Goal: Complete application form: Complete application form

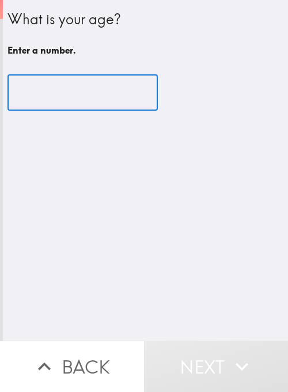
click at [62, 112] on div "​" at bounding box center [145, 92] width 276 height 63
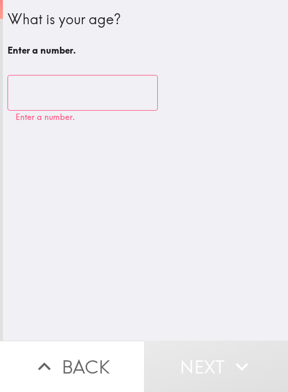
click at [67, 75] on input "number" at bounding box center [82, 93] width 150 height 36
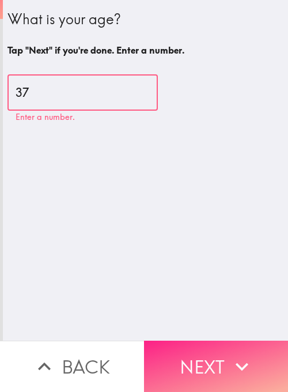
type input "37"
click at [201, 369] on button "Next" at bounding box center [216, 366] width 144 height 51
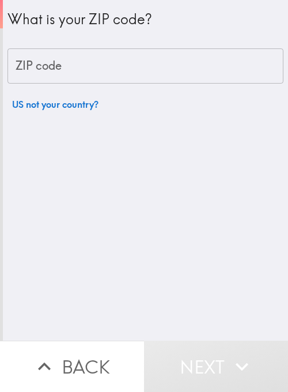
click at [118, 69] on input "ZIP code" at bounding box center [145, 66] width 276 height 36
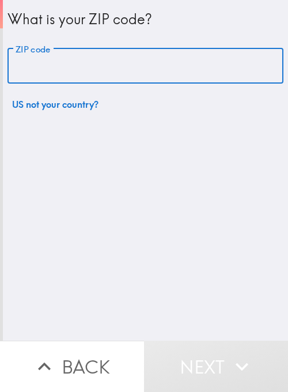
paste input "11801"
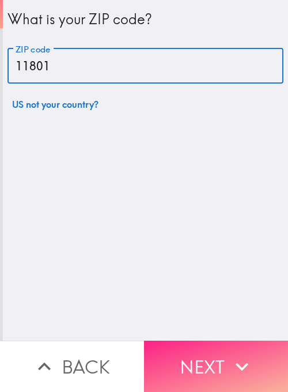
type input "11801"
click at [232, 354] on icon "button" at bounding box center [241, 366] width 25 height 25
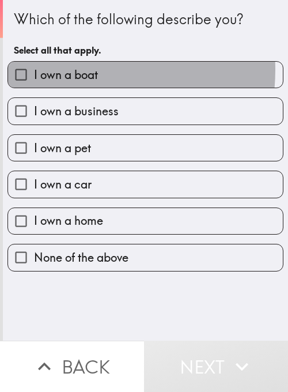
click at [62, 70] on span "I own a boat" at bounding box center [66, 75] width 64 height 16
click at [34, 70] on input "I own a boat" at bounding box center [21, 75] width 26 height 26
checkbox input "true"
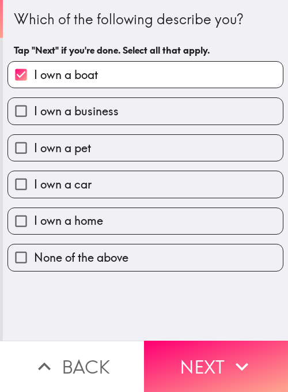
click at [115, 119] on label "I own a business" at bounding box center [145, 111] width 275 height 26
click at [34, 119] on input "I own a business" at bounding box center [21, 111] width 26 height 26
checkbox input "true"
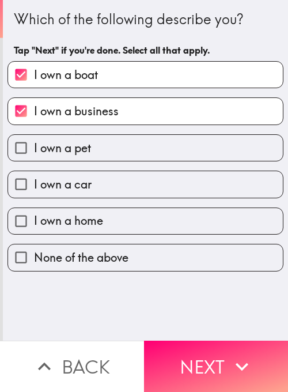
click at [107, 148] on label "I own a pet" at bounding box center [145, 148] width 275 height 26
click at [34, 148] on input "I own a pet" at bounding box center [21, 148] width 26 height 26
checkbox input "true"
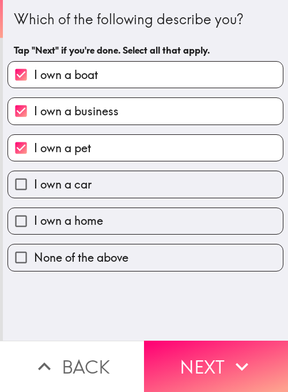
click at [106, 190] on label "I own a car" at bounding box center [145, 184] width 275 height 26
click at [34, 190] on input "I own a car" at bounding box center [21, 184] width 26 height 26
checkbox input "true"
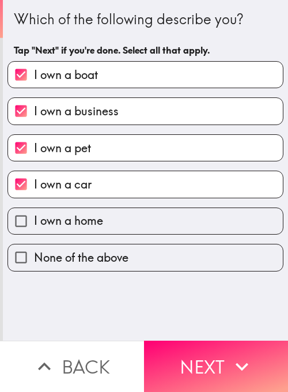
click at [120, 222] on label "I own a home" at bounding box center [145, 221] width 275 height 26
click at [34, 222] on input "I own a home" at bounding box center [21, 221] width 26 height 26
checkbox input "true"
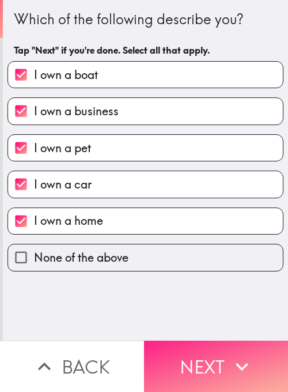
click at [212, 358] on button "Next" at bounding box center [216, 366] width 144 height 51
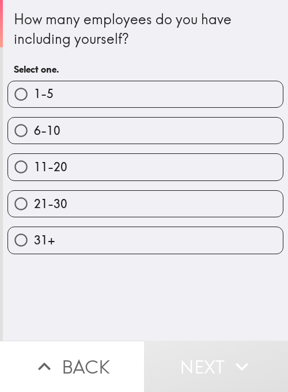
drag, startPoint x: 108, startPoint y: 93, endPoint x: 124, endPoint y: 130, distance: 40.0
click at [108, 93] on label "1-5" at bounding box center [145, 94] width 275 height 26
click at [34, 93] on input "1-5" at bounding box center [21, 94] width 26 height 26
radio input "true"
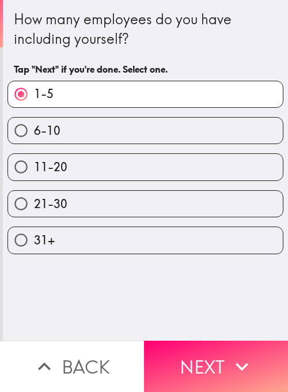
drag, startPoint x: 224, startPoint y: 355, endPoint x: 232, endPoint y: 316, distance: 39.6
click at [224, 354] on button "Next" at bounding box center [216, 366] width 144 height 51
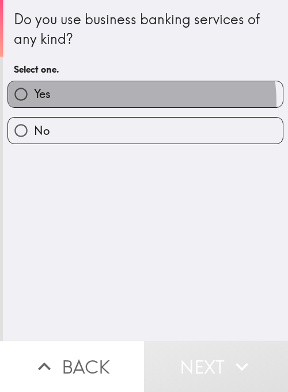
click at [119, 102] on label "Yes" at bounding box center [145, 94] width 275 height 26
click at [34, 102] on input "Yes" at bounding box center [21, 94] width 26 height 26
radio input "true"
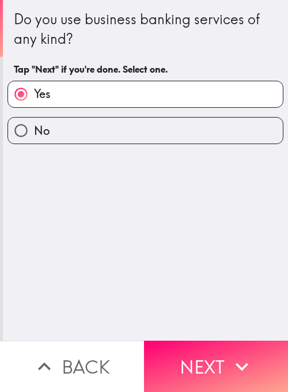
click at [216, 353] on button "Next" at bounding box center [216, 366] width 144 height 51
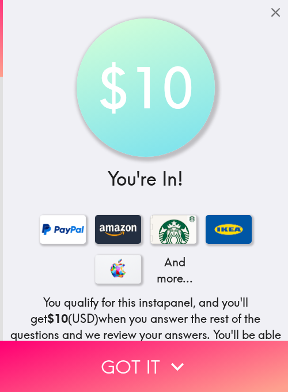
click at [21, 45] on div "$10 You're In! And more... You qualify for this instapanel, and you'll get $10 …" at bounding box center [145, 241] width 285 height 483
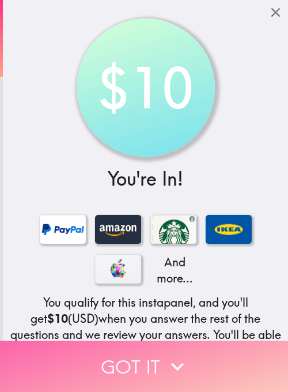
click at [95, 351] on button "Got it" at bounding box center [144, 366] width 288 height 51
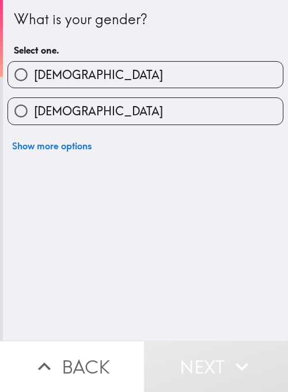
click at [235, 81] on label "[DEMOGRAPHIC_DATA]" at bounding box center [145, 75] width 275 height 26
click at [34, 81] on input "[DEMOGRAPHIC_DATA]" at bounding box center [21, 75] width 26 height 26
radio input "true"
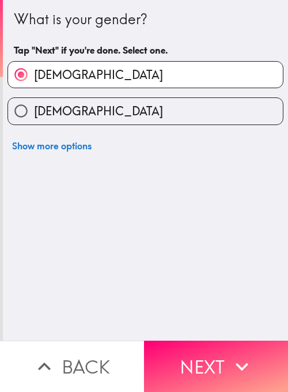
click at [120, 316] on div "What is your gender? Tap "Next" if you're done. Select one. [DEMOGRAPHIC_DATA] …" at bounding box center [145, 170] width 285 height 341
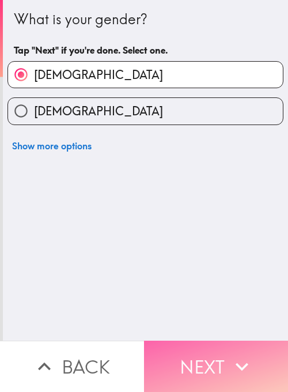
click at [180, 350] on button "Next" at bounding box center [216, 366] width 144 height 51
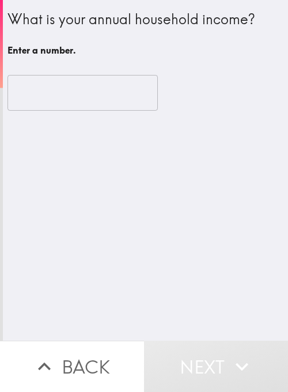
drag, startPoint x: 256, startPoint y: 254, endPoint x: 218, endPoint y: 176, distance: 86.6
click at [256, 251] on div "What is your annual household income? Enter a number. ​" at bounding box center [145, 170] width 285 height 341
click at [99, 95] on input "number" at bounding box center [82, 93] width 150 height 36
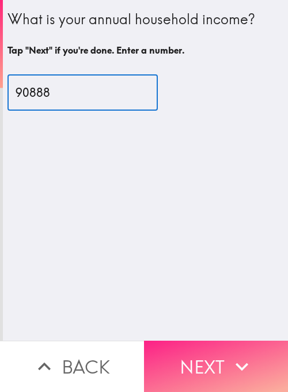
type input "90888"
click at [205, 362] on button "Next" at bounding box center [216, 366] width 144 height 51
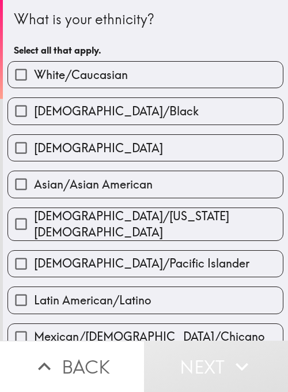
click at [122, 33] on div "What is your ethnicity? Select all that apply." at bounding box center [145, 35] width 263 height 52
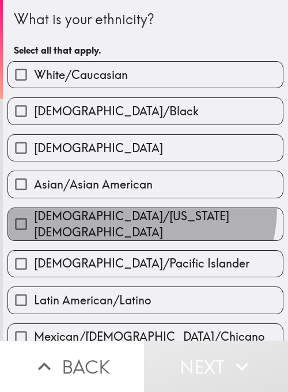
click at [128, 208] on label "[DEMOGRAPHIC_DATA]/[US_STATE][DEMOGRAPHIC_DATA]" at bounding box center [145, 224] width 275 height 32
click at [34, 211] on input "[DEMOGRAPHIC_DATA]/[US_STATE][DEMOGRAPHIC_DATA]" at bounding box center [21, 224] width 26 height 26
checkbox input "true"
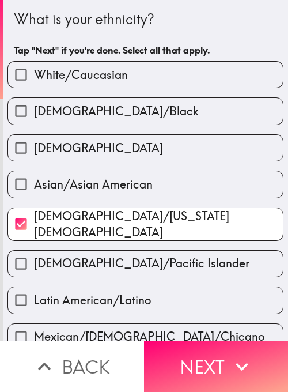
click at [172, 200] on div "[DEMOGRAPHIC_DATA]/[US_STATE][DEMOGRAPHIC_DATA]" at bounding box center [140, 219] width 285 height 43
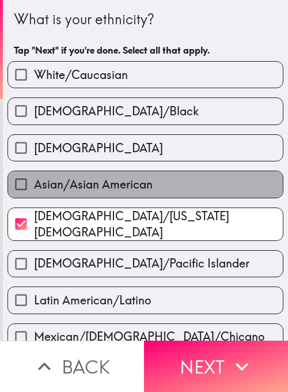
click at [184, 180] on label "Asian/Asian American" at bounding box center [145, 184] width 275 height 26
click at [34, 180] on input "Asian/Asian American" at bounding box center [21, 184] width 26 height 26
checkbox input "true"
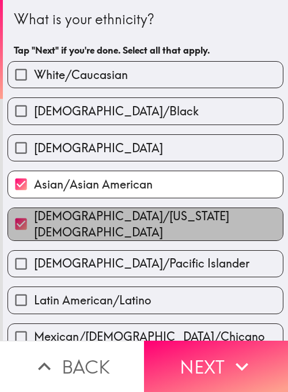
drag, startPoint x: 153, startPoint y: 212, endPoint x: 201, endPoint y: 267, distance: 72.7
click at [153, 213] on span "[DEMOGRAPHIC_DATA]/[US_STATE][DEMOGRAPHIC_DATA]" at bounding box center [158, 224] width 249 height 32
click at [34, 213] on input "[DEMOGRAPHIC_DATA]/[US_STATE][DEMOGRAPHIC_DATA]" at bounding box center [21, 224] width 26 height 26
checkbox input "false"
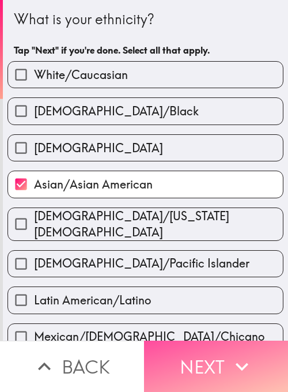
drag, startPoint x: 230, startPoint y: 365, endPoint x: 216, endPoint y: 263, distance: 102.5
click at [232, 365] on icon "button" at bounding box center [241, 366] width 25 height 25
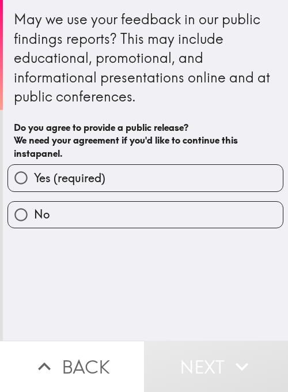
click at [51, 171] on span "Yes (required)" at bounding box center [69, 178] width 71 height 16
click at [34, 171] on input "Yes (required)" at bounding box center [21, 178] width 26 height 26
radio input "true"
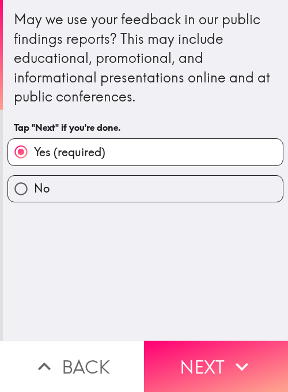
click at [180, 310] on div "May we use your feedback in our public findings reports? This may include educa…" at bounding box center [145, 170] width 285 height 341
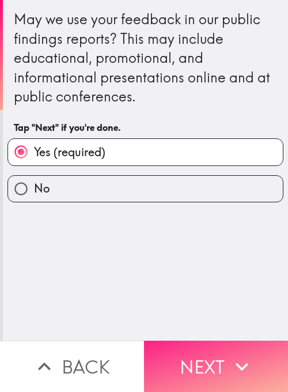
click at [229, 358] on icon "button" at bounding box center [241, 366] width 25 height 25
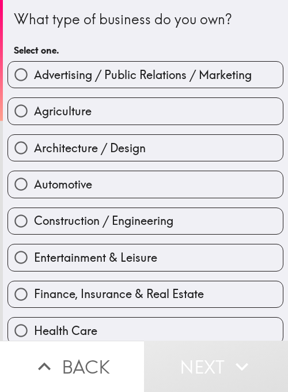
click at [226, 41] on div "What type of business do you own? Select one." at bounding box center [145, 35] width 263 height 52
click at [139, 198] on div "Construction / Engineering" at bounding box center [140, 216] width 285 height 36
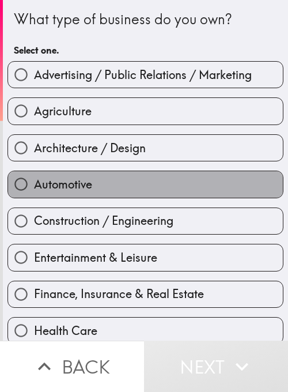
drag, startPoint x: 150, startPoint y: 183, endPoint x: 154, endPoint y: 203, distance: 21.3
click at [150, 183] on label "Automotive" at bounding box center [145, 184] width 275 height 26
click at [34, 183] on input "Automotive" at bounding box center [21, 184] width 26 height 26
radio input "true"
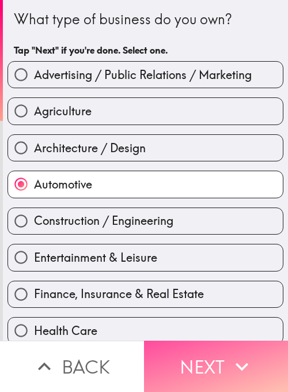
drag, startPoint x: 194, startPoint y: 342, endPoint x: 236, endPoint y: 312, distance: 51.2
click at [194, 344] on button "Next" at bounding box center [216, 366] width 144 height 51
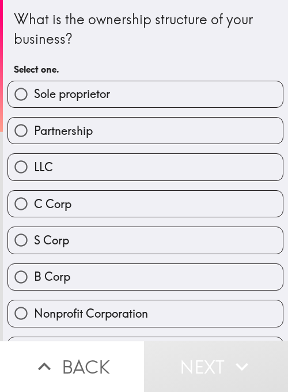
click at [27, 207] on input "C Corp" at bounding box center [21, 204] width 26 height 26
radio input "true"
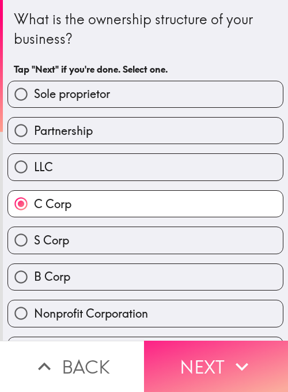
drag, startPoint x: 188, startPoint y: 365, endPoint x: 164, endPoint y: 332, distance: 40.9
click at [189, 365] on button "Next" at bounding box center [216, 366] width 144 height 51
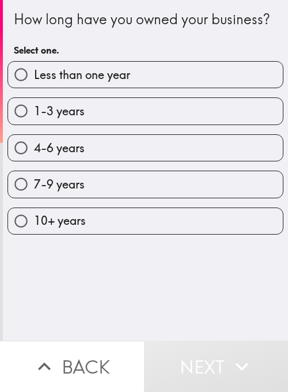
drag, startPoint x: 224, startPoint y: 314, endPoint x: 215, endPoint y: 210, distance: 104.7
click at [227, 312] on div "How long have you owned your business? Select one. Less than one year 1-3 years…" at bounding box center [145, 170] width 285 height 341
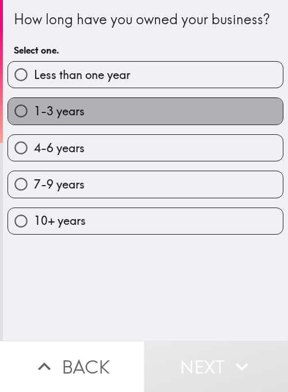
click at [160, 124] on label "1-3 years" at bounding box center [145, 111] width 275 height 26
click at [34, 124] on input "1-3 years" at bounding box center [21, 111] width 26 height 26
radio input "true"
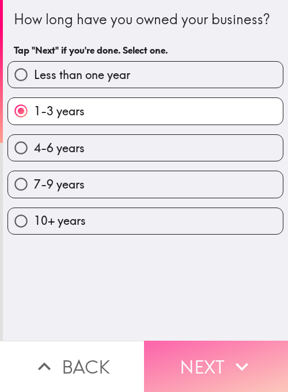
click at [243, 362] on icon "button" at bounding box center [242, 366] width 13 height 8
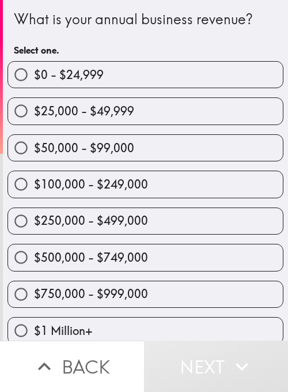
click at [248, 122] on label "$25,000 - $49,999" at bounding box center [145, 111] width 275 height 26
click at [34, 122] on input "$25,000 - $49,999" at bounding box center [21, 111] width 26 height 26
radio input "true"
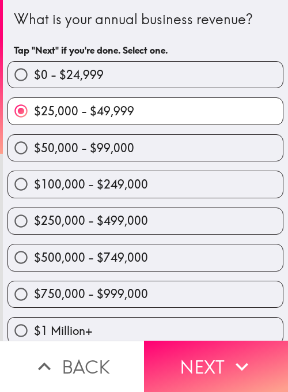
click at [224, 187] on label "$100,000 - $249,000" at bounding box center [145, 184] width 275 height 26
click at [34, 187] on input "$100,000 - $249,000" at bounding box center [21, 184] width 26 height 26
radio input "true"
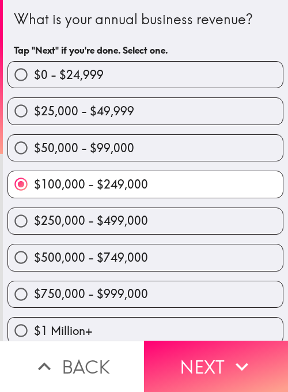
click at [208, 300] on label "$750,000 - $999,000" at bounding box center [145, 294] width 275 height 26
click at [34, 300] on input "$750,000 - $999,000" at bounding box center [21, 294] width 26 height 26
radio input "true"
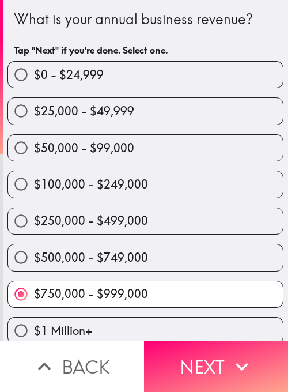
click at [222, 236] on div "$500,000 - $749,000" at bounding box center [140, 253] width 285 height 36
click at [192, 230] on label "$250,000 - $499,000" at bounding box center [145, 221] width 275 height 26
click at [34, 230] on input "$250,000 - $499,000" at bounding box center [21, 221] width 26 height 26
radio input "true"
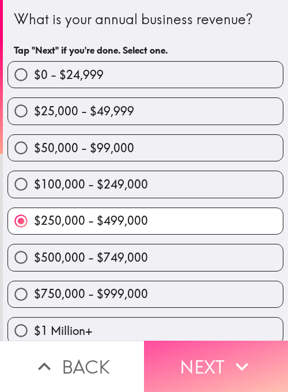
drag, startPoint x: 225, startPoint y: 362, endPoint x: 287, endPoint y: 291, distance: 94.3
click at [229, 362] on icon "button" at bounding box center [241, 366] width 25 height 25
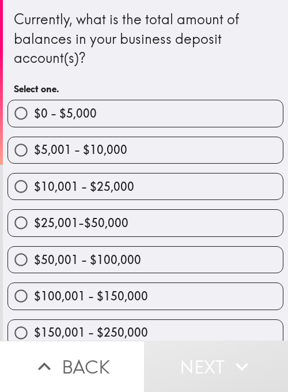
click at [129, 263] on span "$50,001 - $100,000" at bounding box center [87, 260] width 107 height 16
click at [34, 263] on input "$50,001 - $100,000" at bounding box center [21, 260] width 26 height 26
radio input "true"
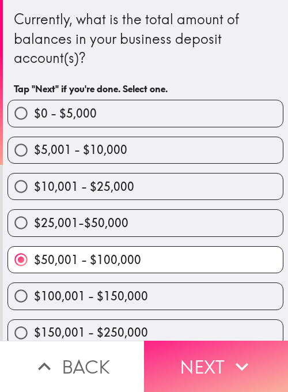
drag, startPoint x: 242, startPoint y: 354, endPoint x: 236, endPoint y: 350, distance: 7.8
click at [242, 362] on icon "button" at bounding box center [242, 366] width 13 height 8
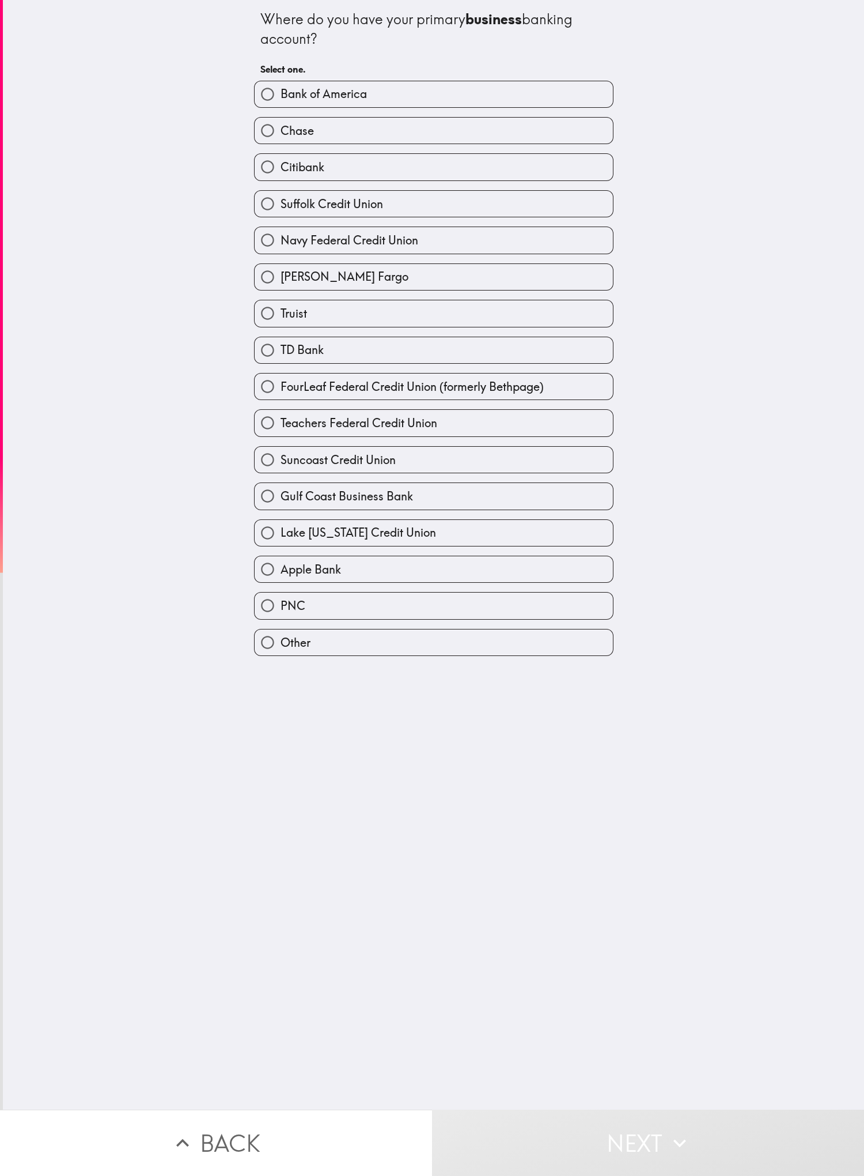
click at [177, 404] on div "Where do you have your primary business banking account? Select one. Bank of Am…" at bounding box center [433, 554] width 861 height 1109
click at [288, 399] on label "FourLeaf Federal Credit Union (formerly Bethpage)" at bounding box center [434, 386] width 358 height 26
click at [281, 399] on input "FourLeaf Federal Credit Union (formerly Bethpage)" at bounding box center [268, 386] width 26 height 26
radio input "true"
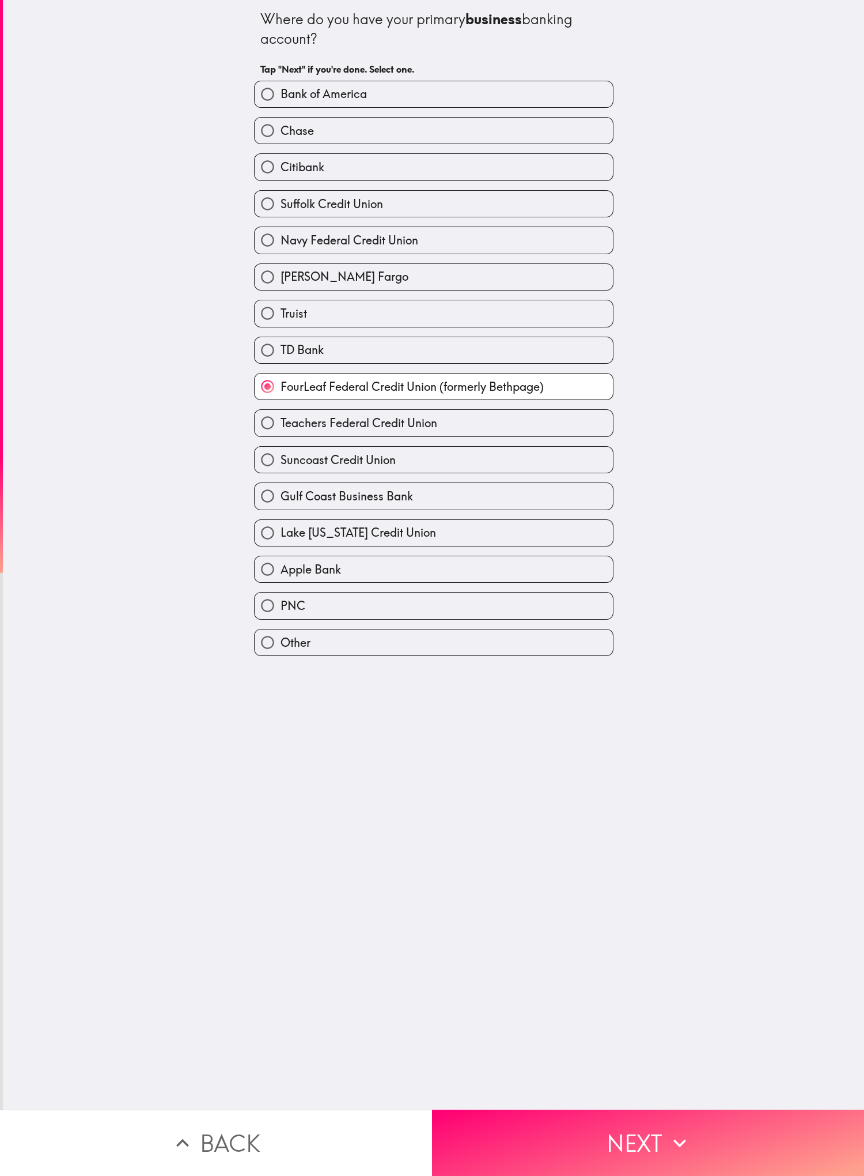
drag, startPoint x: 702, startPoint y: 1068, endPoint x: 700, endPoint y: 1073, distance: 5.9
click at [288, 404] on div "Where do you have your primary business banking account? Tap "Next" if you're d…" at bounding box center [433, 554] width 861 height 1109
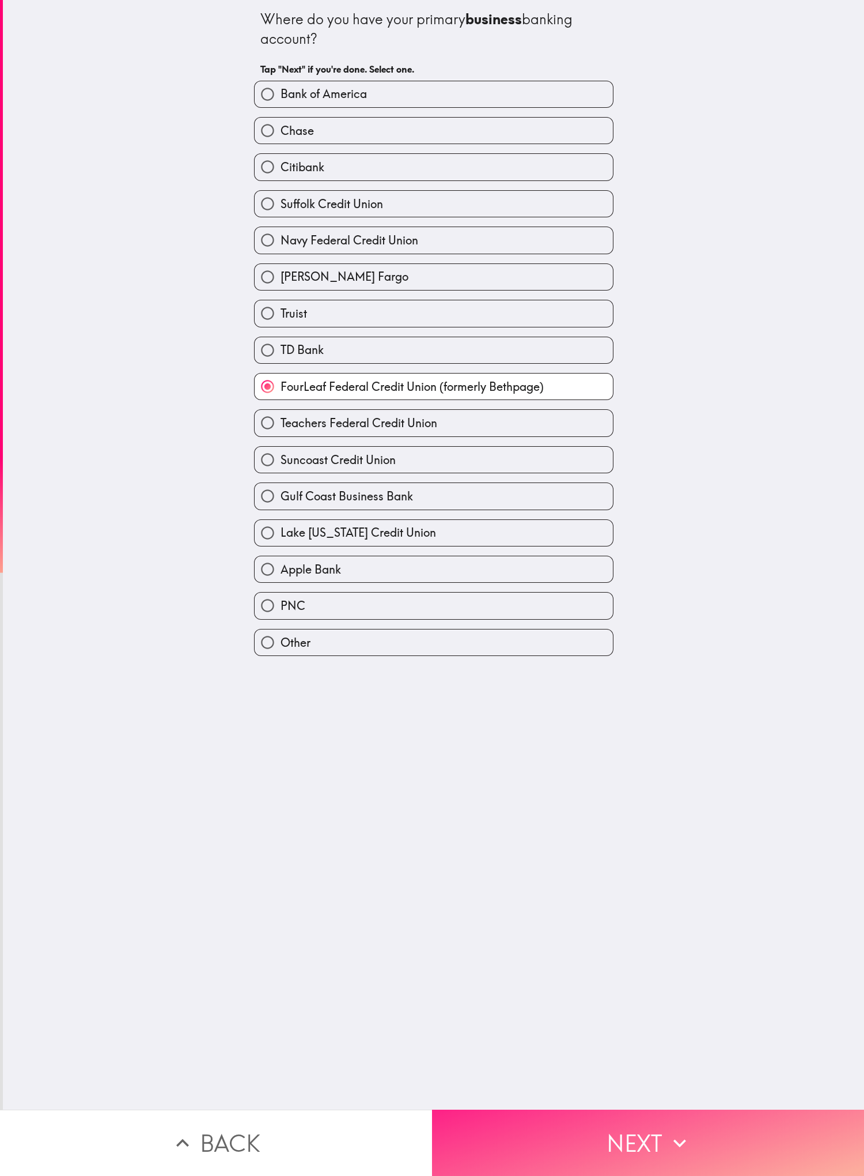
click at [288, 404] on button "Next" at bounding box center [648, 1142] width 432 height 66
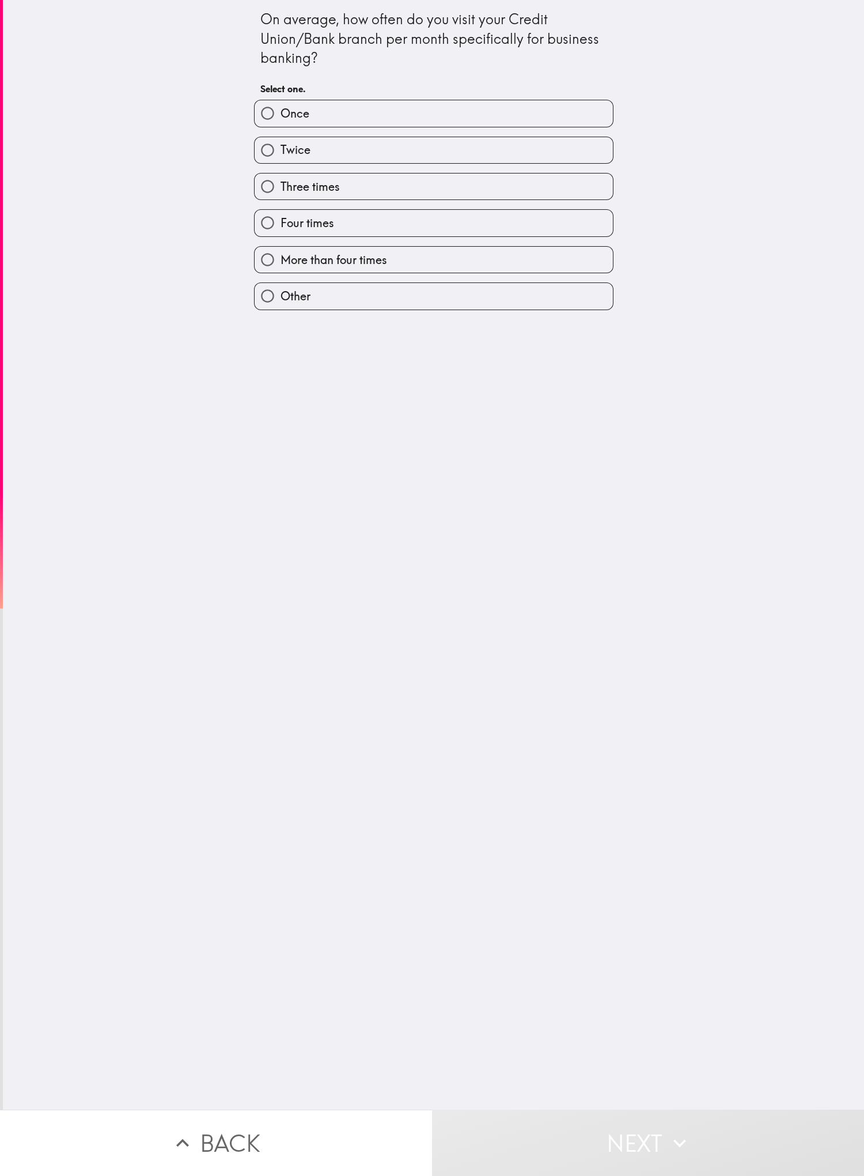
drag, startPoint x: 668, startPoint y: 743, endPoint x: 536, endPoint y: 409, distance: 358.6
click at [288, 404] on div "On average, how often do you visit your Credit Union/Bank branch per month spec…" at bounding box center [433, 554] width 861 height 1109
click at [288, 260] on label "More than four times" at bounding box center [434, 260] width 358 height 26
click at [281, 260] on input "More than four times" at bounding box center [268, 260] width 26 height 26
radio input "true"
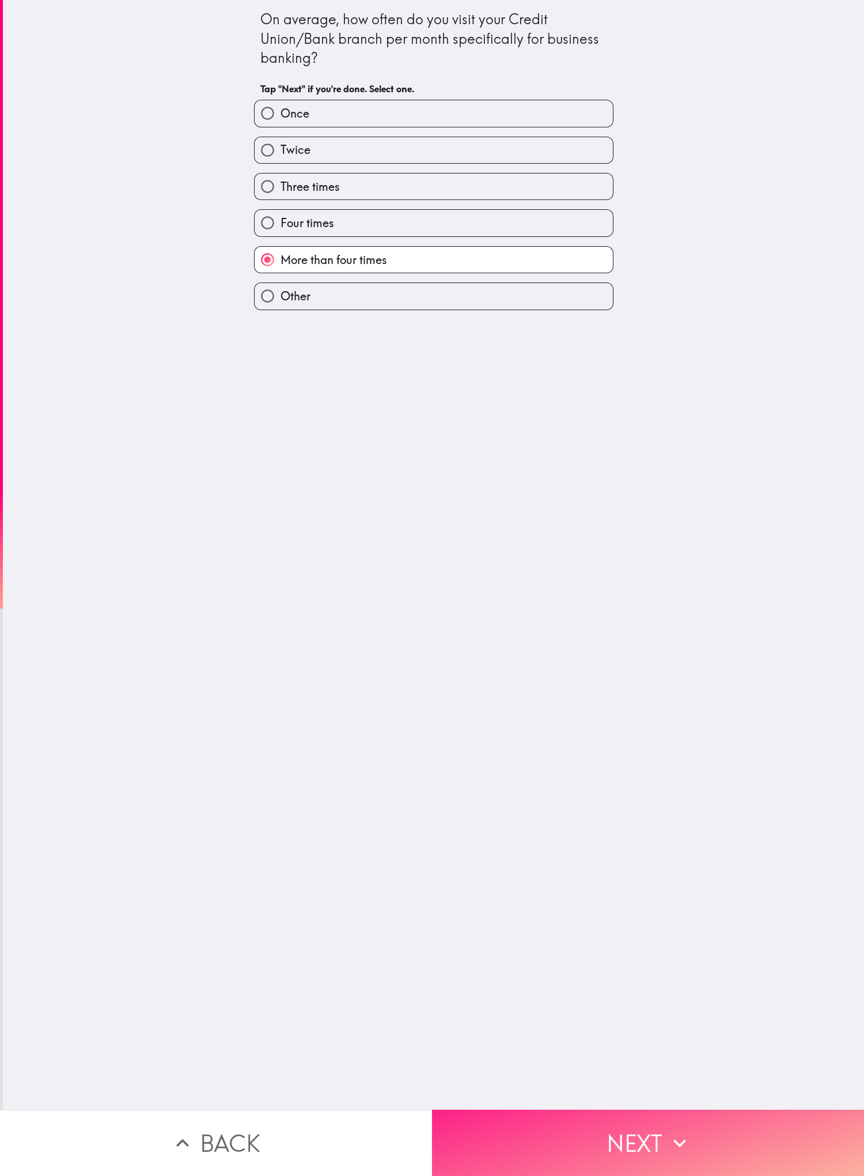
click at [288, 404] on button "Next" at bounding box center [648, 1142] width 432 height 66
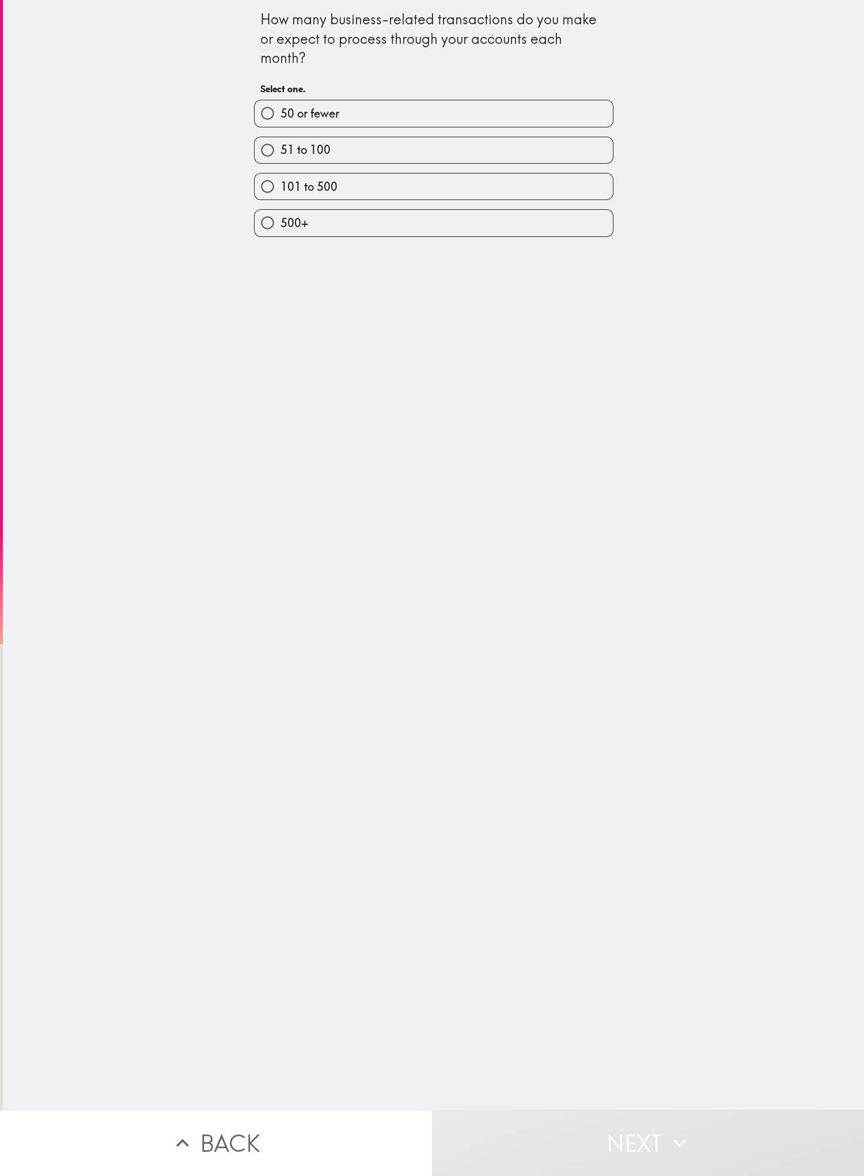
click at [281, 167] on div "101 to 500" at bounding box center [429, 182] width 369 height 36
click at [288, 190] on label "101 to 500" at bounding box center [434, 186] width 358 height 26
click at [281, 190] on input "101 to 500" at bounding box center [268, 186] width 26 height 26
radio input "true"
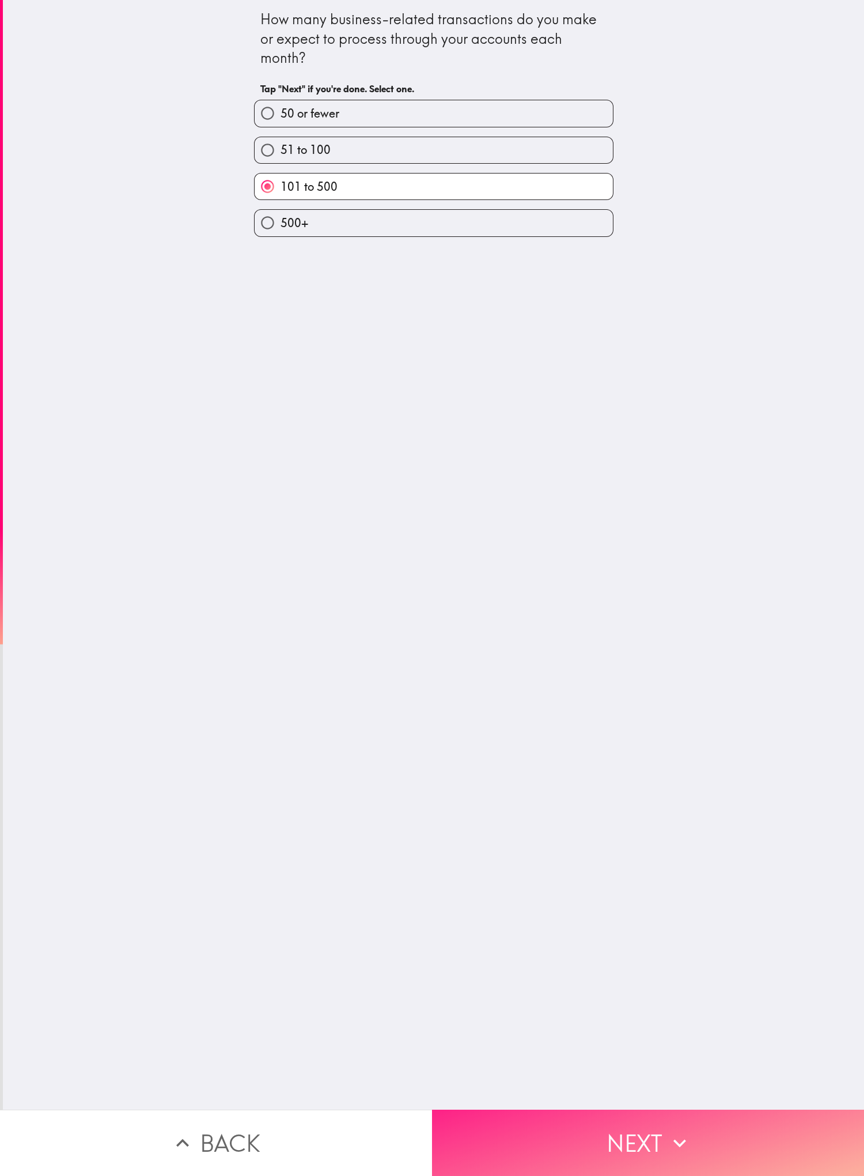
click at [288, 404] on button "Next" at bounding box center [648, 1142] width 432 height 66
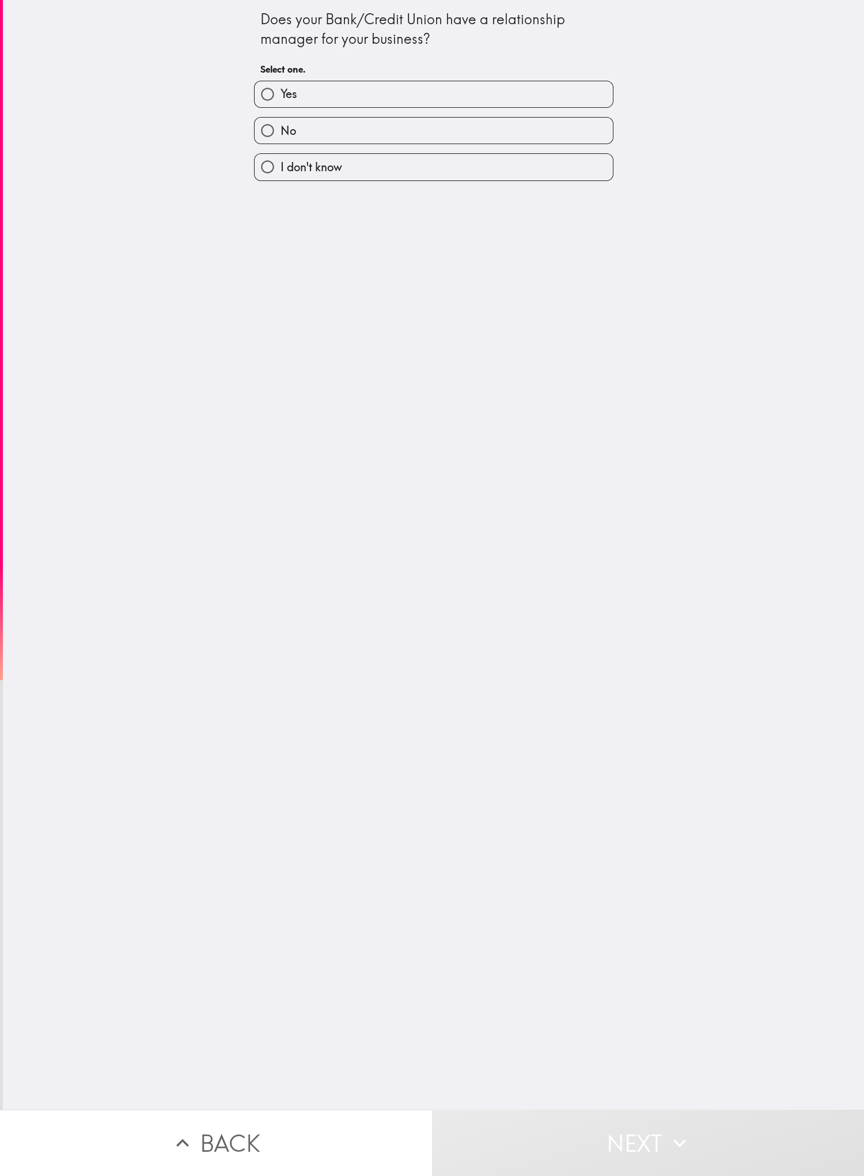
drag, startPoint x: 672, startPoint y: 770, endPoint x: 649, endPoint y: 587, distance: 185.2
click at [288, 404] on div "Does your Bank/Credit Union have a relationship manager for your business? Sele…" at bounding box center [433, 554] width 861 height 1109
click at [288, 107] on label "Yes" at bounding box center [434, 94] width 358 height 26
click at [281, 107] on input "Yes" at bounding box center [268, 94] width 26 height 26
radio input "true"
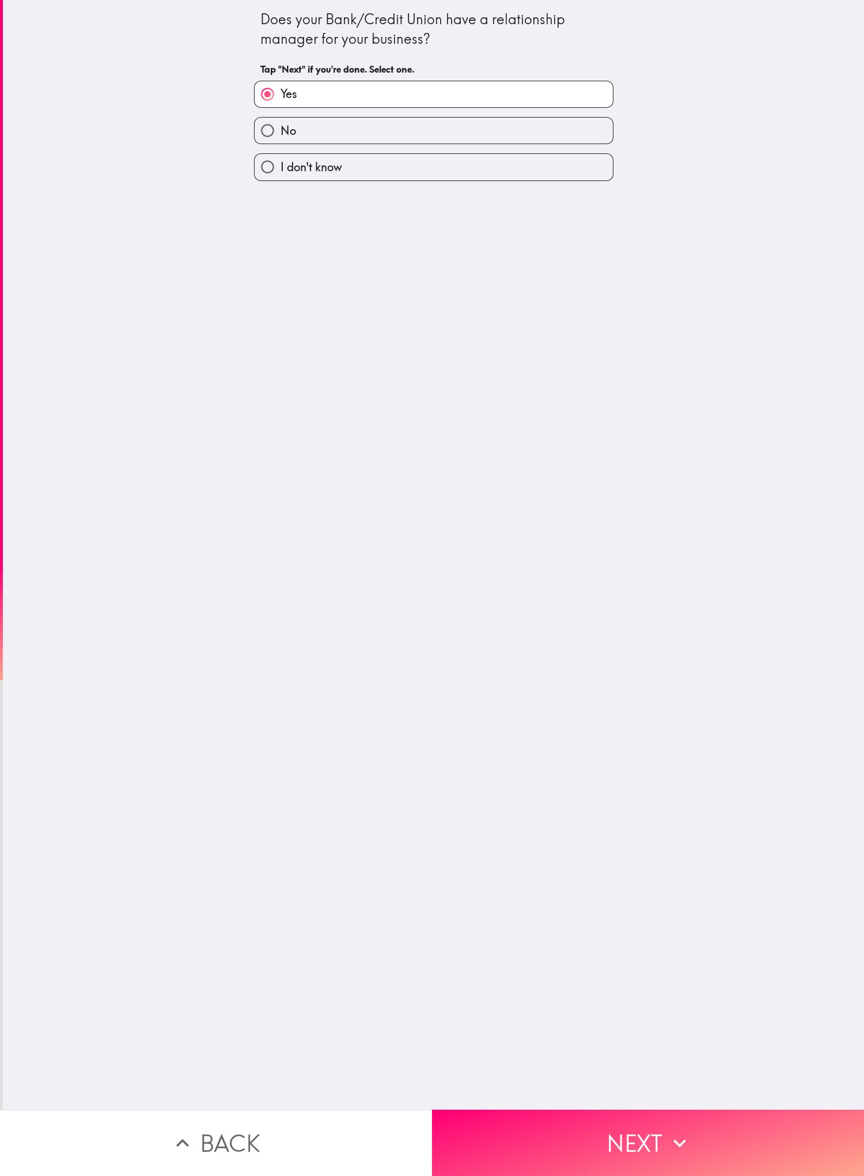
click at [288, 111] on div "No" at bounding box center [429, 126] width 369 height 36
click at [288, 134] on label "No" at bounding box center [434, 131] width 358 height 26
click at [281, 134] on input "No" at bounding box center [268, 131] width 26 height 26
radio input "true"
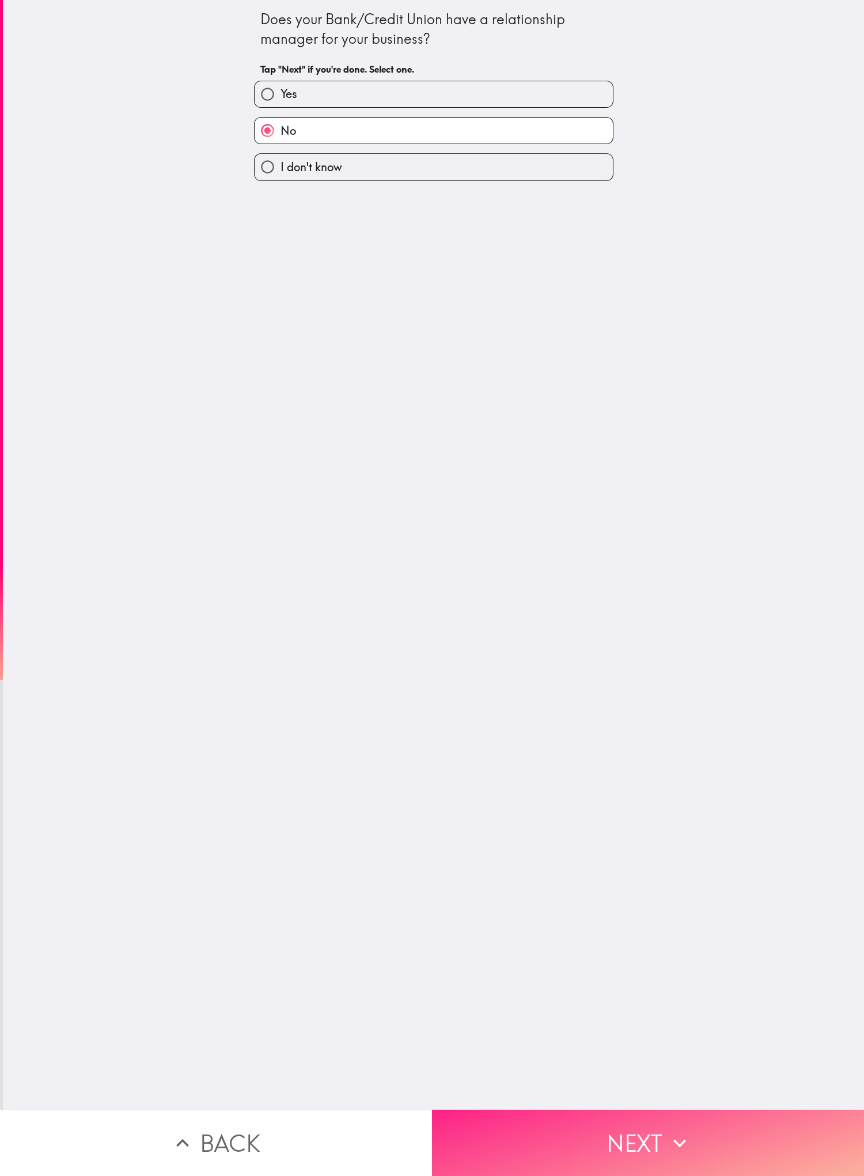
click at [288, 404] on button "Next" at bounding box center [648, 1142] width 432 height 66
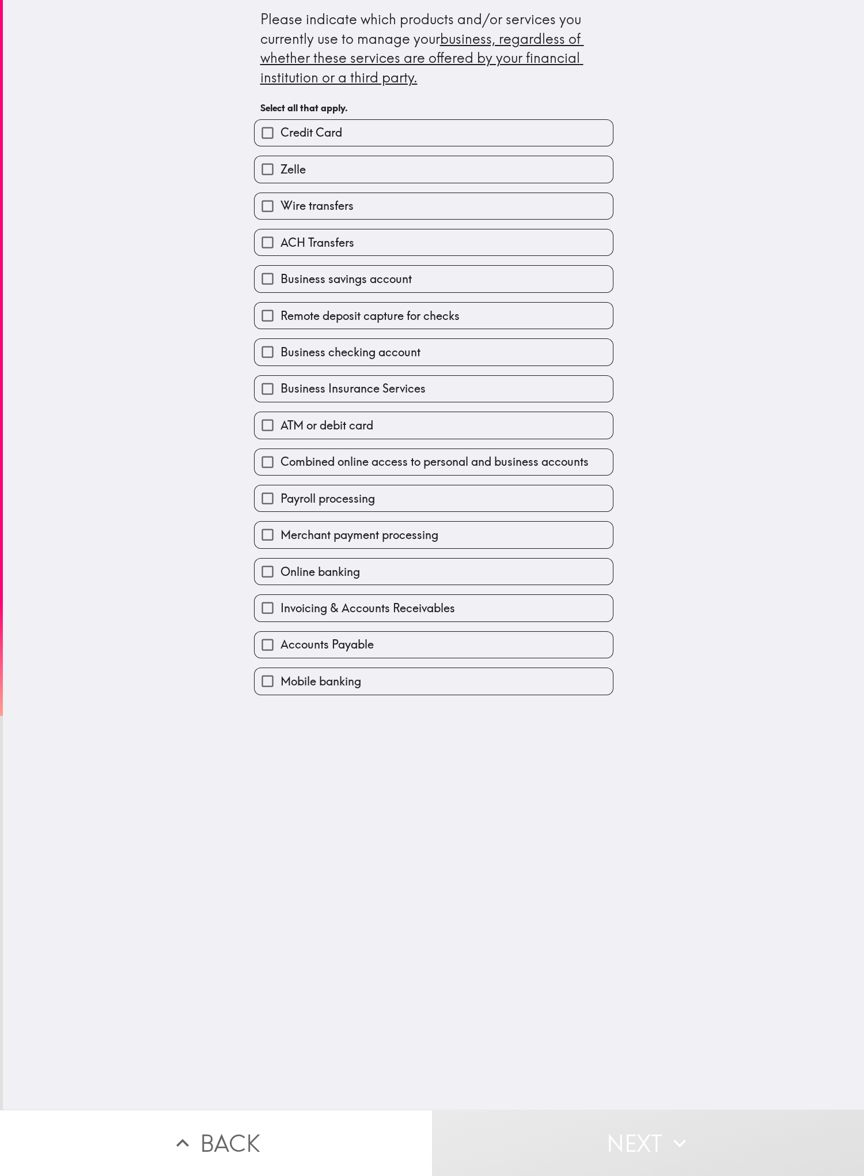
click at [135, 404] on div "Please indicate which products and/or services you currently use to manage your…" at bounding box center [433, 554] width 861 height 1109
click at [288, 383] on div "Business Insurance Services" at bounding box center [429, 384] width 369 height 36
click at [288, 379] on div "Business Insurance Services" at bounding box center [429, 384] width 369 height 36
click at [288, 290] on label "Business savings account" at bounding box center [434, 279] width 358 height 26
click at [281, 290] on input "Business savings account" at bounding box center [268, 279] width 26 height 26
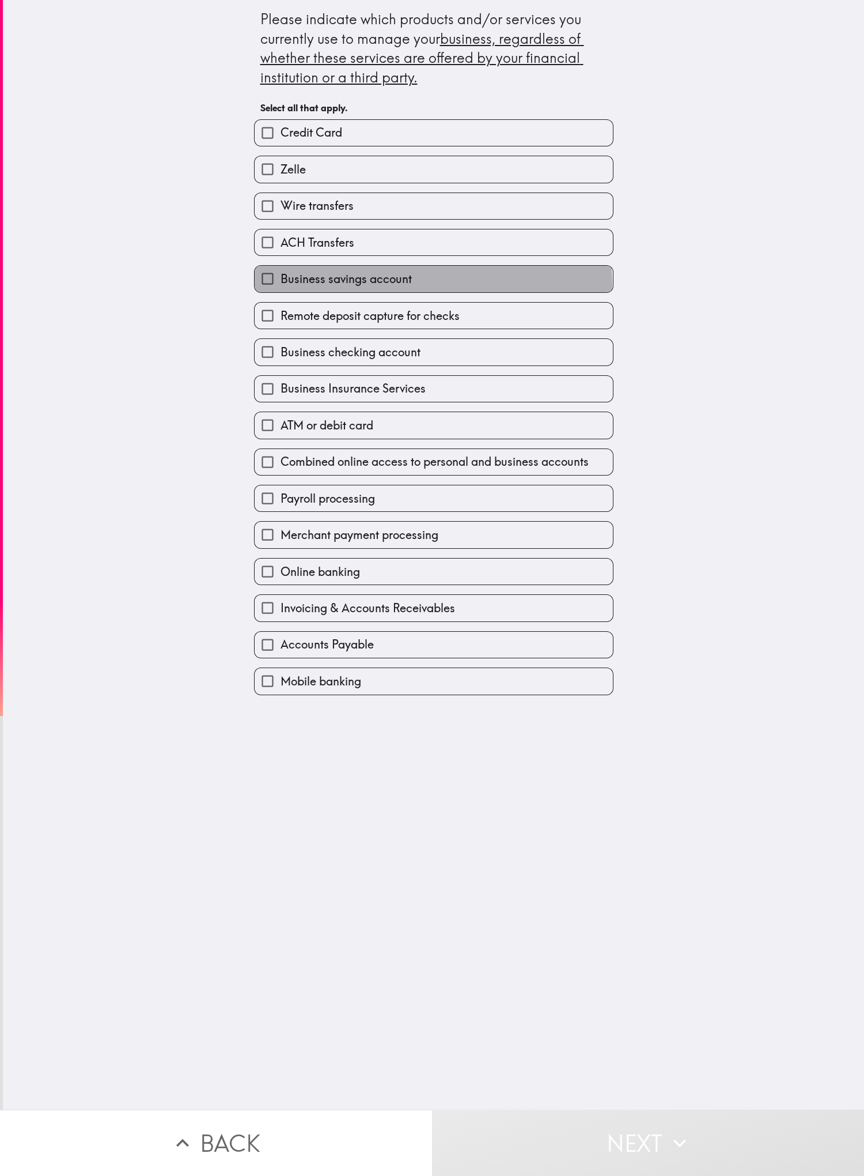
checkbox input "true"
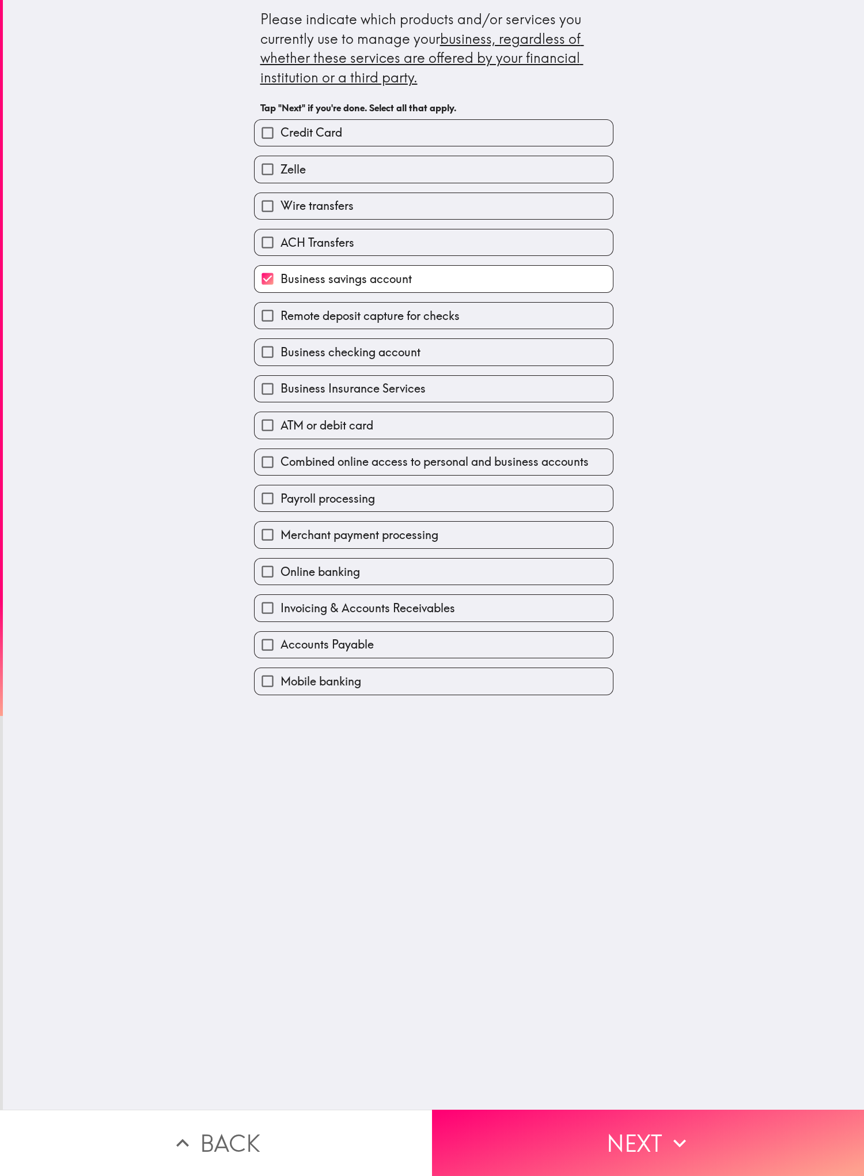
click at [288, 396] on span "Business Insurance Services" at bounding box center [353, 388] width 145 height 16
click at [281, 398] on input "Business Insurance Services" at bounding box center [268, 389] width 26 height 26
checkbox input "true"
click at [288, 404] on label "Payroll processing" at bounding box center [434, 498] width 358 height 26
click at [281, 404] on input "Payroll processing" at bounding box center [268, 498] width 26 height 26
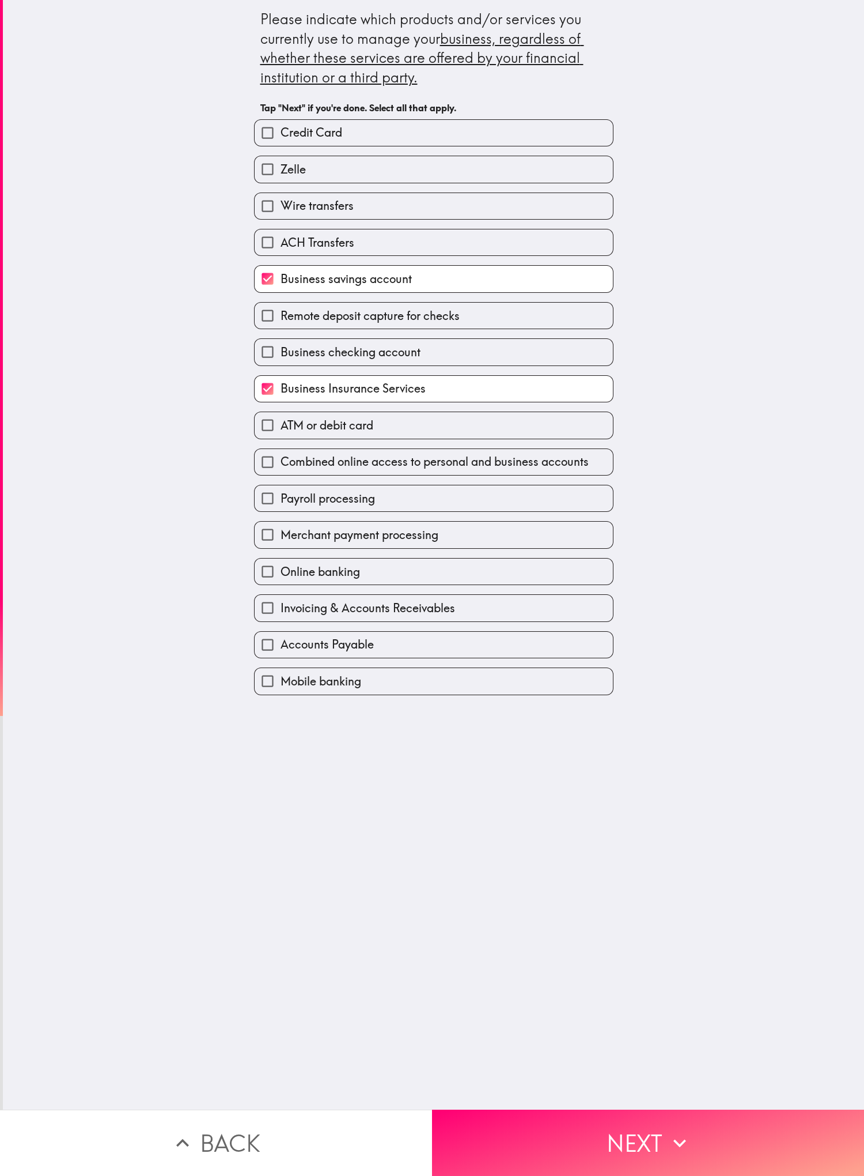
checkbox input "true"
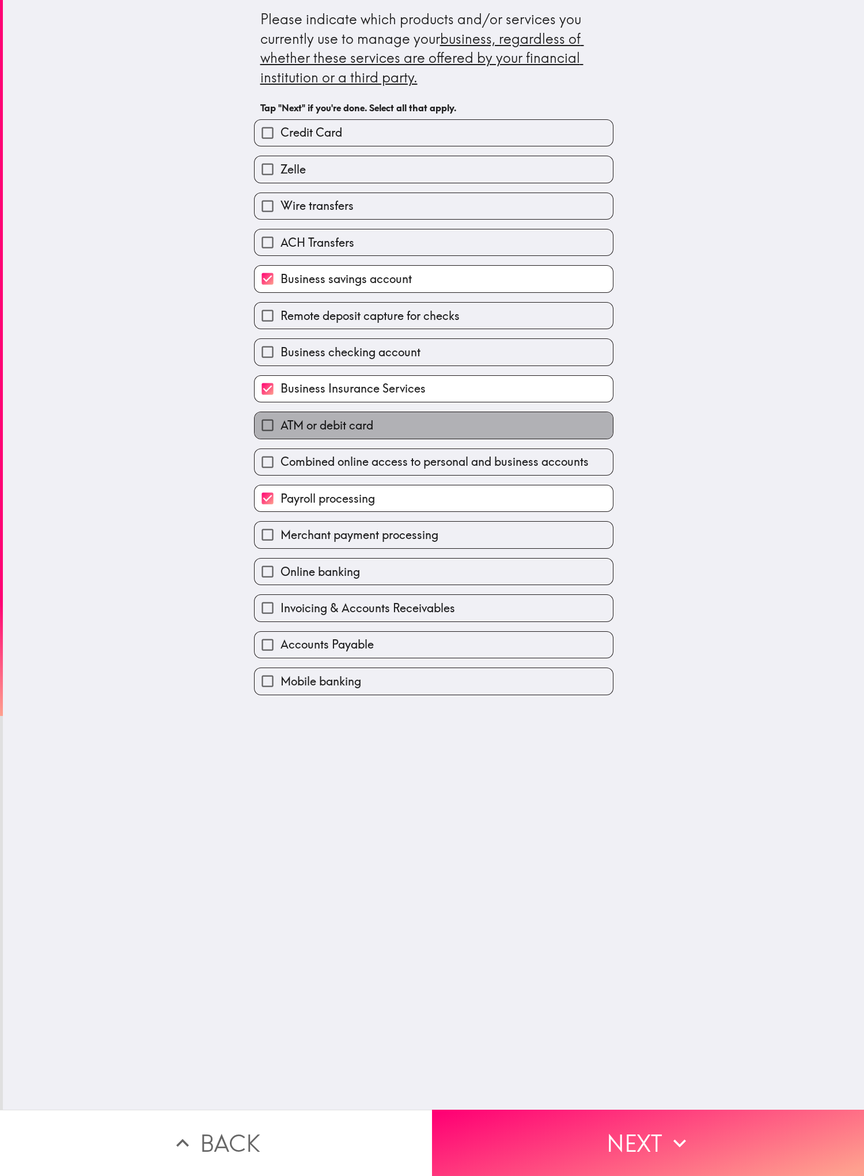
click at [288, 404] on label "ATM or debit card" at bounding box center [434, 425] width 358 height 26
click at [281, 404] on input "ATM or debit card" at bounding box center [268, 425] width 26 height 26
checkbox input "true"
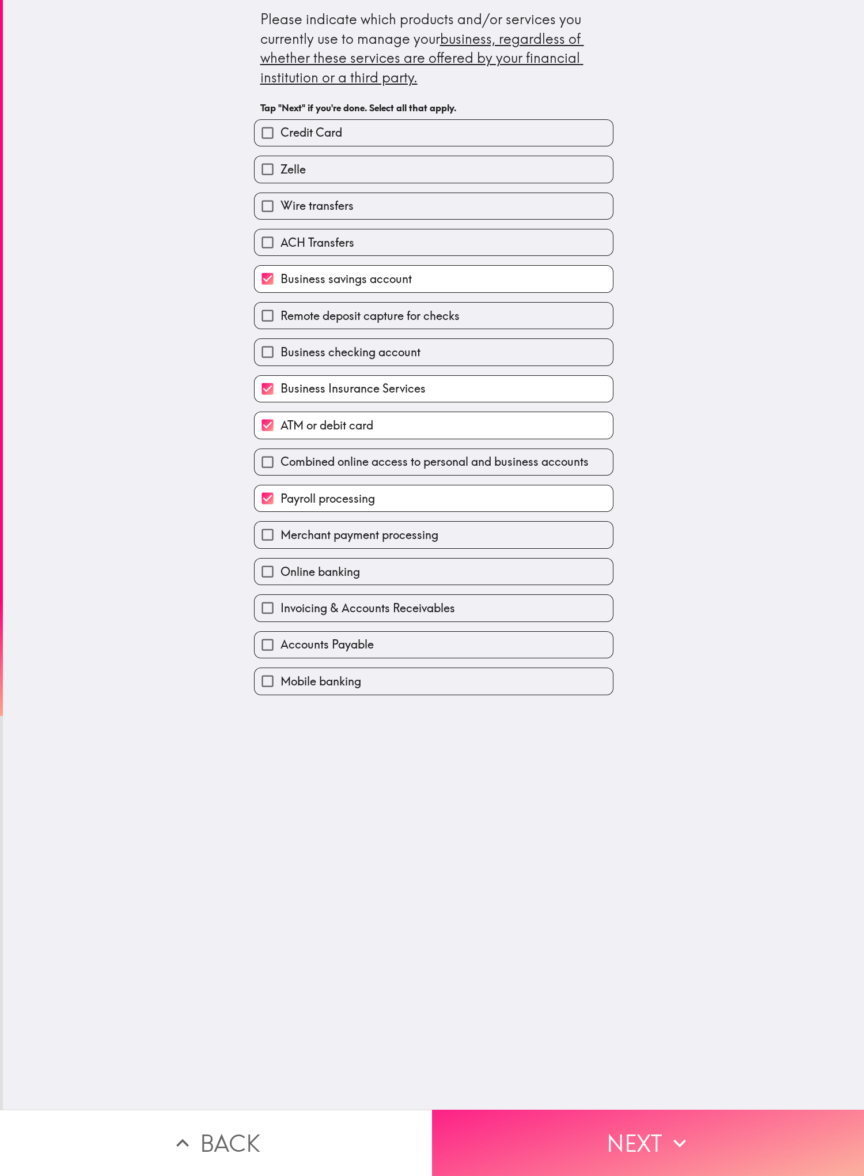
click at [288, 404] on button "Next" at bounding box center [648, 1142] width 432 height 66
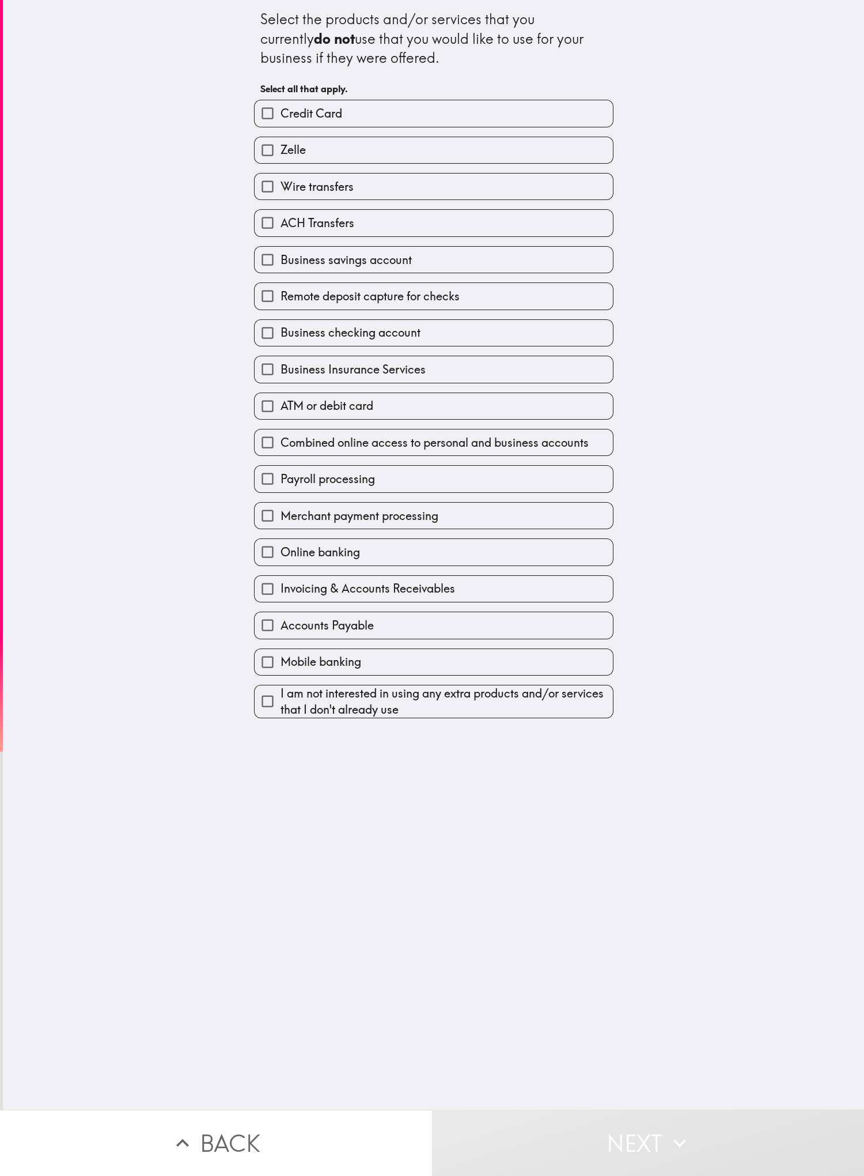
click at [288, 404] on div "Select the products and/or services that you currently do not use that you woul…" at bounding box center [433, 554] width 861 height 1109
click at [288, 290] on label "Remote deposit capture for checks" at bounding box center [434, 296] width 358 height 26
click at [281, 290] on input "Remote deposit capture for checks" at bounding box center [268, 296] width 26 height 26
checkbox input "true"
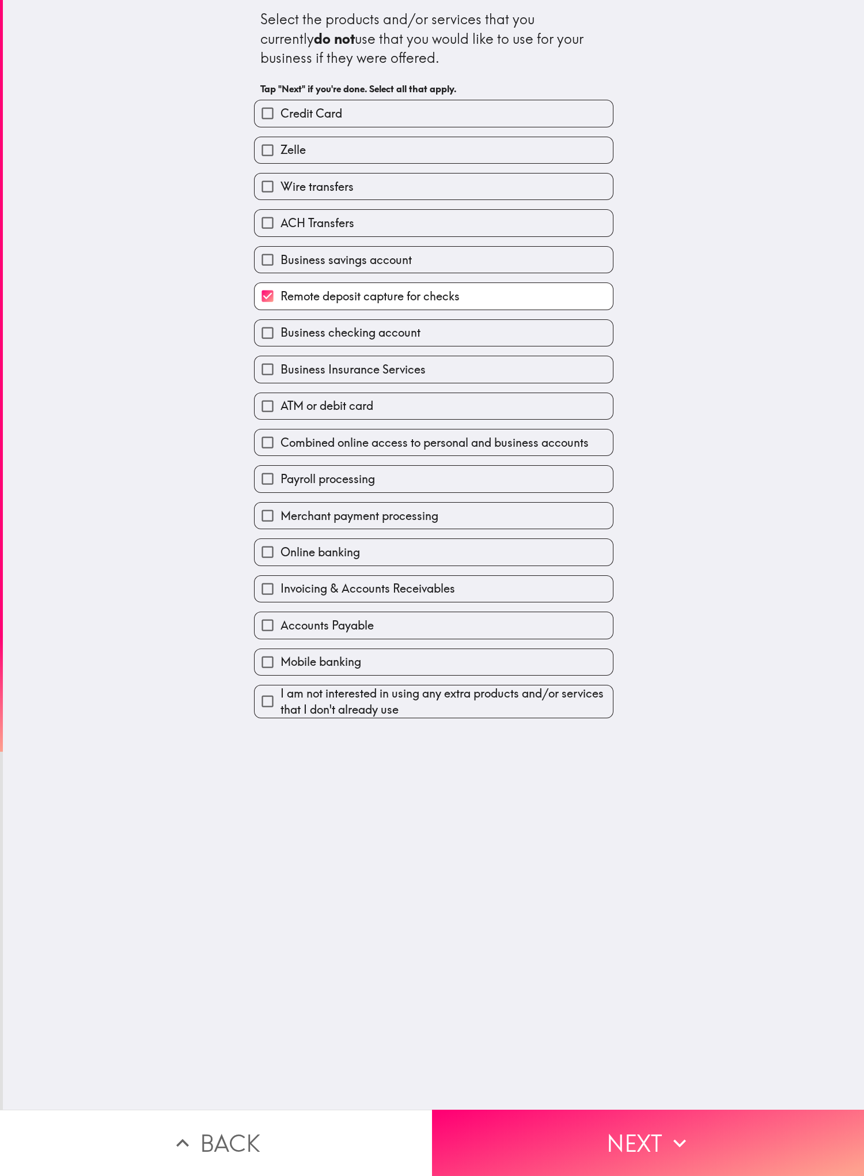
drag, startPoint x: 410, startPoint y: 454, endPoint x: 428, endPoint y: 485, distance: 36.4
click at [288, 404] on span "Combined online access to personal and business accounts" at bounding box center [435, 442] width 308 height 16
click at [281, 404] on input "Combined online access to personal and business accounts" at bounding box center [268, 442] width 26 height 26
checkbox input "true"
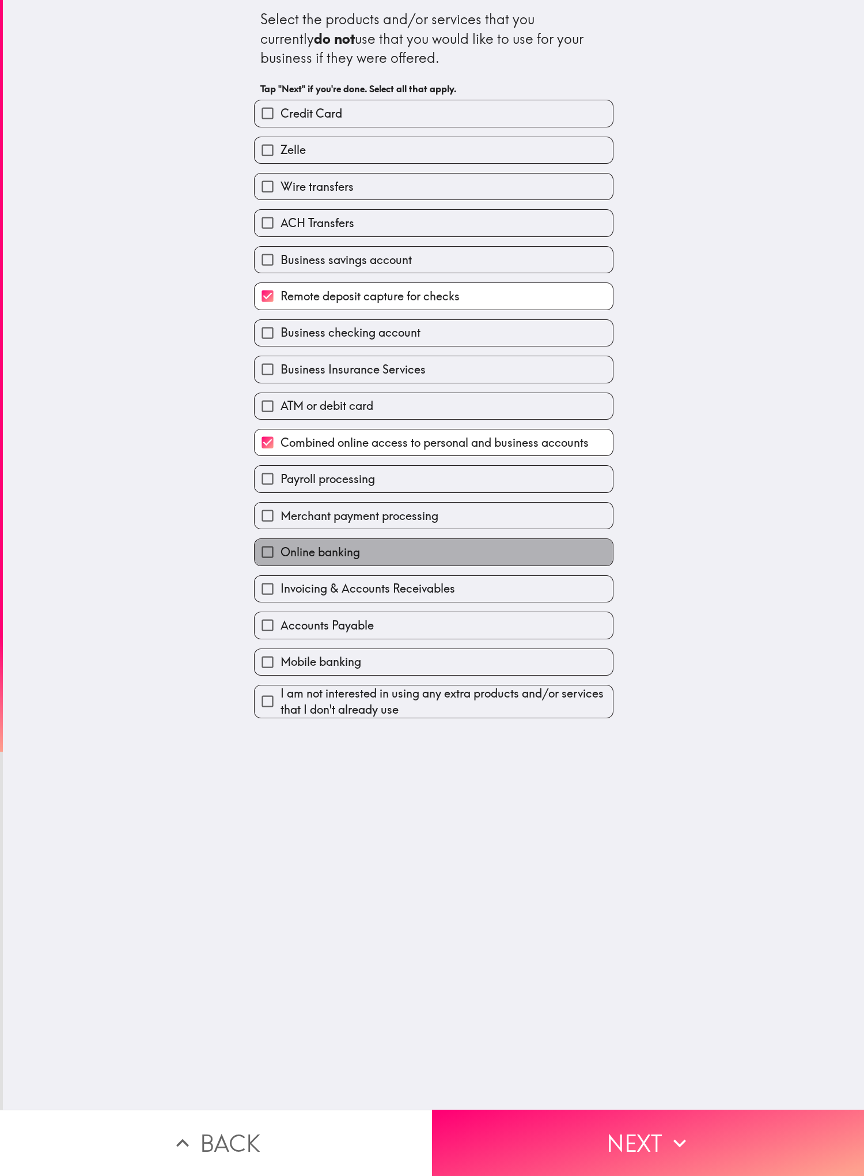
click at [288, 404] on label "Online banking" at bounding box center [434, 552] width 358 height 26
click at [281, 404] on input "Online banking" at bounding box center [268, 552] width 26 height 26
checkbox input "true"
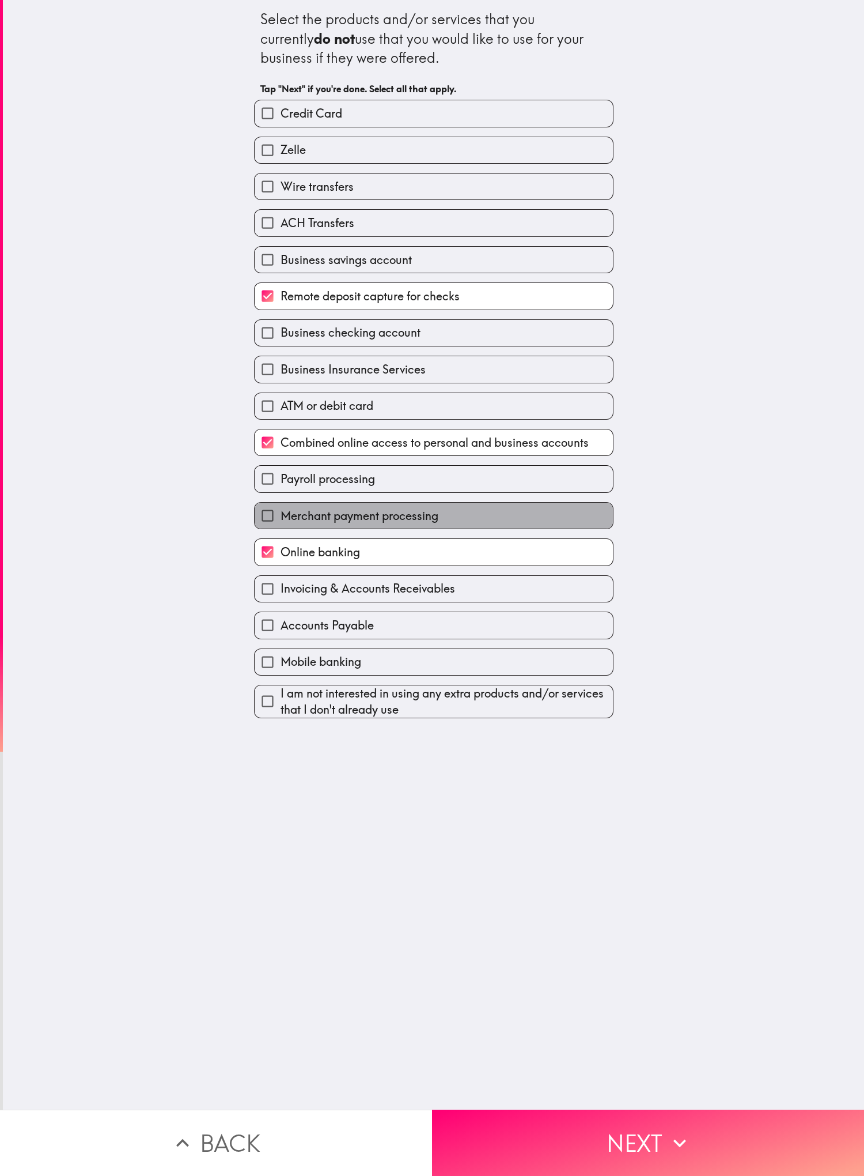
click at [288, 404] on label "Merchant payment processing" at bounding box center [434, 515] width 358 height 26
click at [281, 404] on input "Merchant payment processing" at bounding box center [268, 515] width 26 height 26
checkbox input "true"
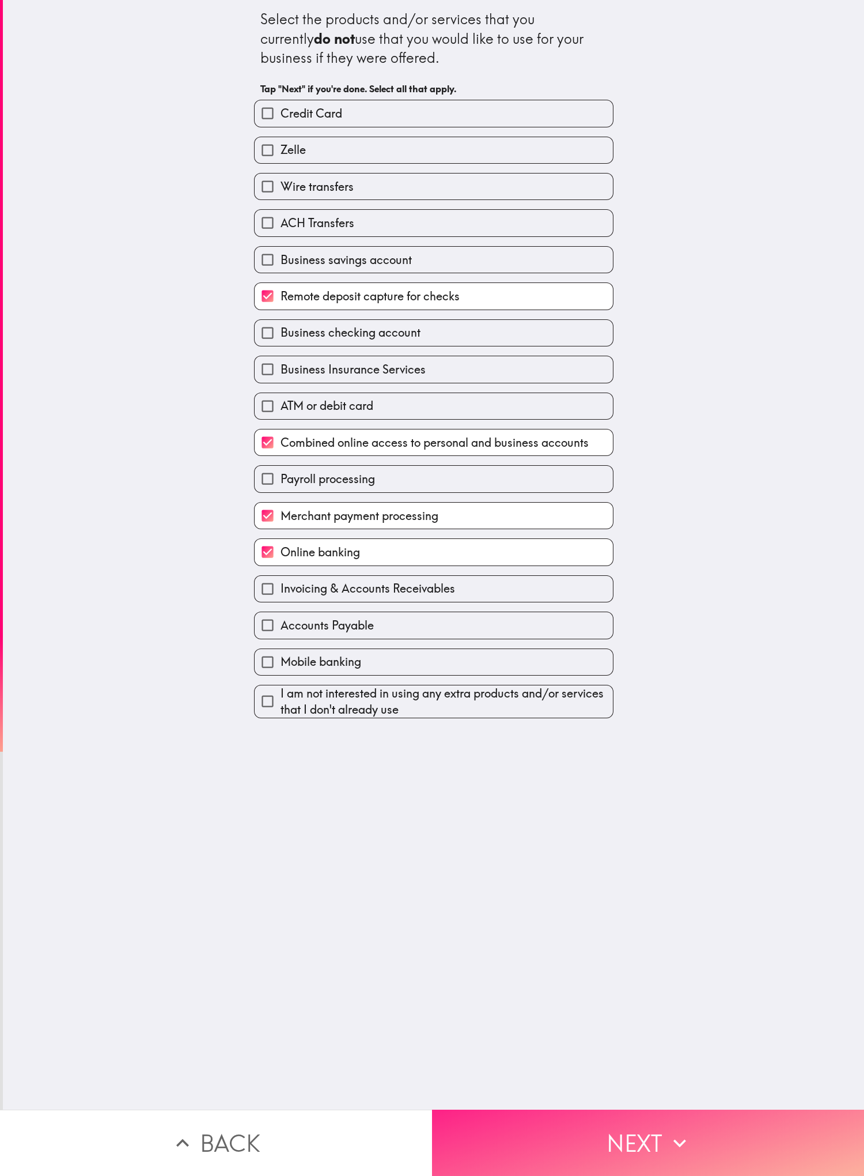
drag, startPoint x: 687, startPoint y: 1087, endPoint x: 691, endPoint y: 1082, distance: 6.6
click at [288, 404] on button "Next" at bounding box center [648, 1142] width 432 height 66
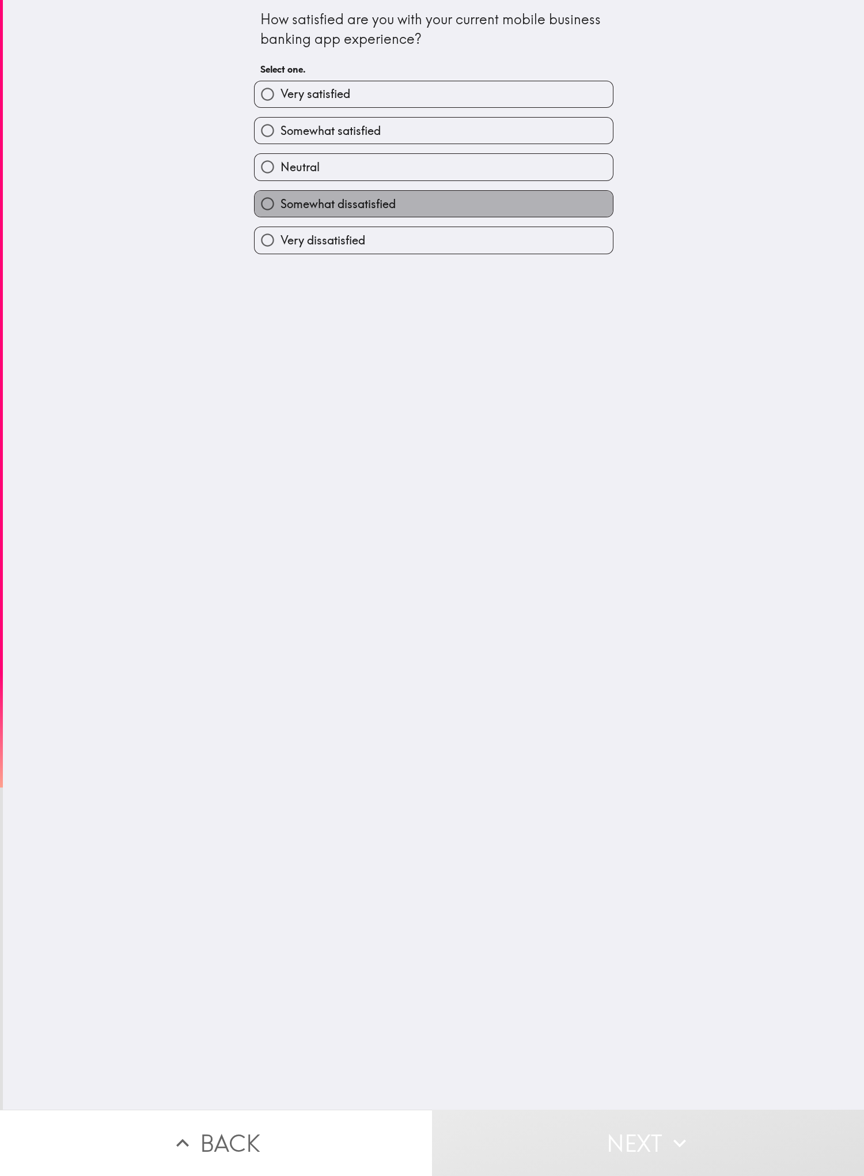
click at [288, 210] on label "Somewhat dissatisfied" at bounding box center [434, 204] width 358 height 26
click at [281, 210] on input "Somewhat dissatisfied" at bounding box center [268, 204] width 26 height 26
radio input "true"
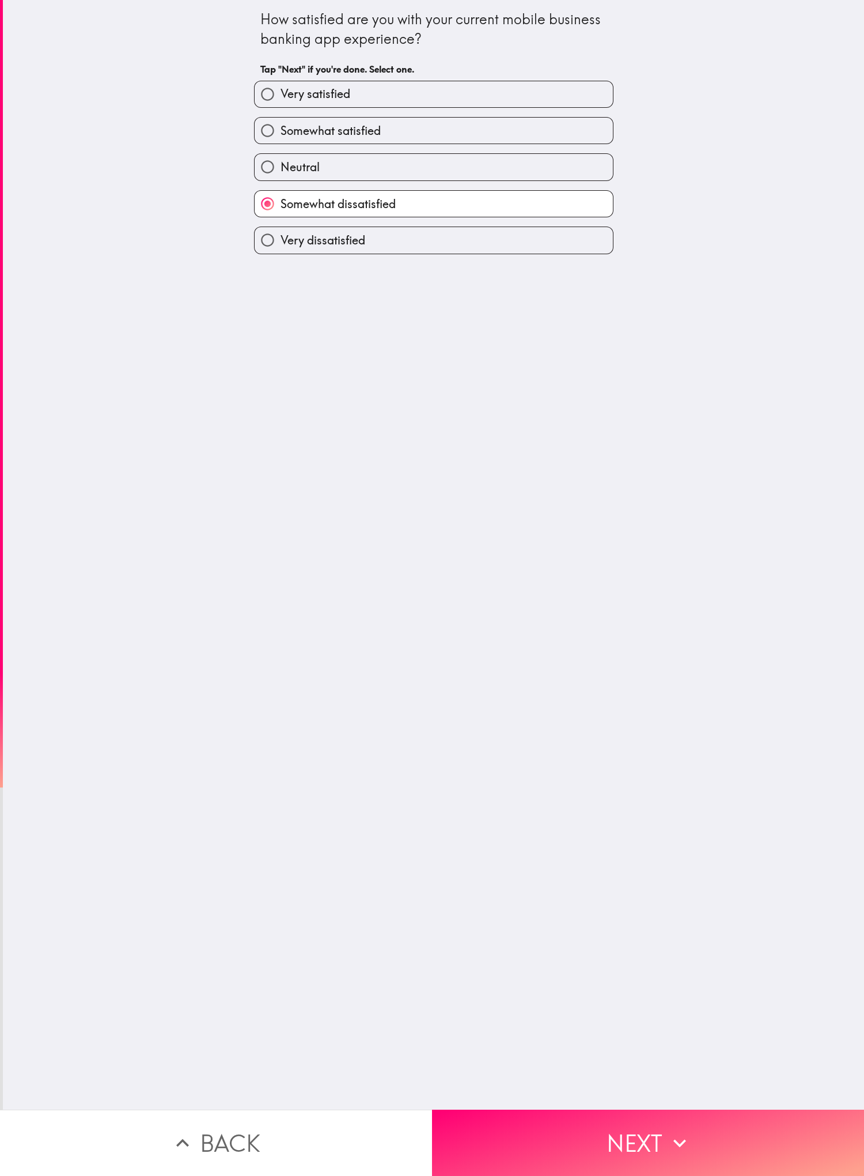
click at [288, 131] on label "Somewhat satisfied" at bounding box center [434, 131] width 358 height 26
click at [281, 131] on input "Somewhat satisfied" at bounding box center [268, 131] width 26 height 26
radio input "true"
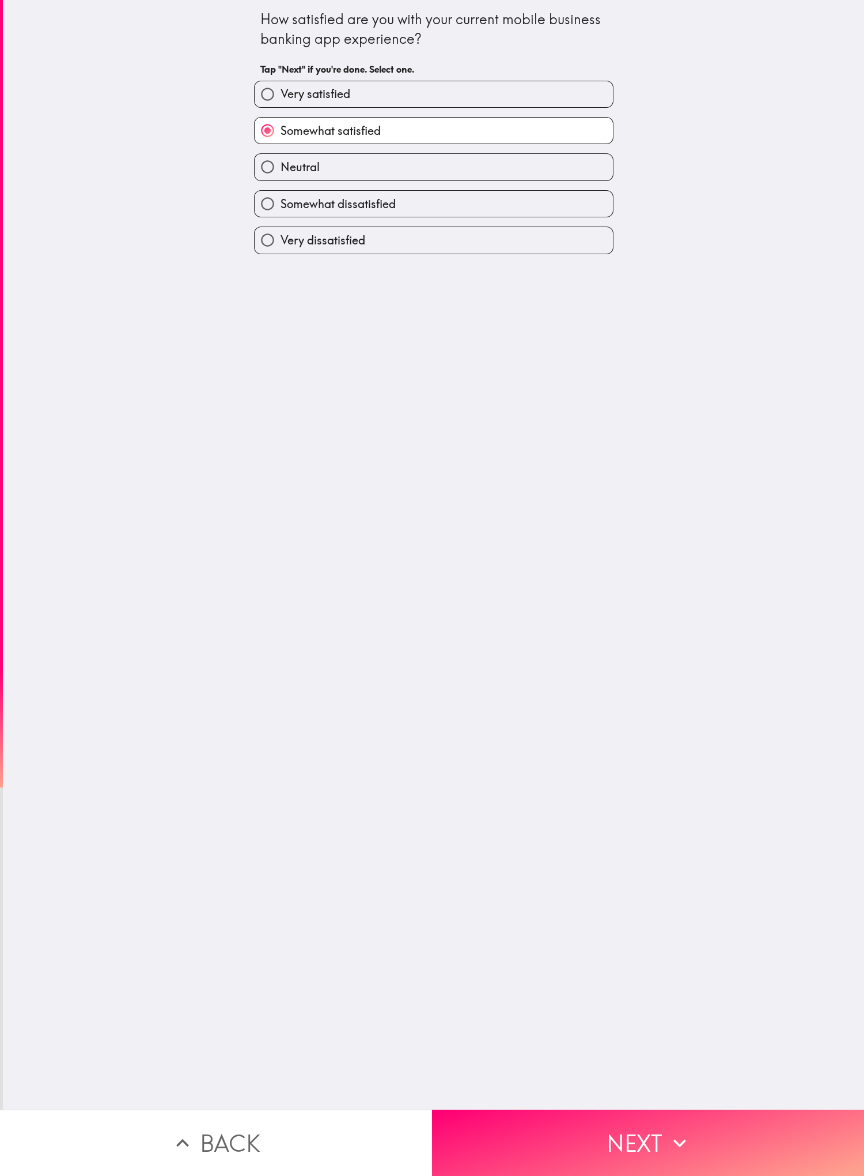
drag, startPoint x: 720, startPoint y: 1075, endPoint x: 716, endPoint y: 1080, distance: 6.6
click at [288, 404] on div "How satisfied are you with your current mobile business banking app experience?…" at bounding box center [433, 554] width 861 height 1109
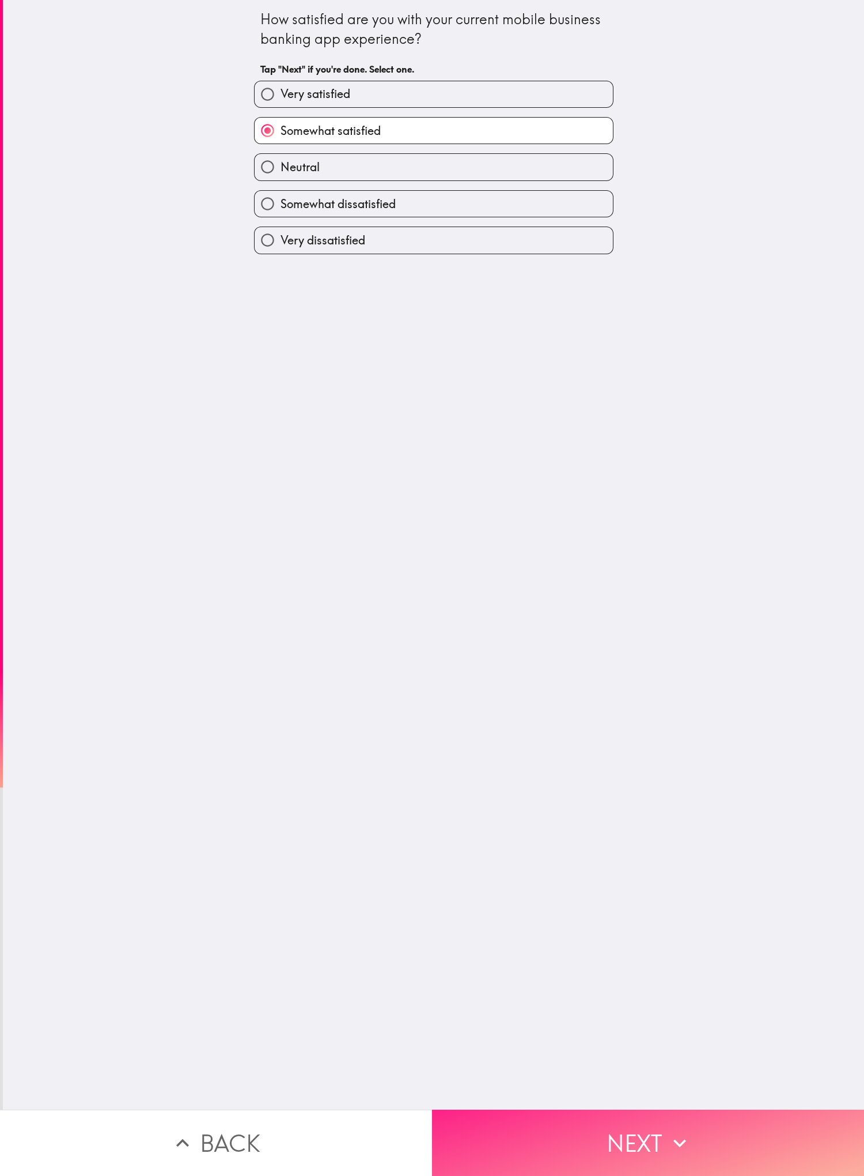
click at [288, 404] on button "Next" at bounding box center [648, 1142] width 432 height 66
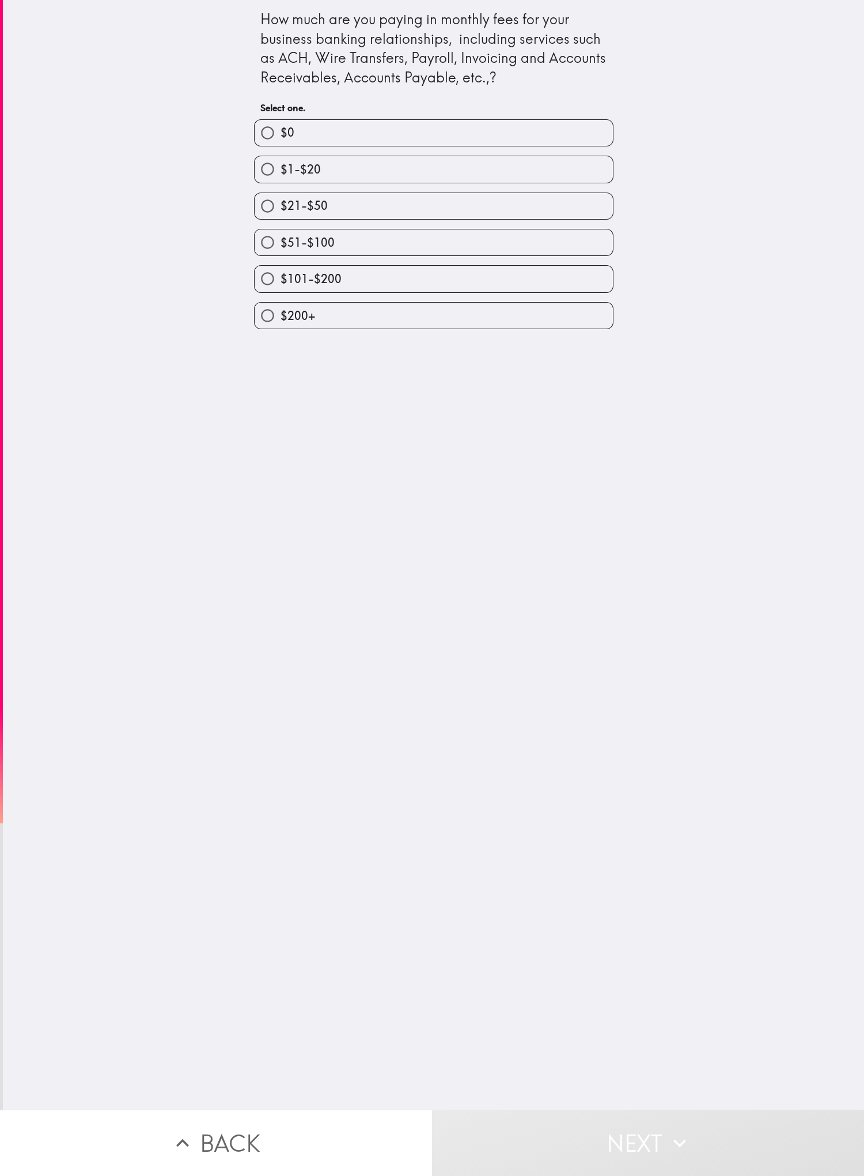
click at [116, 404] on div "How much are you paying in monthly fees for your business banking relationships…" at bounding box center [433, 554] width 861 height 1109
click at [288, 205] on label "$21-$50" at bounding box center [434, 206] width 358 height 26
click at [281, 205] on input "$21-$50" at bounding box center [268, 206] width 26 height 26
radio input "true"
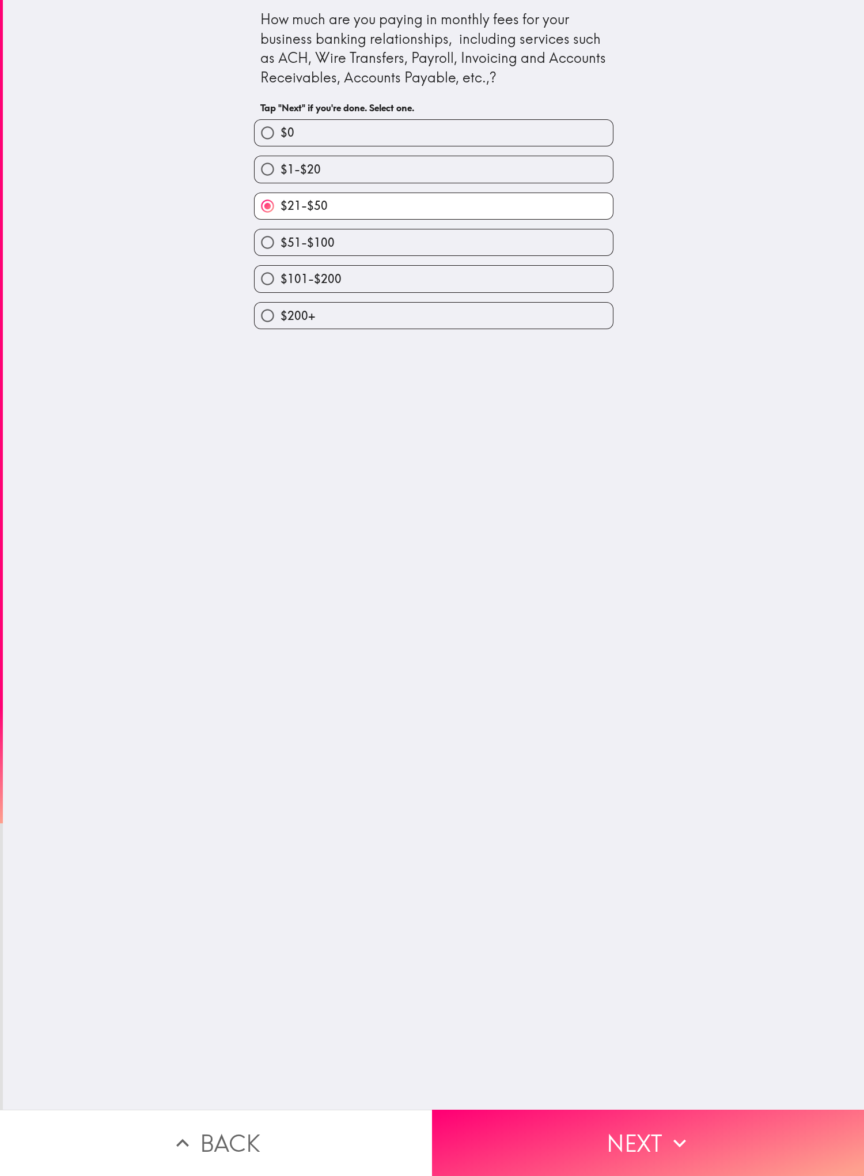
click at [288, 282] on label "$101-$200" at bounding box center [434, 279] width 358 height 26
click at [281, 282] on input "$101-$200" at bounding box center [268, 279] width 26 height 26
radio input "true"
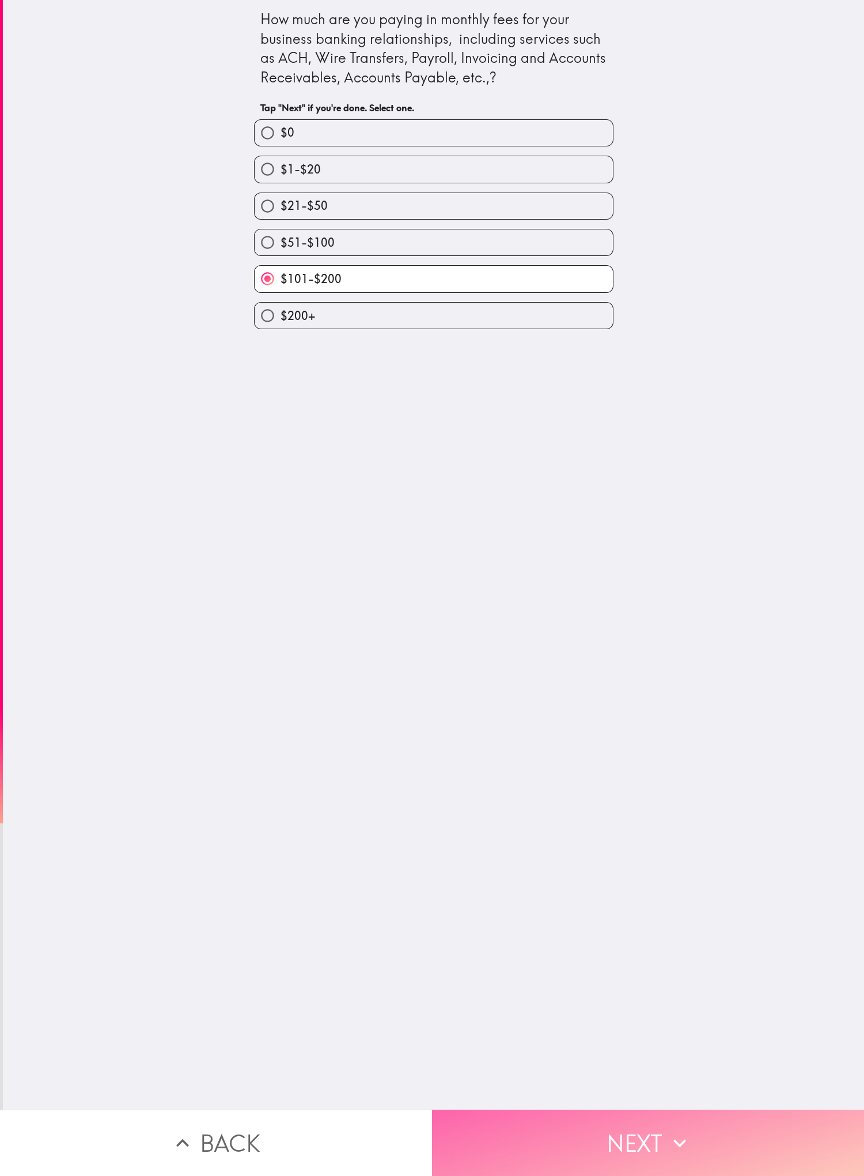
click at [288, 404] on button "Next" at bounding box center [648, 1142] width 432 height 66
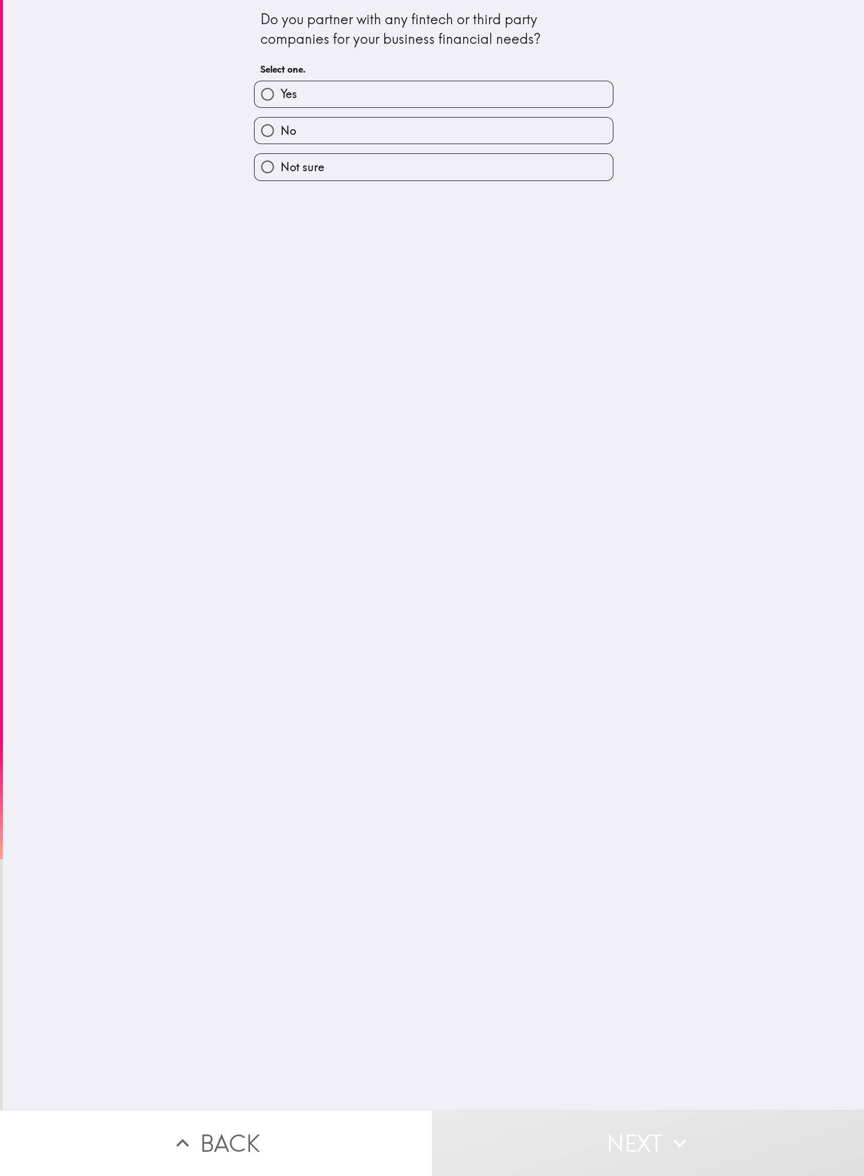
drag, startPoint x: 727, startPoint y: 637, endPoint x: 604, endPoint y: 408, distance: 260.4
click at [288, 404] on div "Do you partner with any fintech or third party companies for your business fina…" at bounding box center [433, 554] width 861 height 1109
click at [288, 133] on label "No" at bounding box center [434, 131] width 358 height 26
click at [281, 133] on input "No" at bounding box center [268, 131] width 26 height 26
radio input "true"
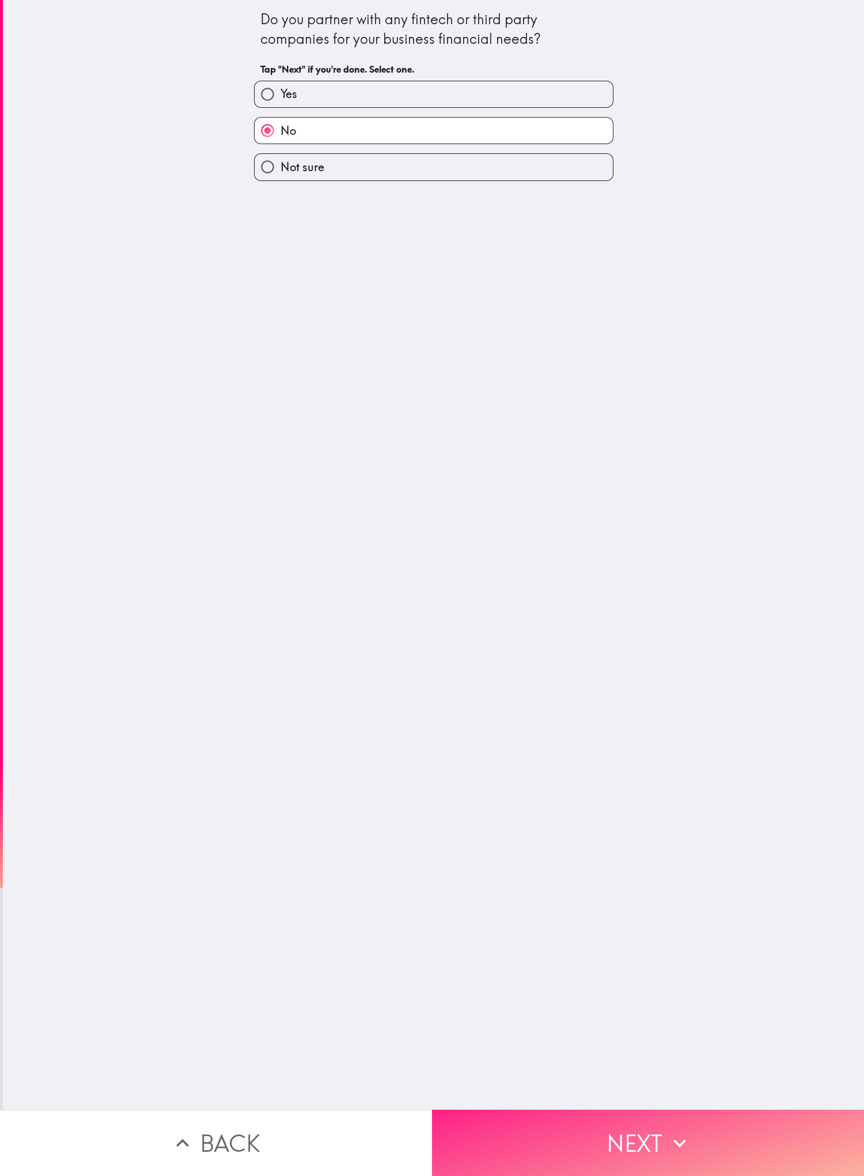
click at [288, 404] on button "Next" at bounding box center [648, 1142] width 432 height 66
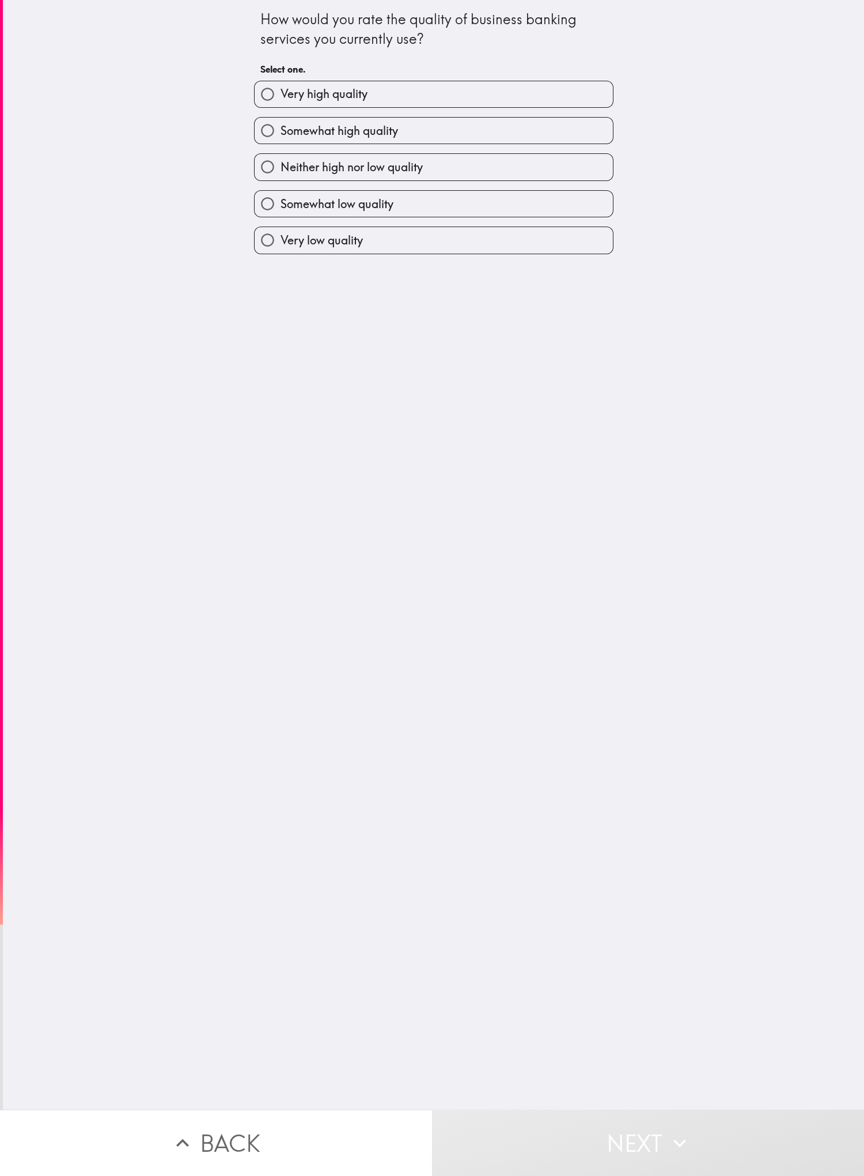
drag, startPoint x: 40, startPoint y: 419, endPoint x: 51, endPoint y: 400, distance: 21.9
click at [40, 404] on div "How would you rate the quality of business banking services you currently use? …" at bounding box center [433, 554] width 861 height 1109
click at [288, 163] on span "Neither high nor low quality" at bounding box center [352, 167] width 142 height 16
click at [281, 163] on input "Neither high nor low quality" at bounding box center [268, 167] width 26 height 26
radio input "true"
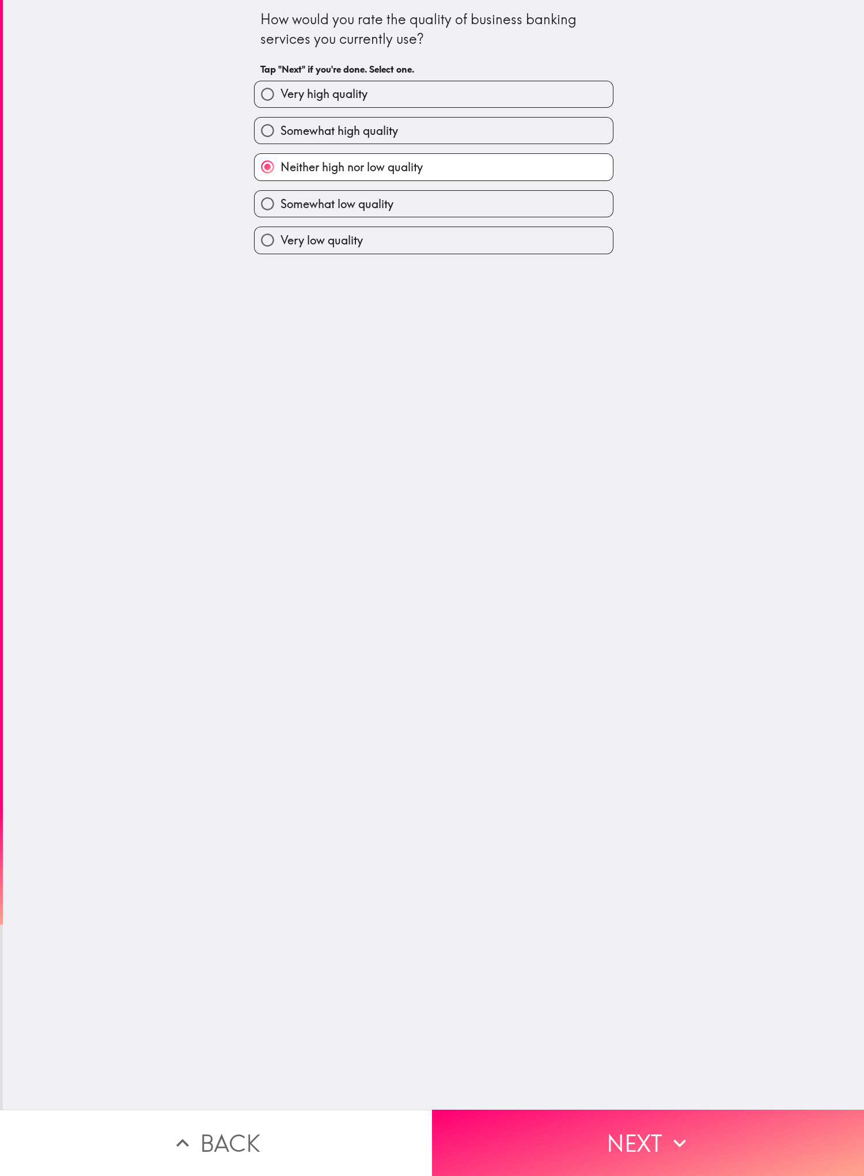
click at [288, 404] on div "How would you rate the quality of business banking services you currently use? …" at bounding box center [433, 554] width 861 height 1109
click at [288, 404] on button "Next" at bounding box center [648, 1142] width 432 height 66
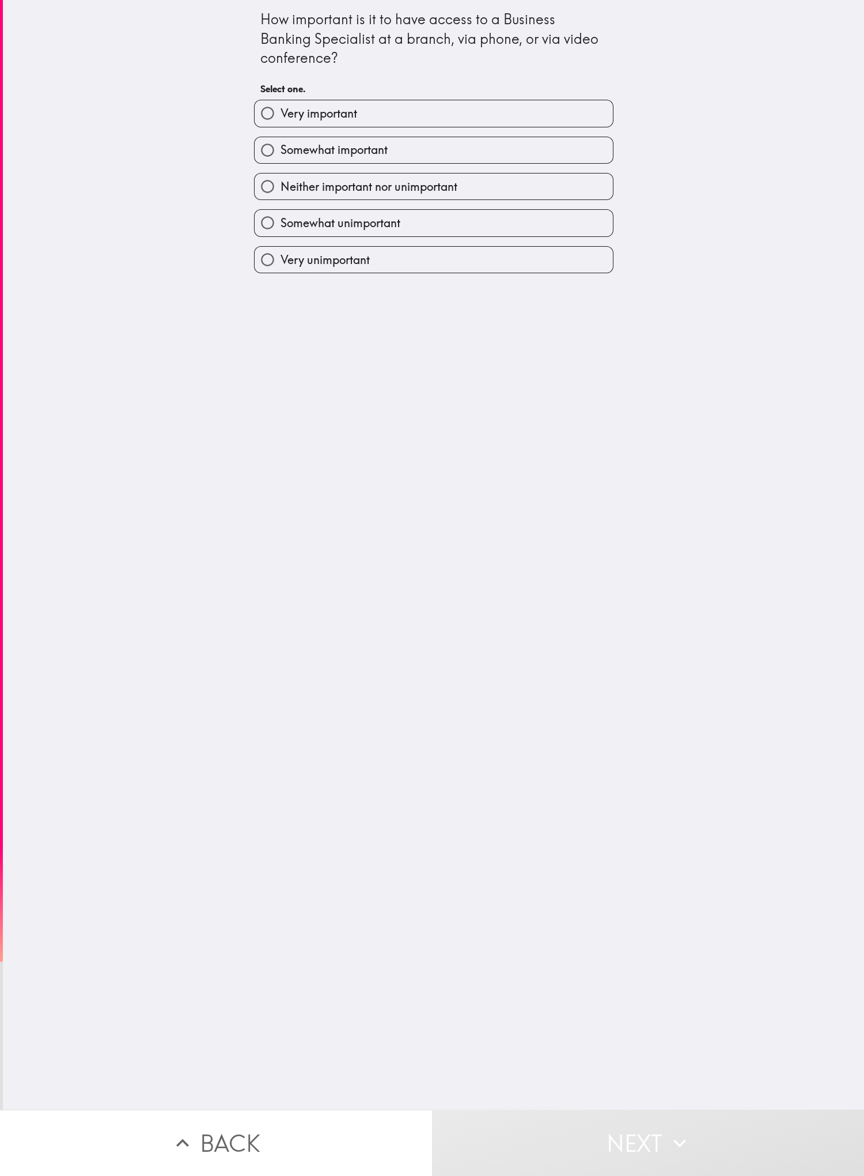
drag, startPoint x: 629, startPoint y: 682, endPoint x: 560, endPoint y: 456, distance: 235.7
click at [288, 404] on div "How important is it to have access to a Business Banking Specialist at a branch…" at bounding box center [433, 554] width 861 height 1109
click at [288, 160] on label "Somewhat important" at bounding box center [434, 150] width 358 height 26
click at [281, 160] on input "Somewhat important" at bounding box center [268, 150] width 26 height 26
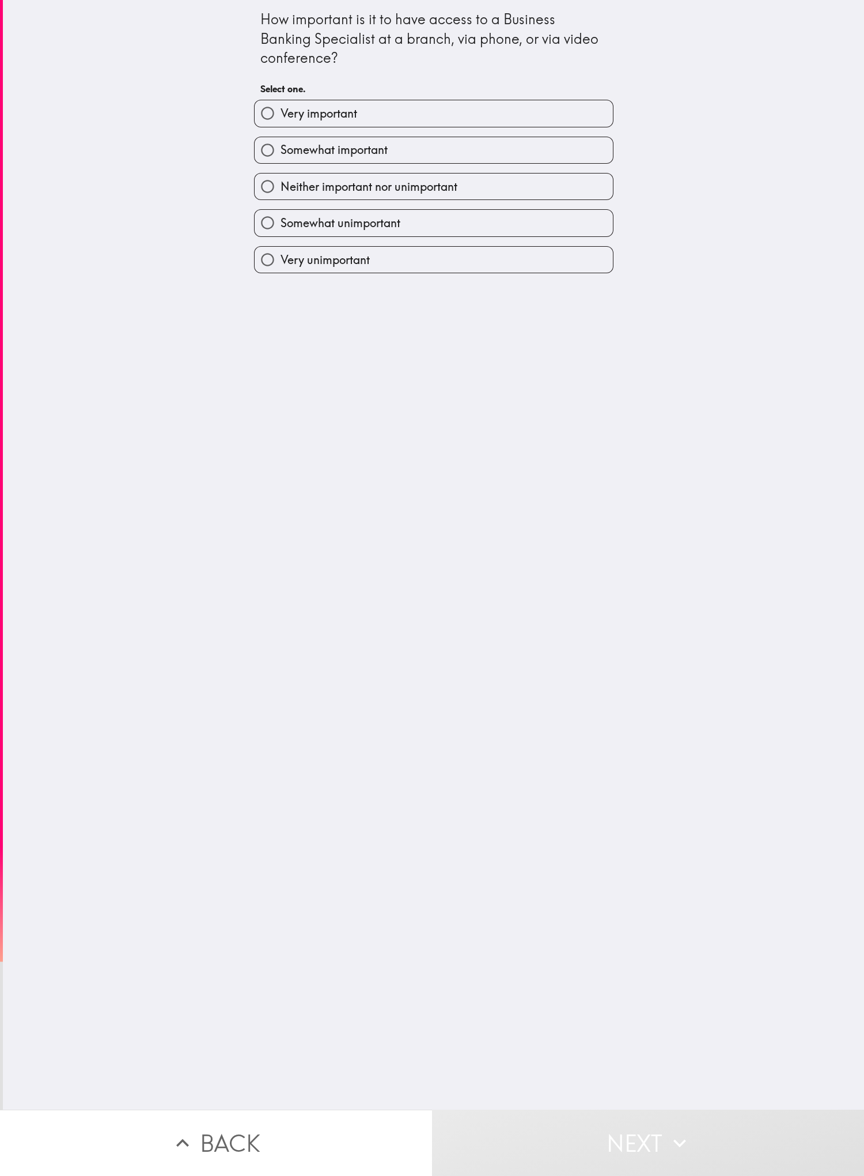
radio input "true"
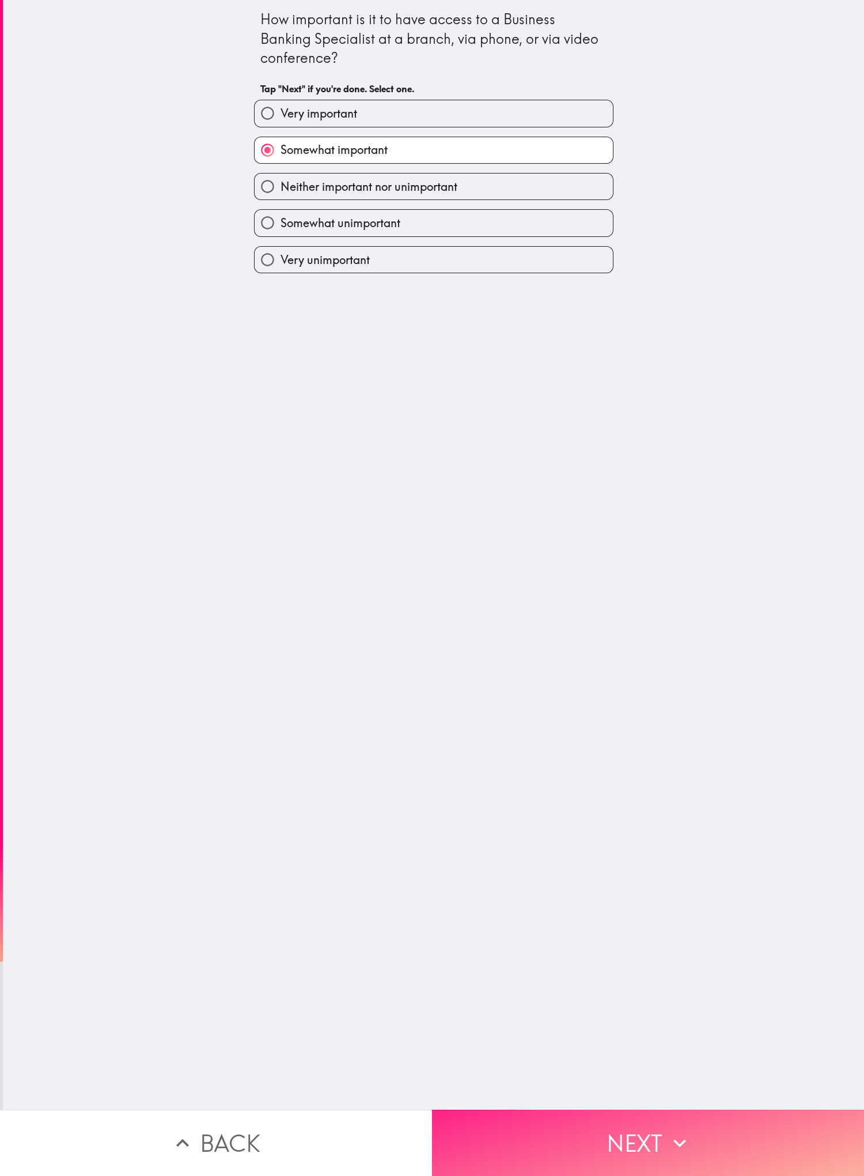
drag, startPoint x: 706, startPoint y: 1083, endPoint x: 686, endPoint y: 1085, distance: 20.8
click at [288, 404] on button "Next" at bounding box center [648, 1142] width 432 height 66
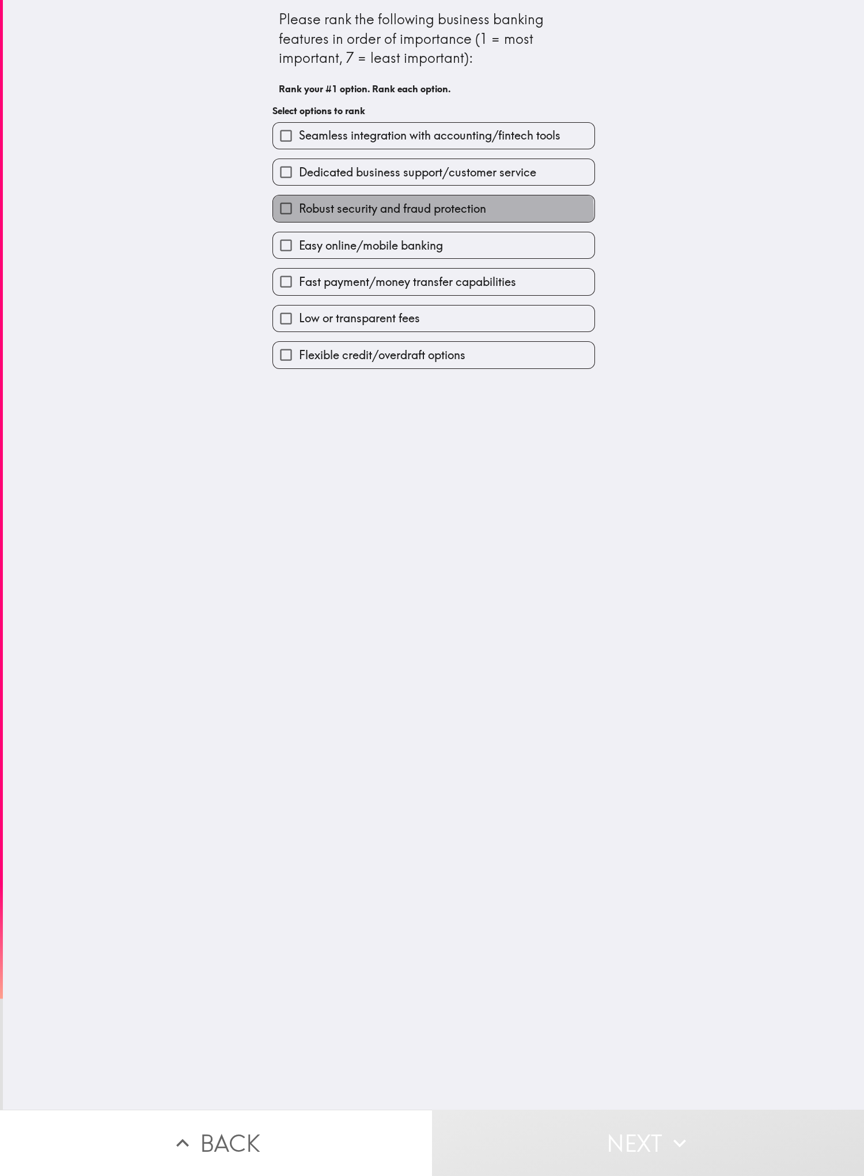
click at [288, 217] on span "Robust security and fraud protection" at bounding box center [392, 209] width 187 height 16
click at [288, 217] on input "Robust security and fraud protection" at bounding box center [286, 208] width 26 height 26
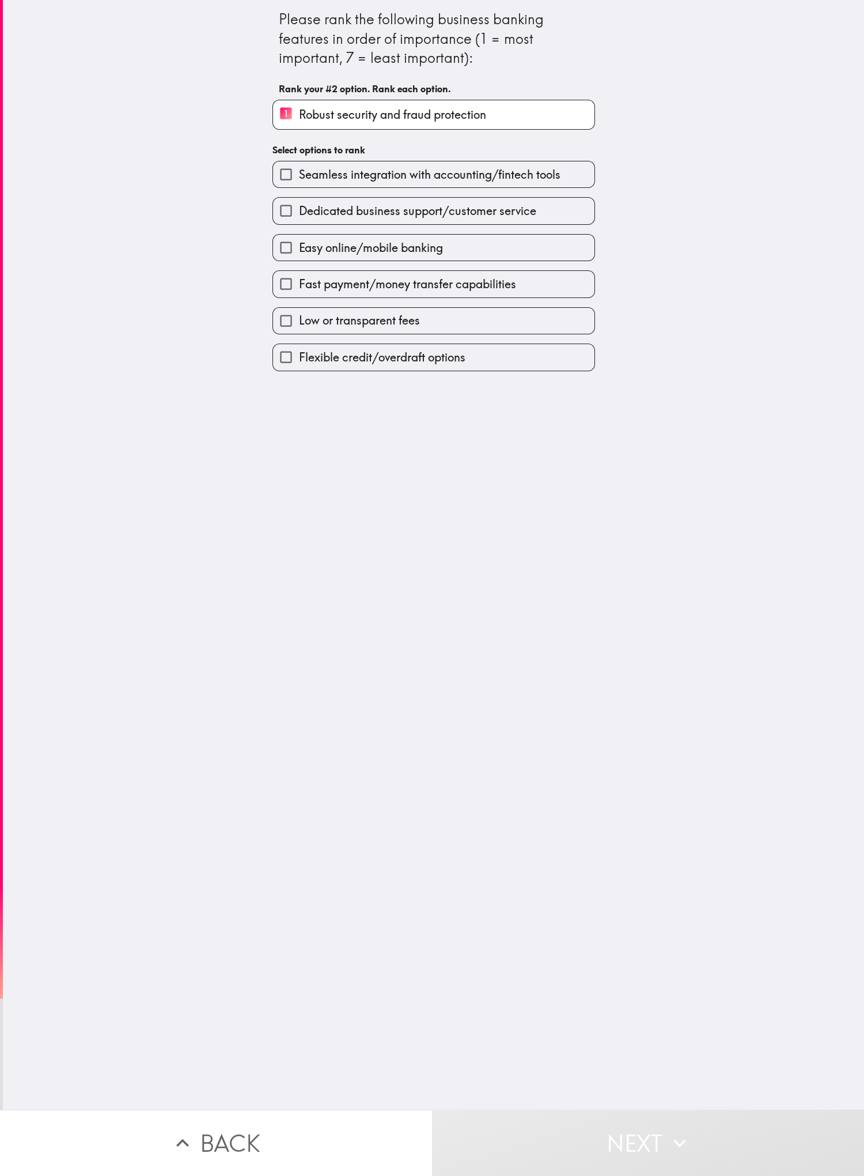
click at [288, 219] on span "Dedicated business support/customer service" at bounding box center [417, 211] width 237 height 16
click at [288, 220] on input "Dedicated business support/customer service" at bounding box center [286, 211] width 26 height 26
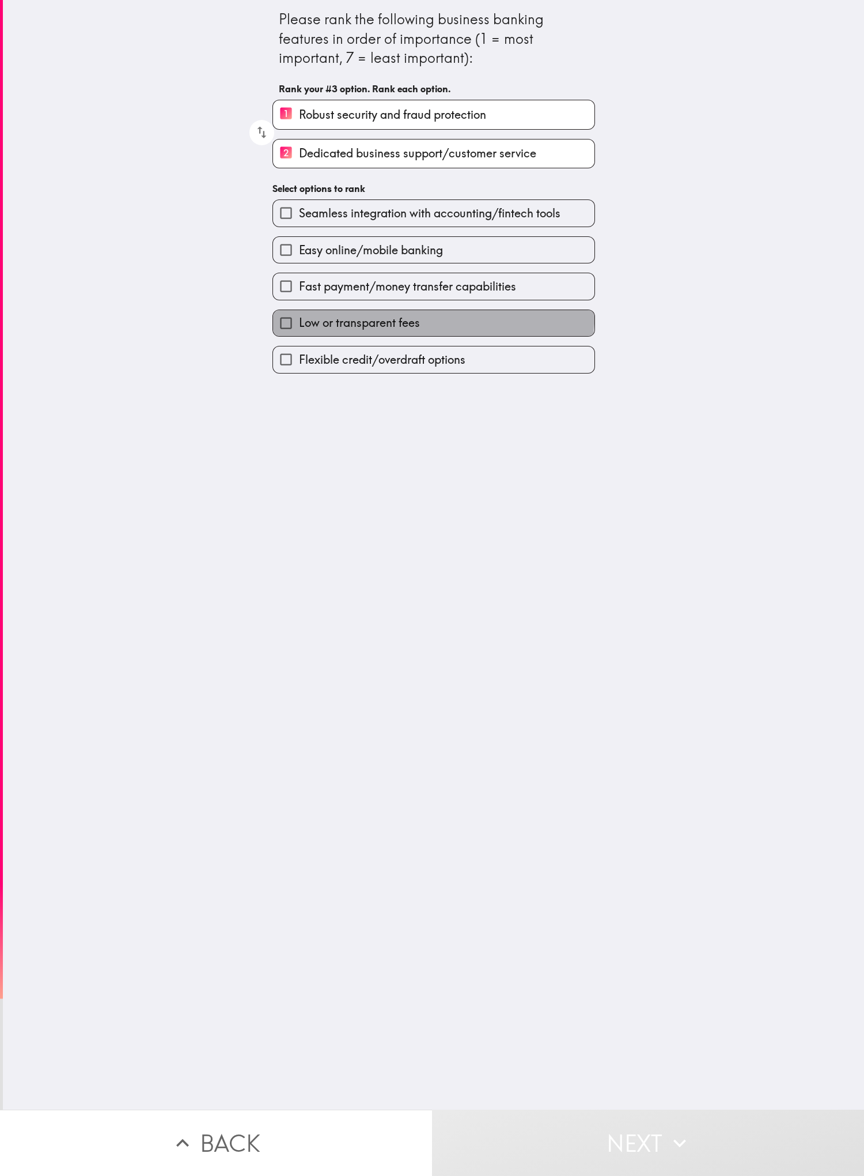
click at [288, 318] on label "Low or transparent fees" at bounding box center [434, 323] width 322 height 26
click at [288, 318] on input "Low or transparent fees" at bounding box center [286, 323] width 26 height 26
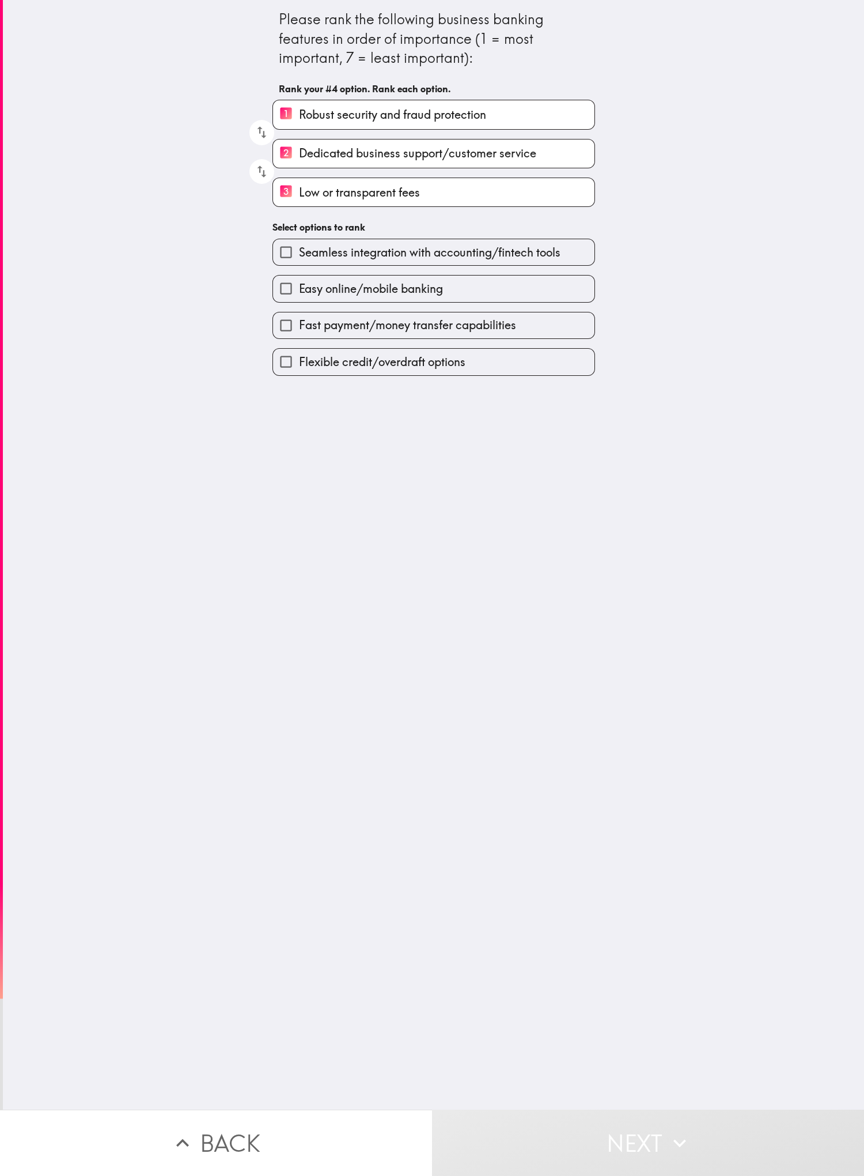
click at [288, 294] on label "Easy online/mobile banking" at bounding box center [434, 288] width 322 height 26
click at [288, 294] on input "Easy online/mobile banking" at bounding box center [286, 288] width 26 height 26
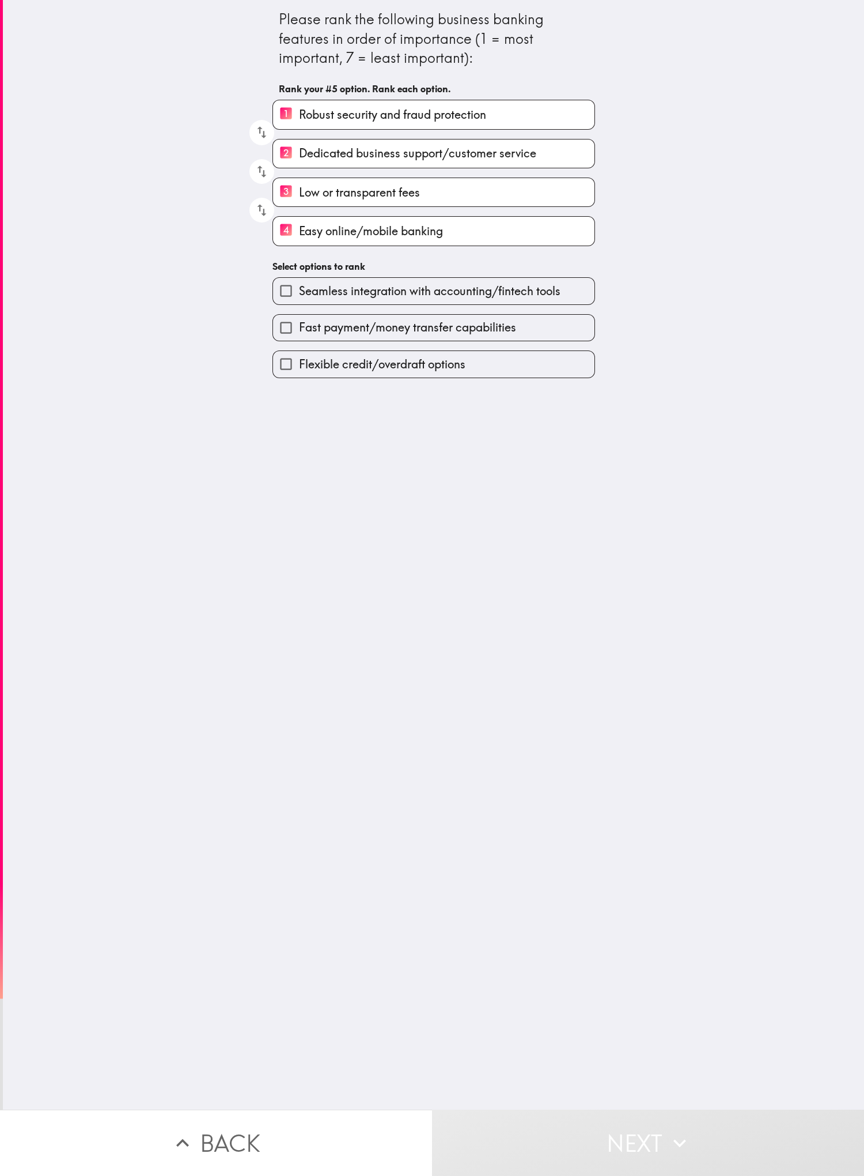
click at [288, 335] on span "Fast payment/money transfer capabilities" at bounding box center [407, 327] width 217 height 16
click at [288, 341] on input "Fast payment/money transfer capabilities" at bounding box center [286, 328] width 26 height 26
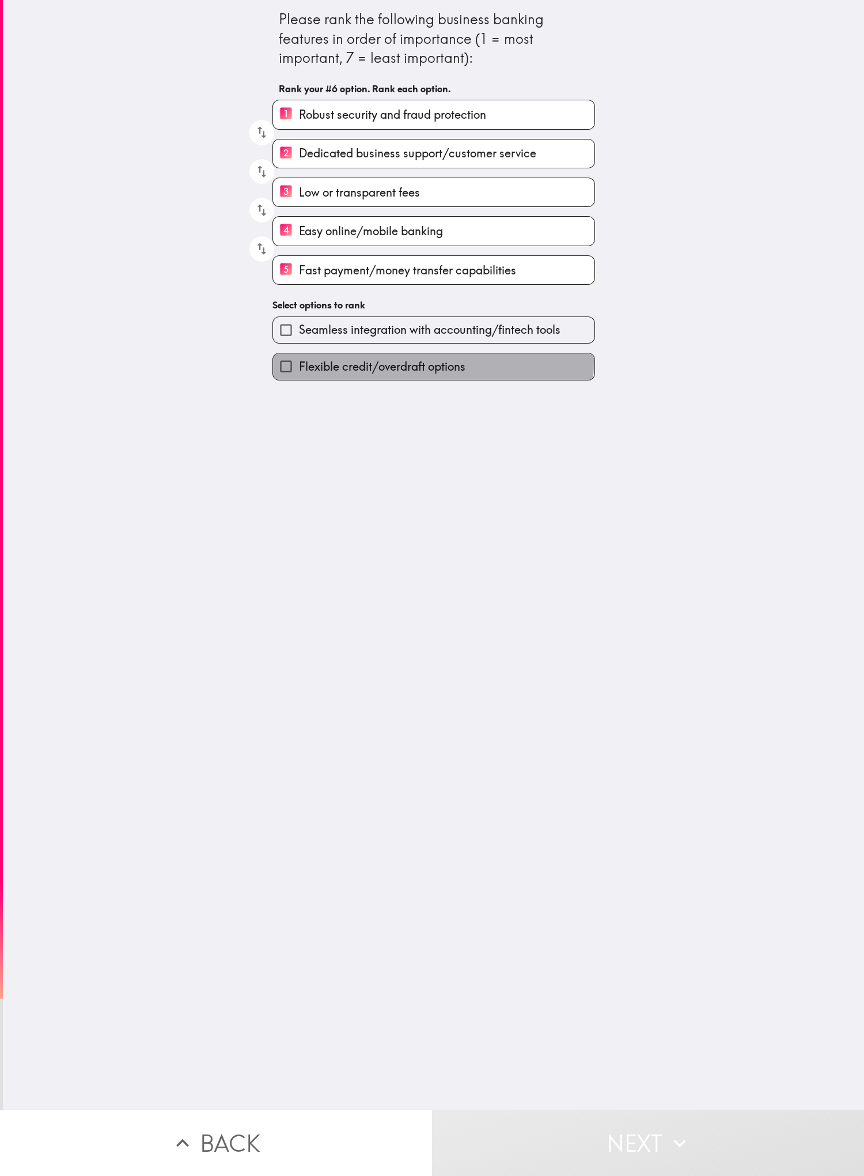
click at [288, 373] on span "Flexible credit/overdraft options" at bounding box center [382, 366] width 167 height 16
click at [288, 373] on input "Flexible credit/overdraft options" at bounding box center [286, 366] width 26 height 26
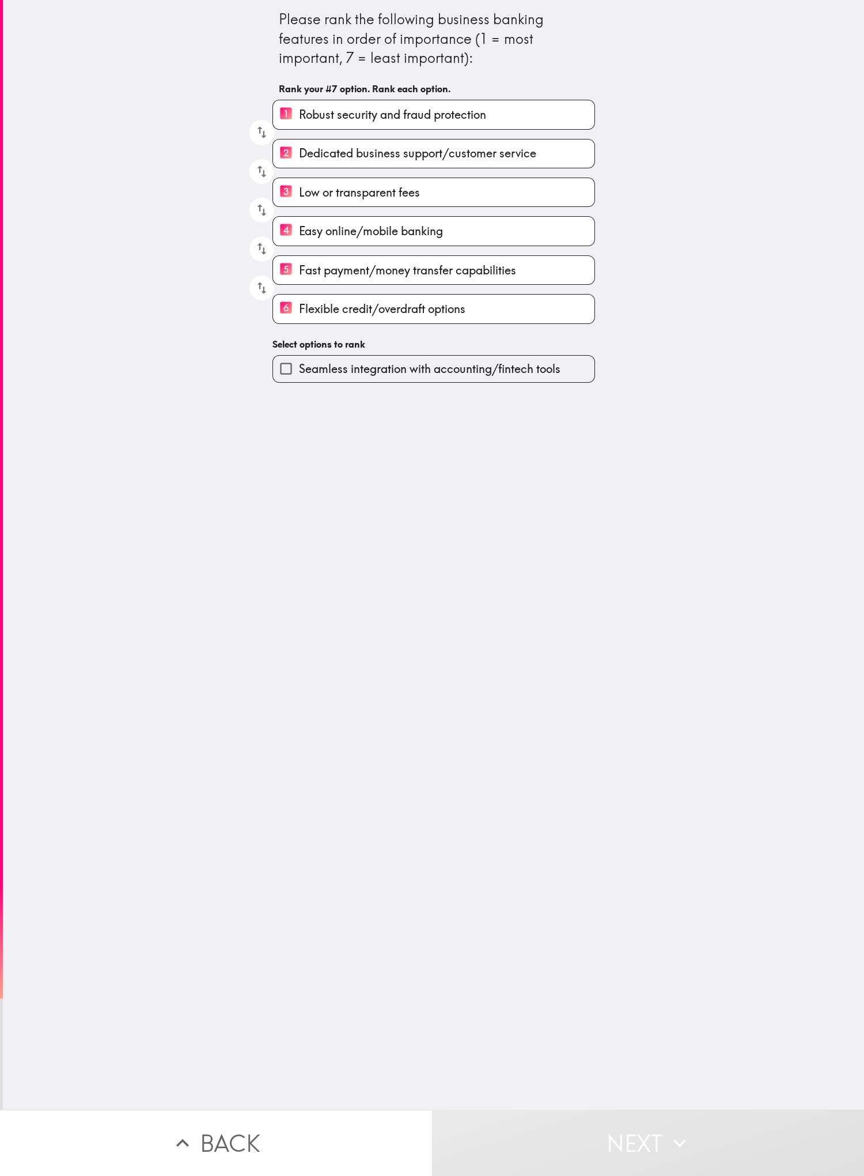
click at [288, 371] on label "Seamless integration with accounting/fintech tools" at bounding box center [434, 369] width 322 height 26
click at [288, 371] on input "Seamless integration with accounting/fintech tools" at bounding box center [286, 369] width 26 height 26
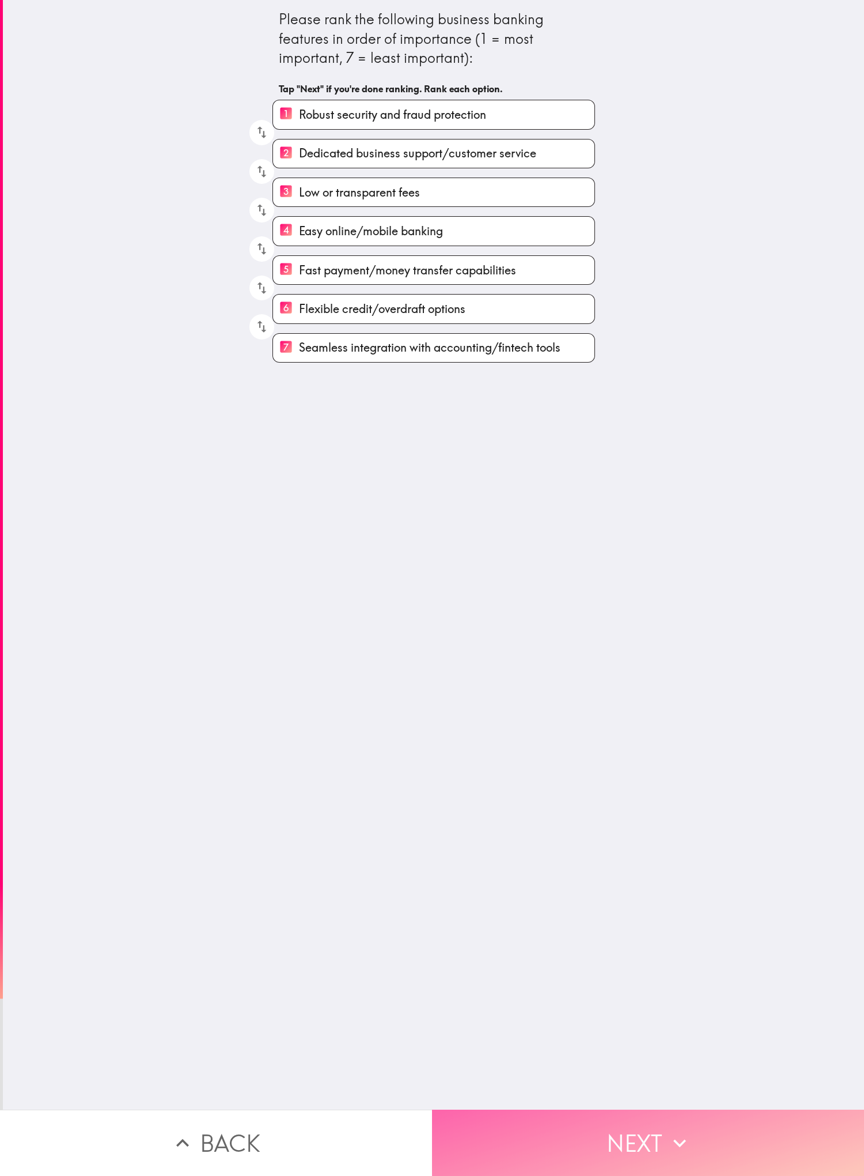
click at [288, 404] on button "Next" at bounding box center [648, 1142] width 432 height 66
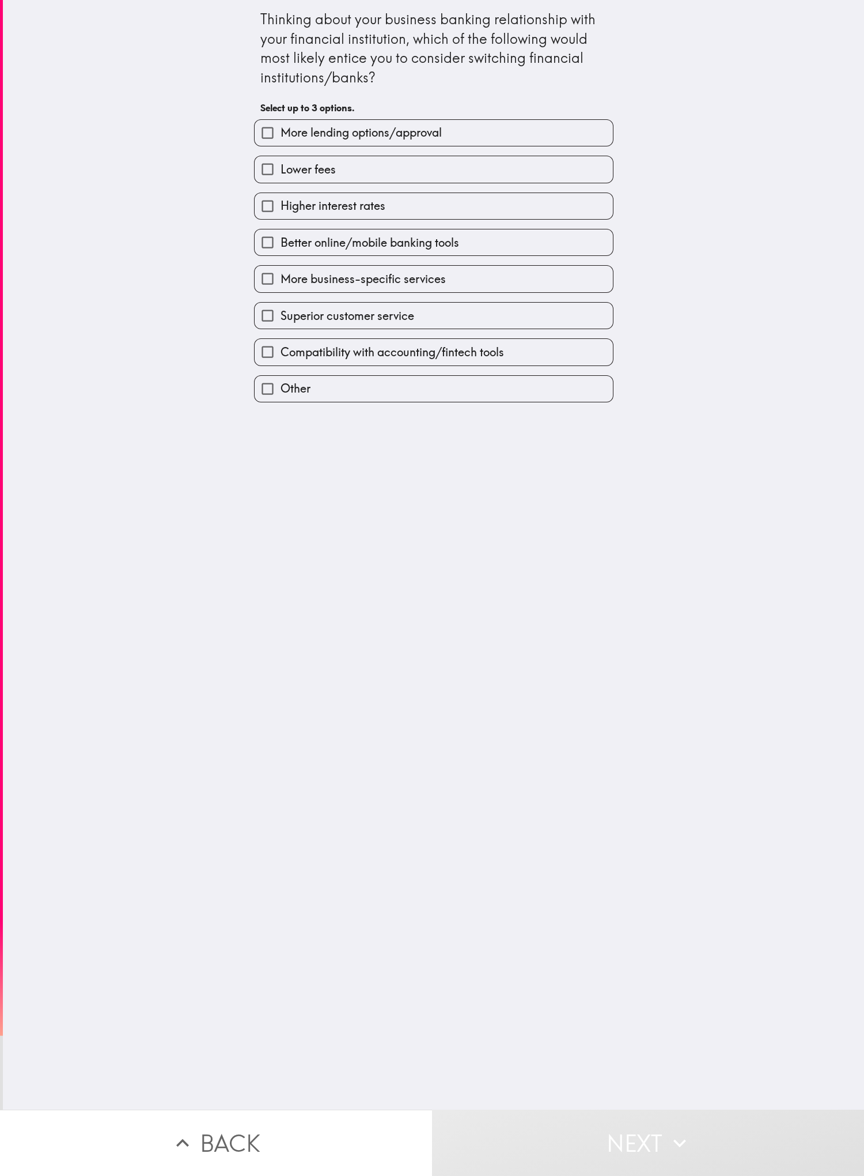
click at [267, 404] on div "Thinking about your business banking relationship with your financial instituti…" at bounding box center [433, 554] width 861 height 1109
click at [288, 292] on label "More business-specific services" at bounding box center [434, 279] width 358 height 26
click at [281, 292] on input "More business-specific services" at bounding box center [268, 279] width 26 height 26
checkbox input "true"
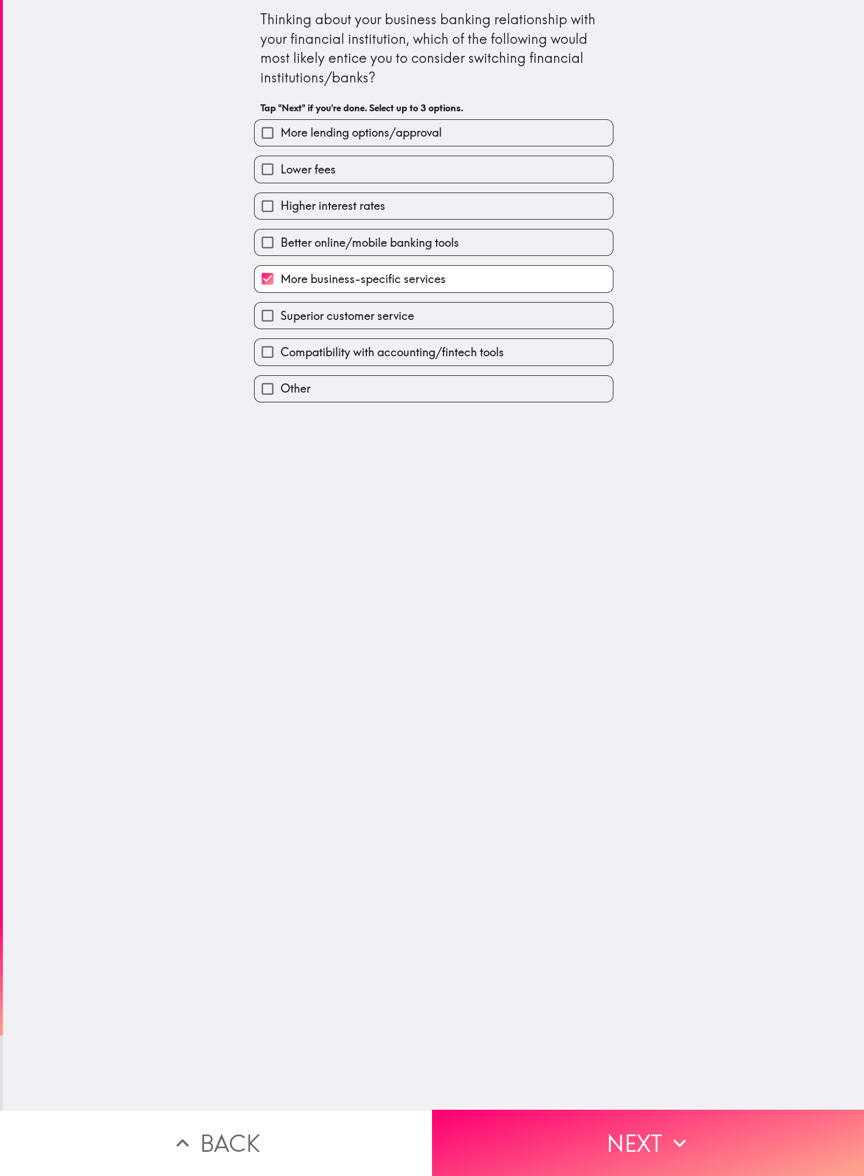
click at [288, 156] on div "Lower fees" at bounding box center [434, 169] width 360 height 27
click at [288, 139] on label "More lending options/approval" at bounding box center [434, 133] width 358 height 26
click at [281, 139] on input "More lending options/approval" at bounding box center [268, 133] width 26 height 26
checkbox input "true"
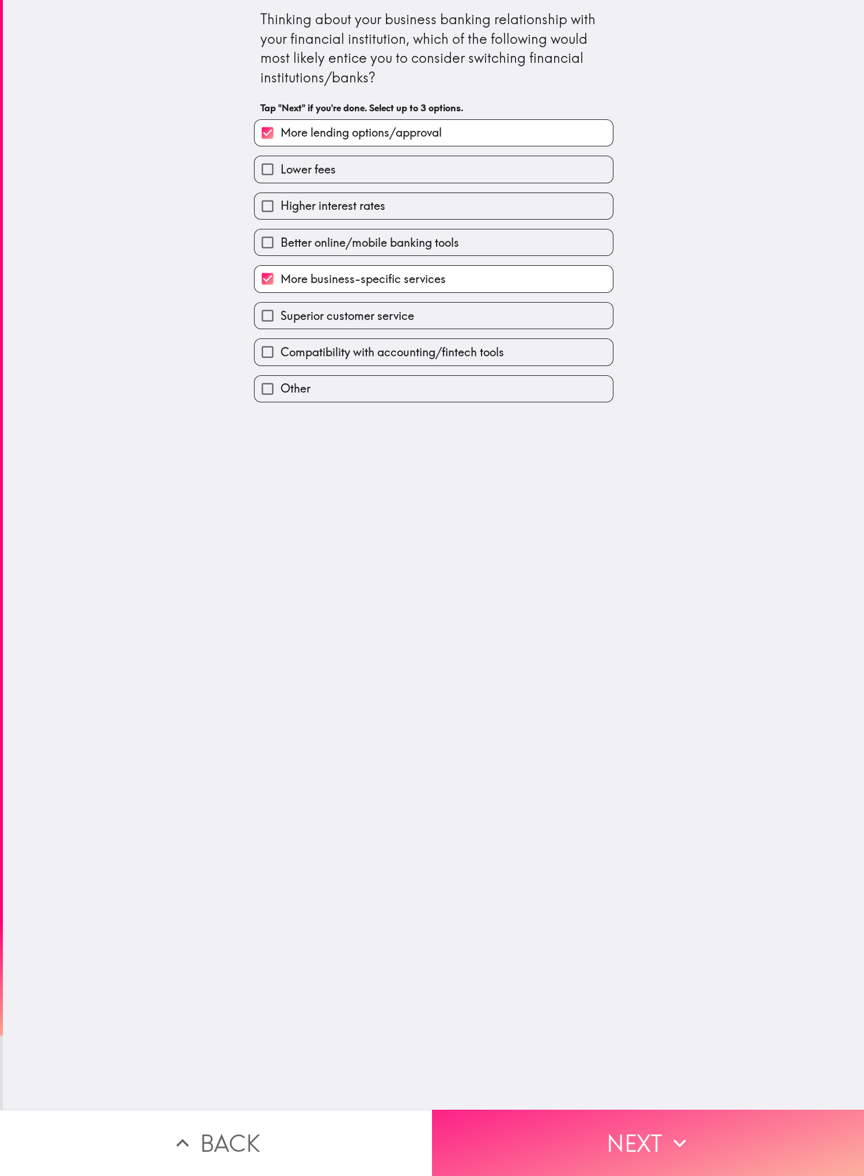
click at [288, 404] on button "Next" at bounding box center [648, 1142] width 432 height 66
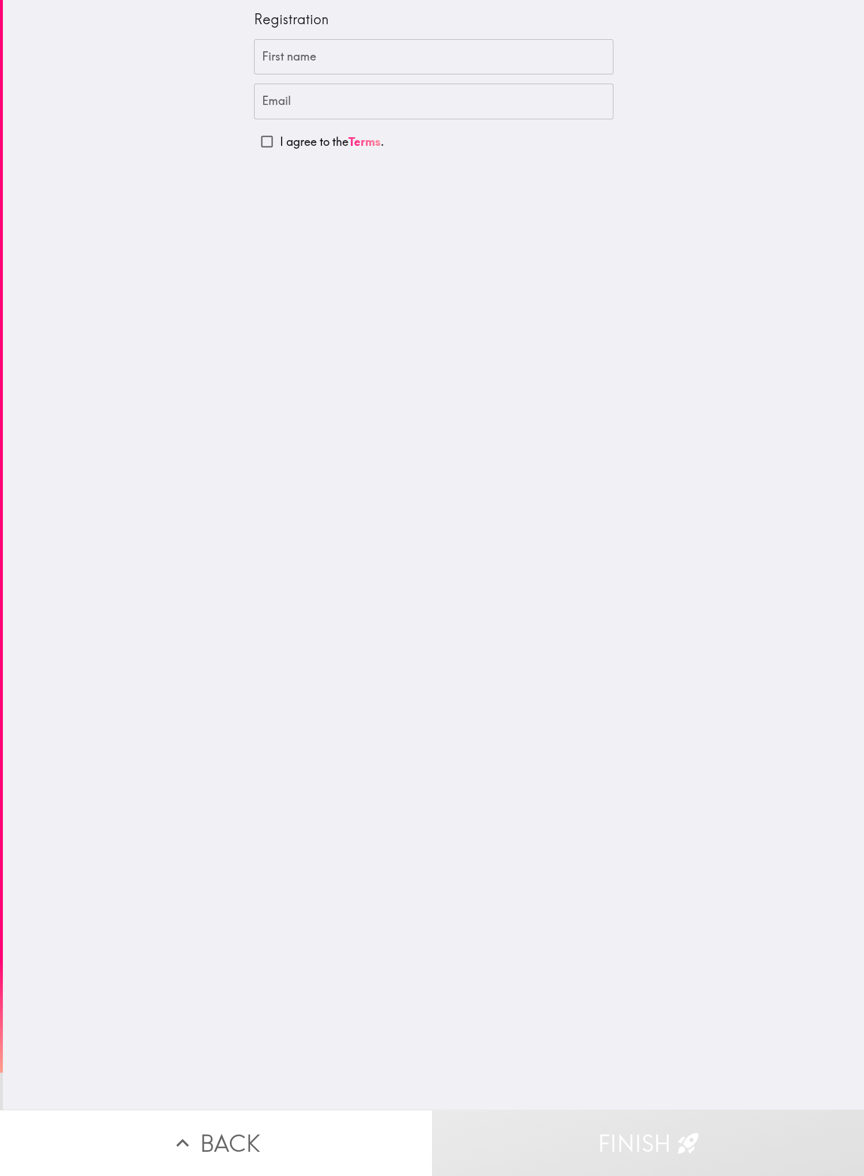
click at [142, 97] on div "Registration First name First name Email Email I agree to the Terms ." at bounding box center [433, 554] width 861 height 1109
click at [288, 58] on input "First name" at bounding box center [434, 57] width 360 height 36
paste input "[PERSON_NAME]"
click at [101, 352] on div "Registration First name [PERSON_NAME] First name Email Email I agree to the Ter…" at bounding box center [433, 554] width 861 height 1109
click at [288, 61] on input "[PERSON_NAME]" at bounding box center [434, 57] width 360 height 36
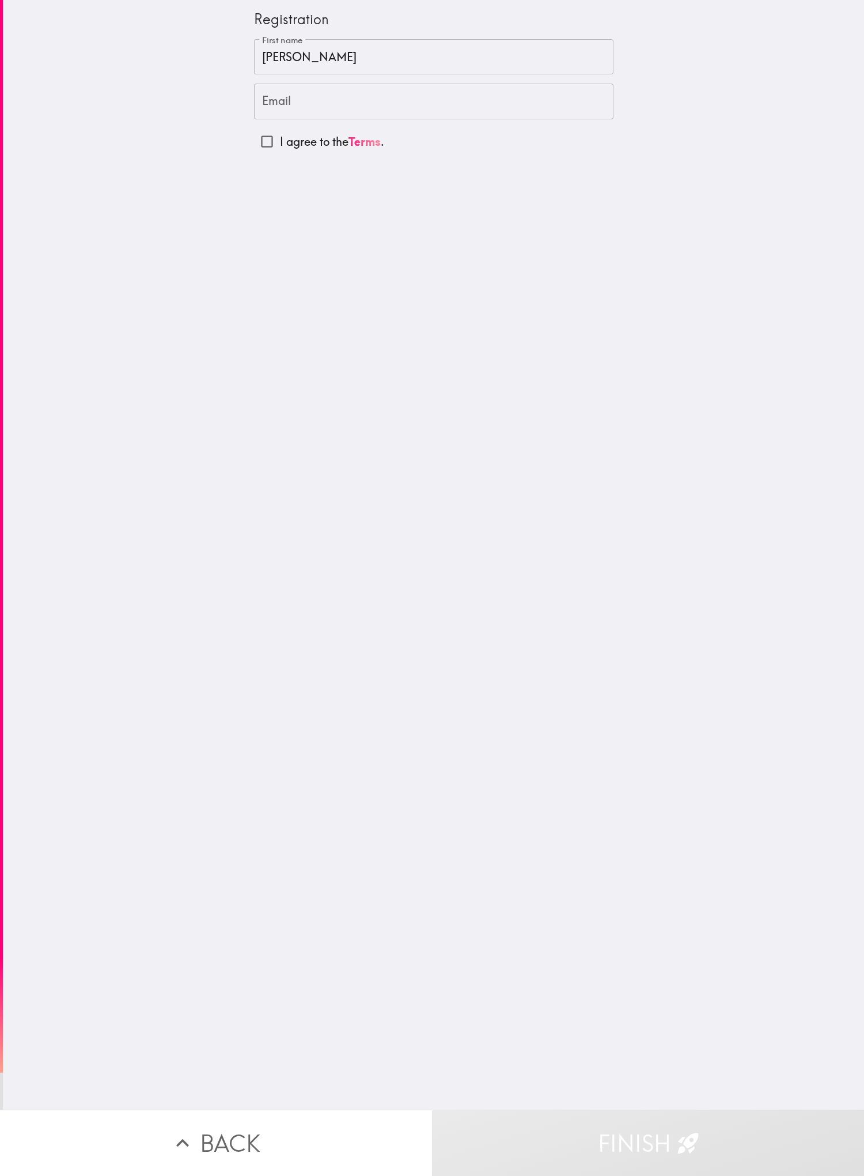
paste input "[GEOGRAPHIC_DATA]"
type input "[PERSON_NAME]"
drag, startPoint x: 54, startPoint y: 414, endPoint x: 205, endPoint y: 263, distance: 213.5
click at [55, 404] on div "Registration First name [PERSON_NAME] First name Email Email I agree to the Ter…" at bounding box center [433, 554] width 861 height 1109
click at [288, 91] on input "Email" at bounding box center [434, 102] width 360 height 36
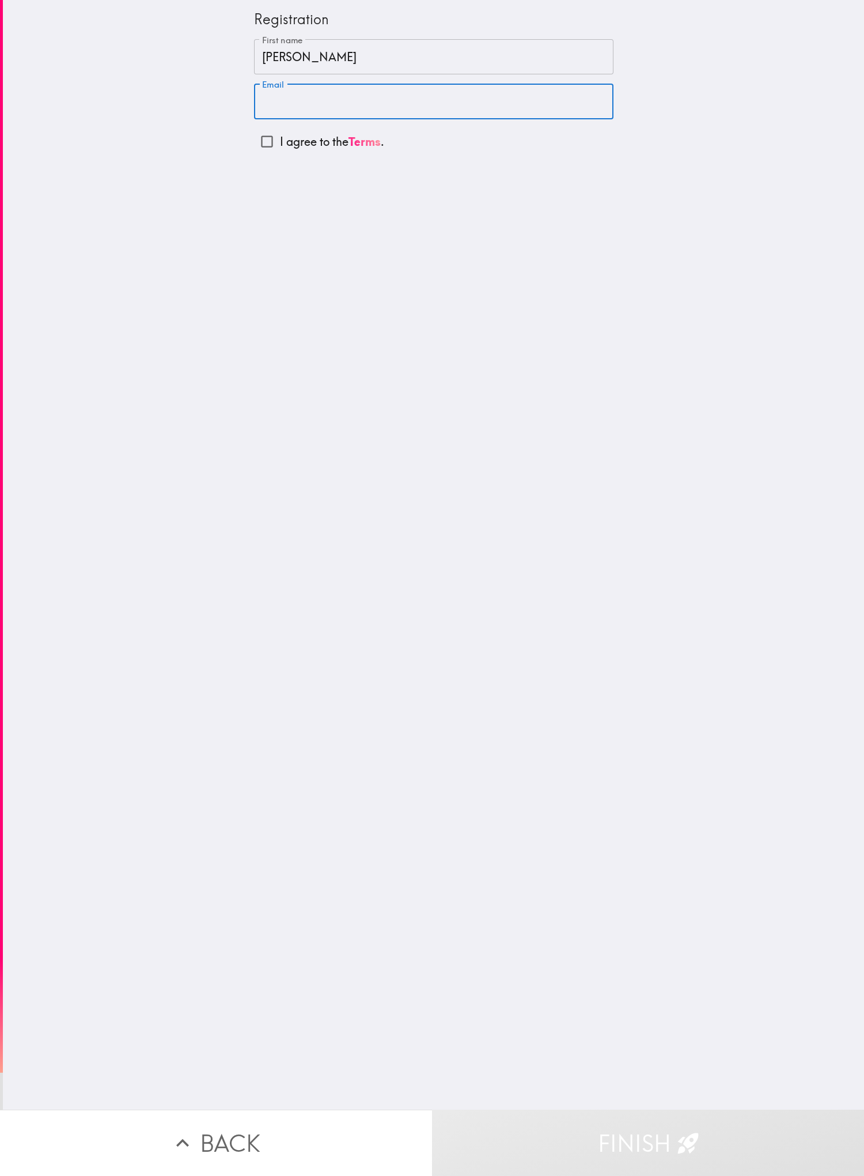
paste input "[EMAIL_ADDRESS][DOMAIN_NAME]"
type input "[EMAIL_ADDRESS][DOMAIN_NAME]"
click at [254, 145] on input "I agree to the Terms ." at bounding box center [267, 142] width 26 height 26
checkbox input "true"
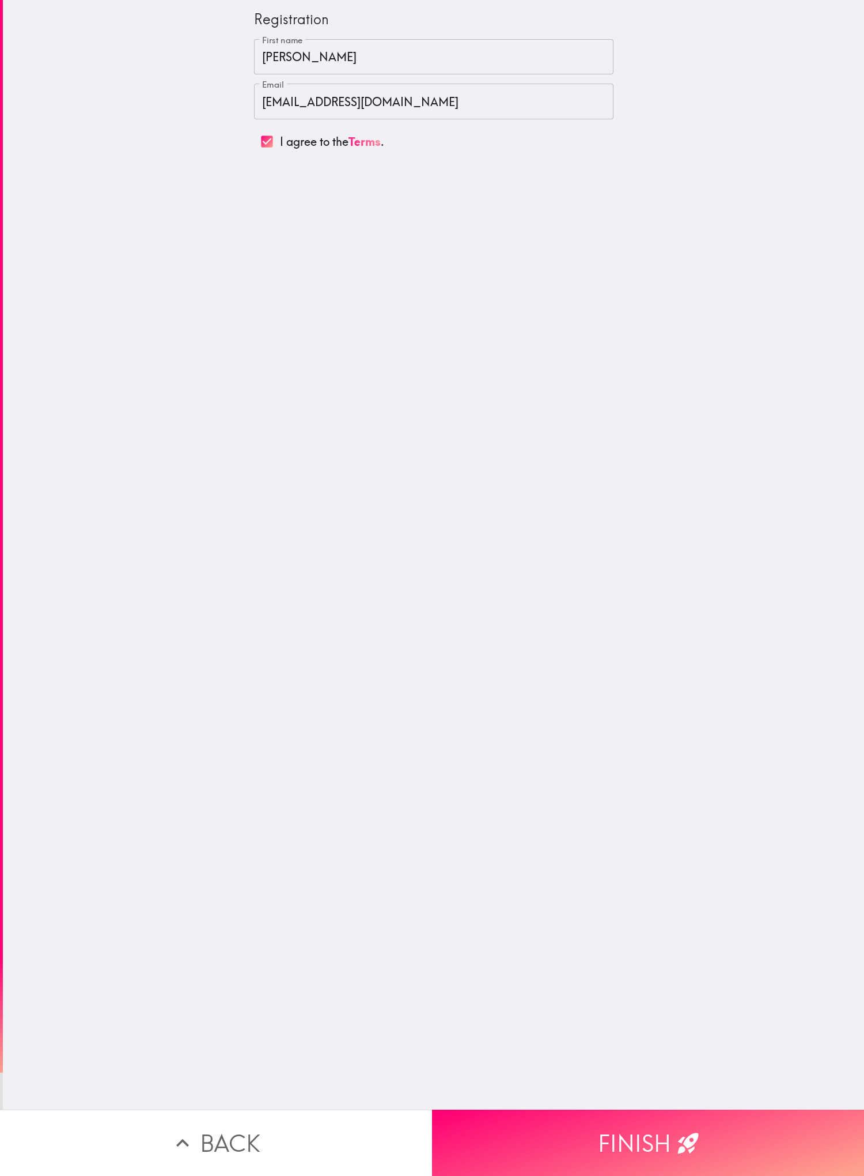
click at [288, 404] on div "Registration First name [PERSON_NAME] First name Email [EMAIL_ADDRESS][DOMAIN_N…" at bounding box center [433, 554] width 861 height 1109
click at [141, 404] on div "Registration First name [PERSON_NAME] First name Email [EMAIL_ADDRESS][DOMAIN_N…" at bounding box center [433, 554] width 861 height 1109
drag, startPoint x: 340, startPoint y: 52, endPoint x: 163, endPoint y: 56, distance: 177.0
click at [172, 56] on div "Registration First name [PERSON_NAME] First name Email [EMAIL_ADDRESS][DOMAIN_N…" at bounding box center [433, 554] width 861 height 1109
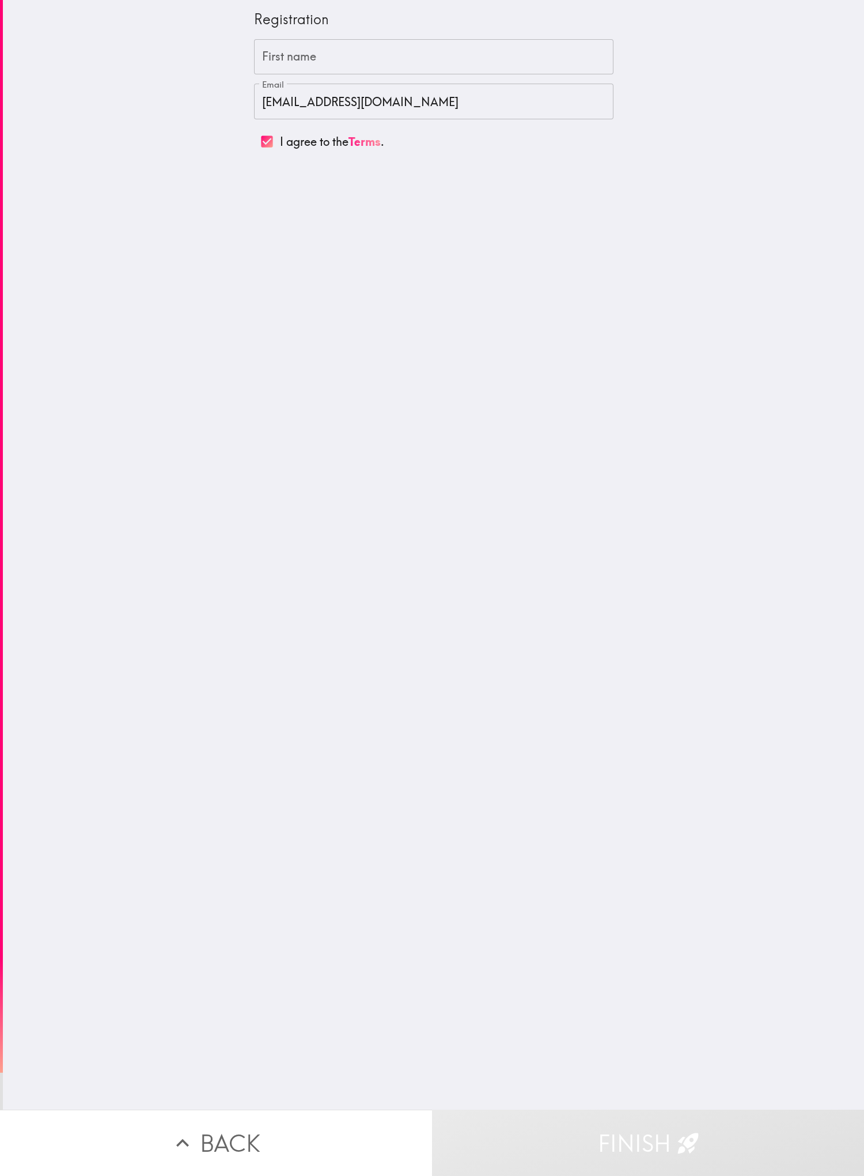
drag, startPoint x: 47, startPoint y: 317, endPoint x: 116, endPoint y: 269, distance: 84.4
click at [47, 317] on div "Registration First name First name Email [EMAIL_ADDRESS][DOMAIN_NAME] Email I a…" at bounding box center [433, 554] width 861 height 1109
click at [288, 68] on input "First name" at bounding box center [434, 57] width 360 height 36
paste input "[PERSON_NAME]"
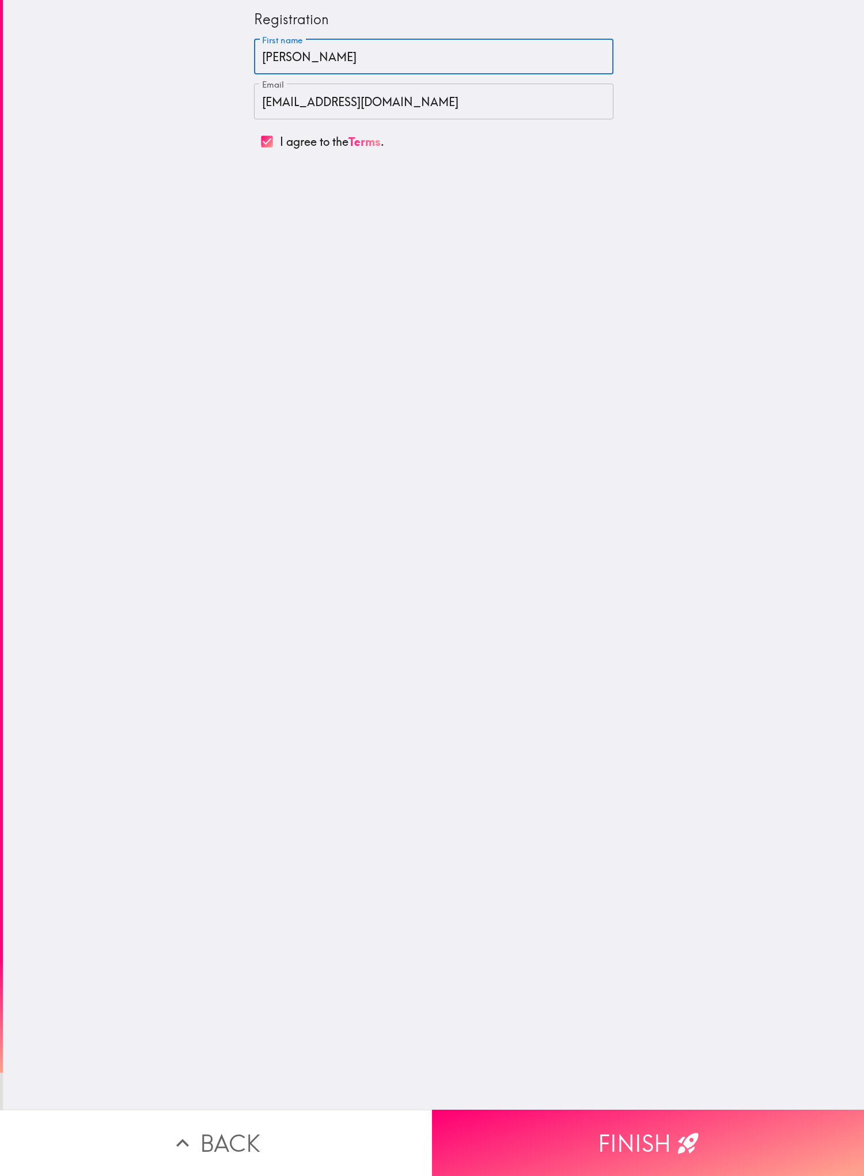
type input "[PERSON_NAME]"
drag, startPoint x: 305, startPoint y: 108, endPoint x: 116, endPoint y: 116, distance: 189.8
click at [117, 114] on div "Registration First name [PERSON_NAME] First name Email [EMAIL_ADDRESS][DOMAIN_N…" at bounding box center [433, 554] width 861 height 1109
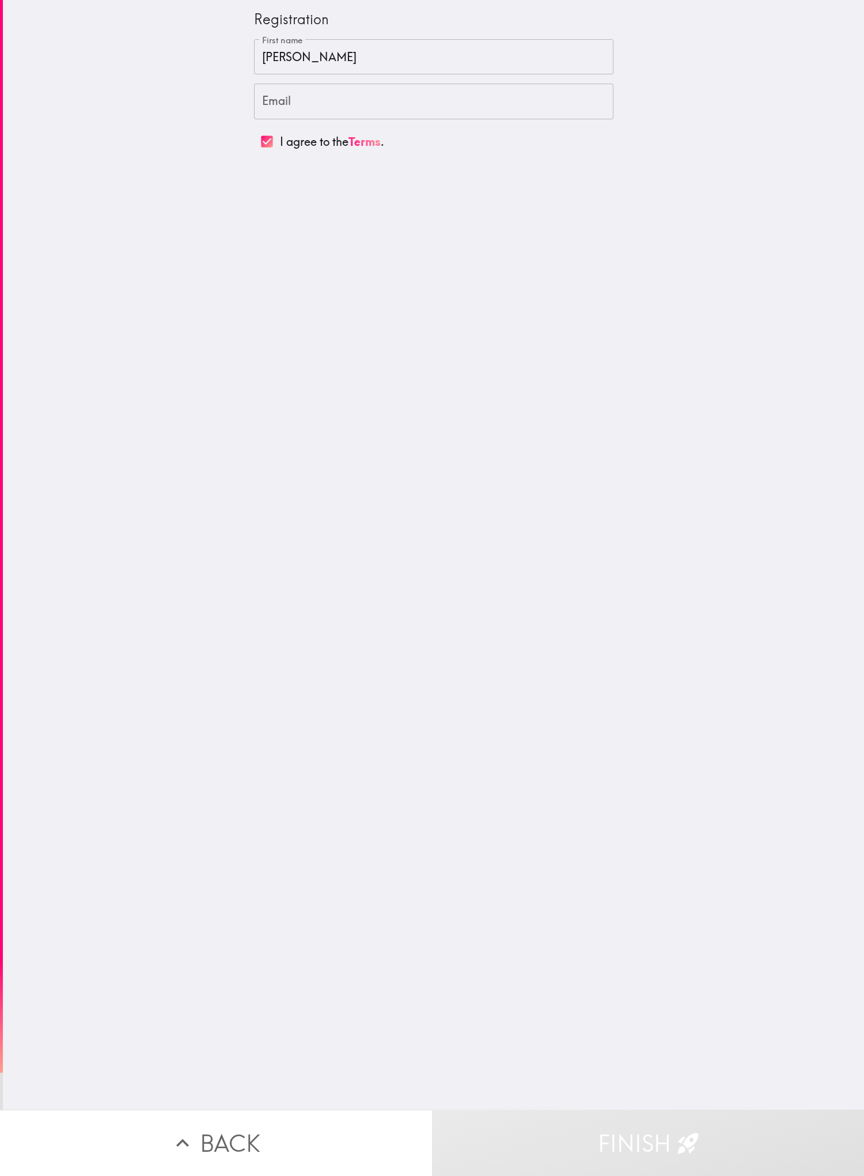
drag, startPoint x: 191, startPoint y: 342, endPoint x: 228, endPoint y: 238, distance: 110.1
click at [189, 333] on div "Registration First name [PERSON_NAME] First name Email Email I agree to the Ter…" at bounding box center [433, 554] width 861 height 1109
click at [288, 103] on input "Email" at bounding box center [434, 102] width 360 height 36
paste input "[EMAIL_ADDRESS][DOMAIN_NAME]"
type input "[EMAIL_ADDRESS][DOMAIN_NAME]"
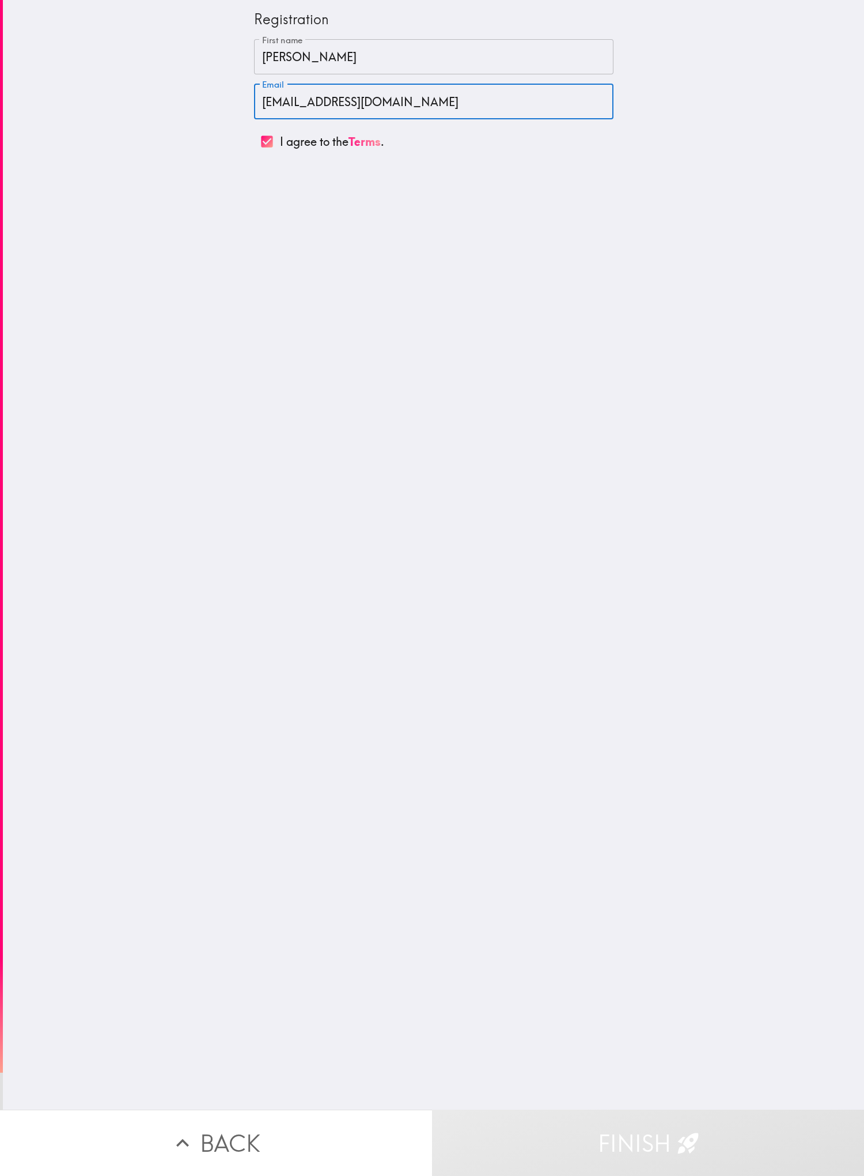
click at [288, 333] on div "Registration First name [PERSON_NAME] First name Email [EMAIL_ADDRESS][DOMAIN_N…" at bounding box center [433, 554] width 861 height 1109
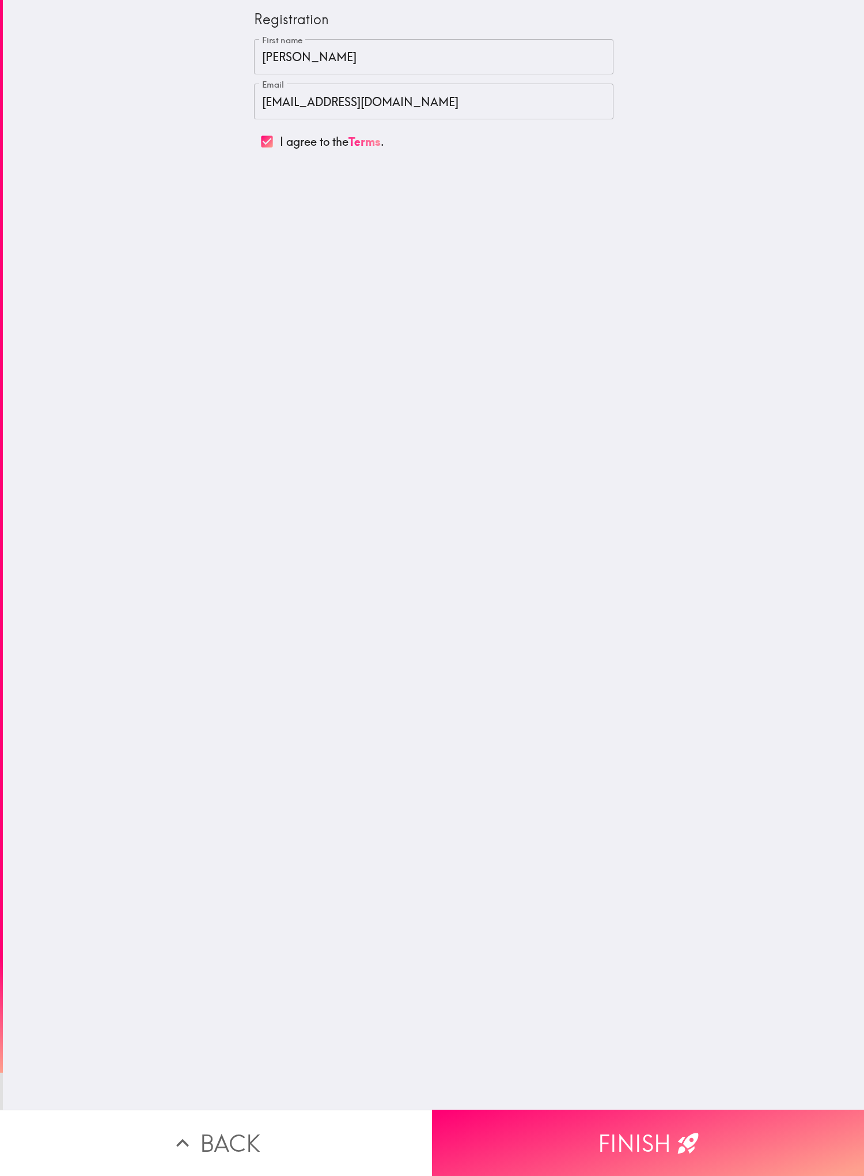
click at [288, 404] on div "Registration First name [PERSON_NAME] First name Email [EMAIL_ADDRESS][DOMAIN_N…" at bounding box center [433, 554] width 861 height 1109
click at [229, 404] on div "Registration First name [PERSON_NAME] First name Email [EMAIL_ADDRESS][DOMAIN_N…" at bounding box center [433, 554] width 861 height 1109
click at [288, 404] on div "Registration First name [PERSON_NAME] First name Email [EMAIL_ADDRESS][DOMAIN_N…" at bounding box center [433, 554] width 861 height 1109
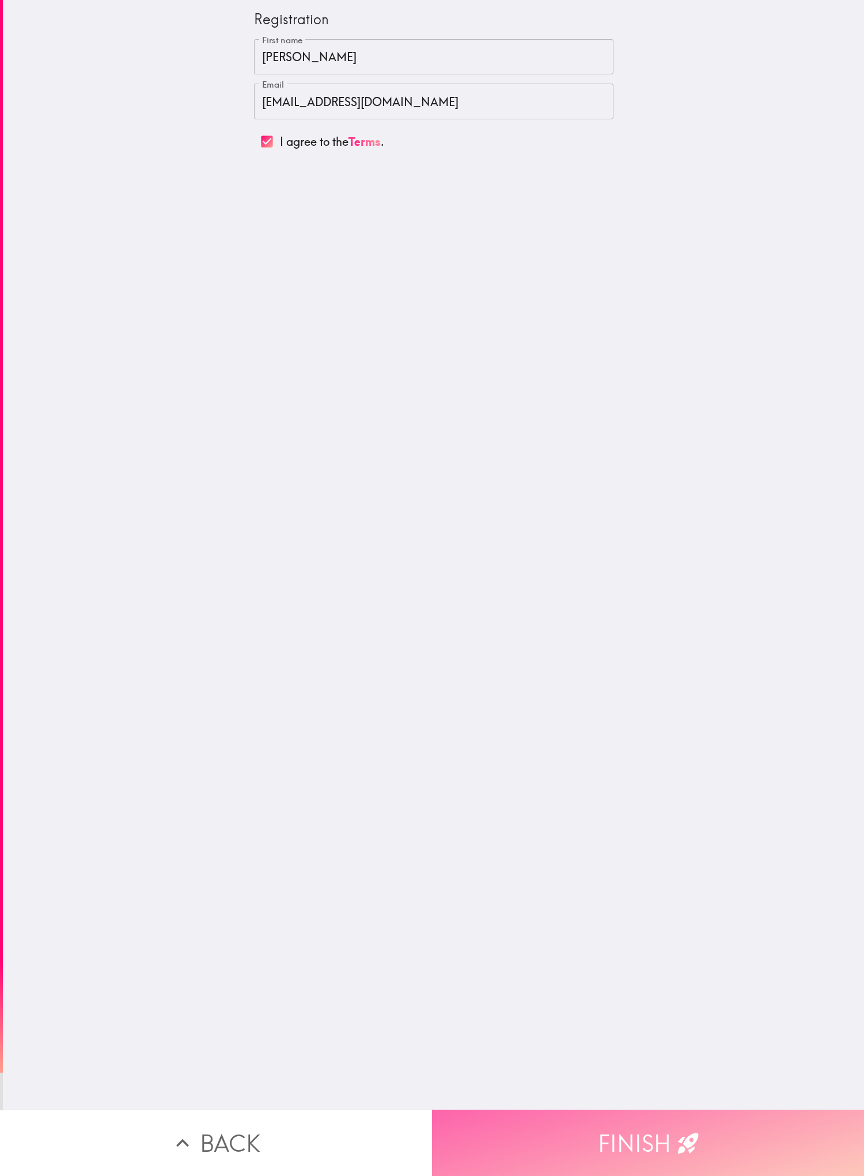
click at [288, 404] on icon "button" at bounding box center [688, 1142] width 25 height 25
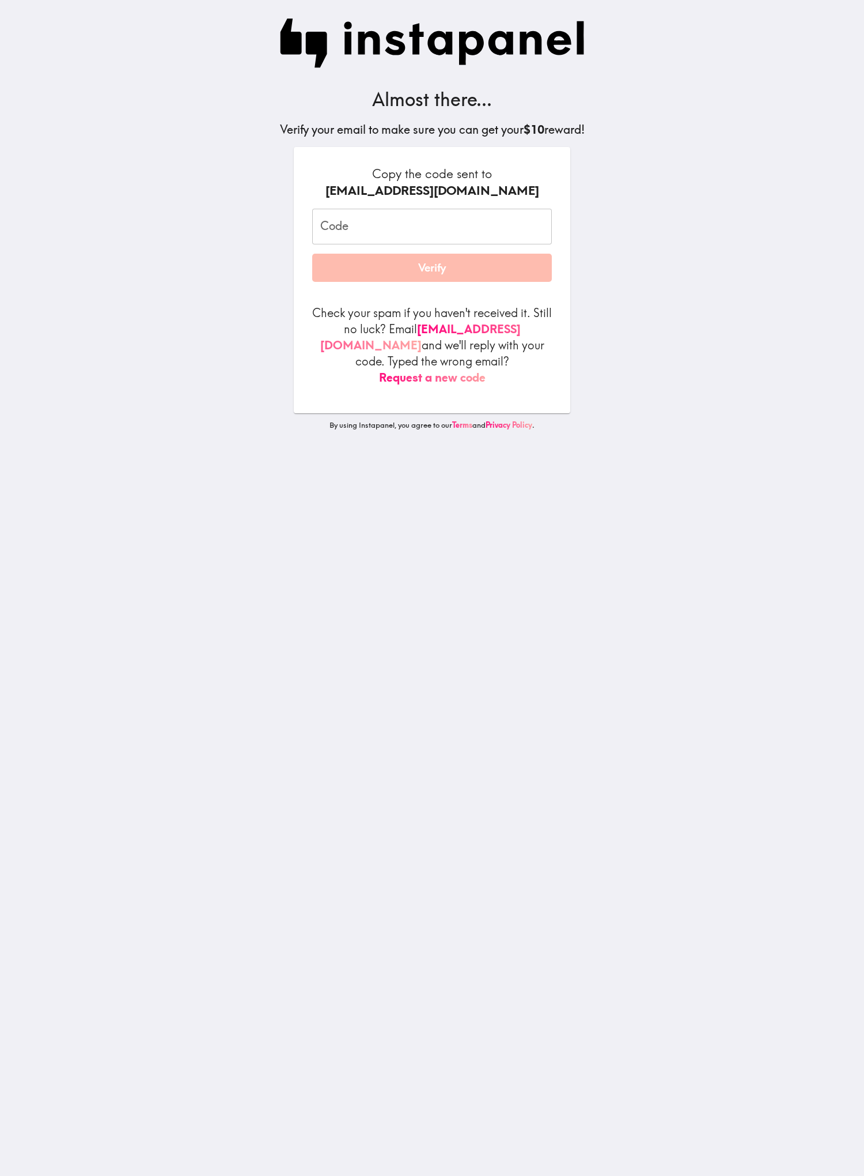
click at [80, 404] on main "Almost there... Verify your email to make sure you can get your $10 reward! Cop…" at bounding box center [432, 588] width 864 height 1176
click at [288, 231] on input "Code" at bounding box center [432, 227] width 240 height 36
paste input "uMq_LdD_kUL"
type input "uMq_LdD_kUL"
click at [288, 195] on main "Almost there... Verify your email to make sure you can get your $10 reward! Cop…" at bounding box center [432, 588] width 864 height 1176
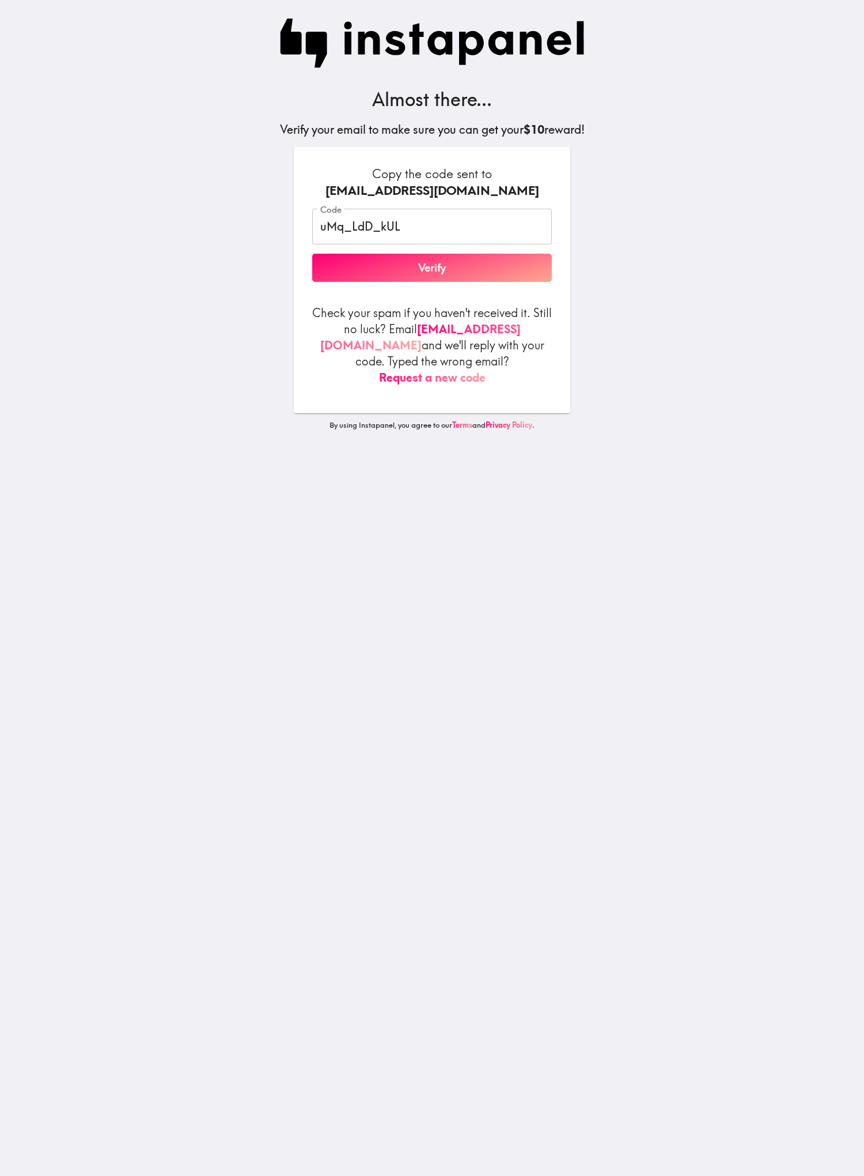
click at [288, 275] on button "Verify" at bounding box center [432, 268] width 240 height 29
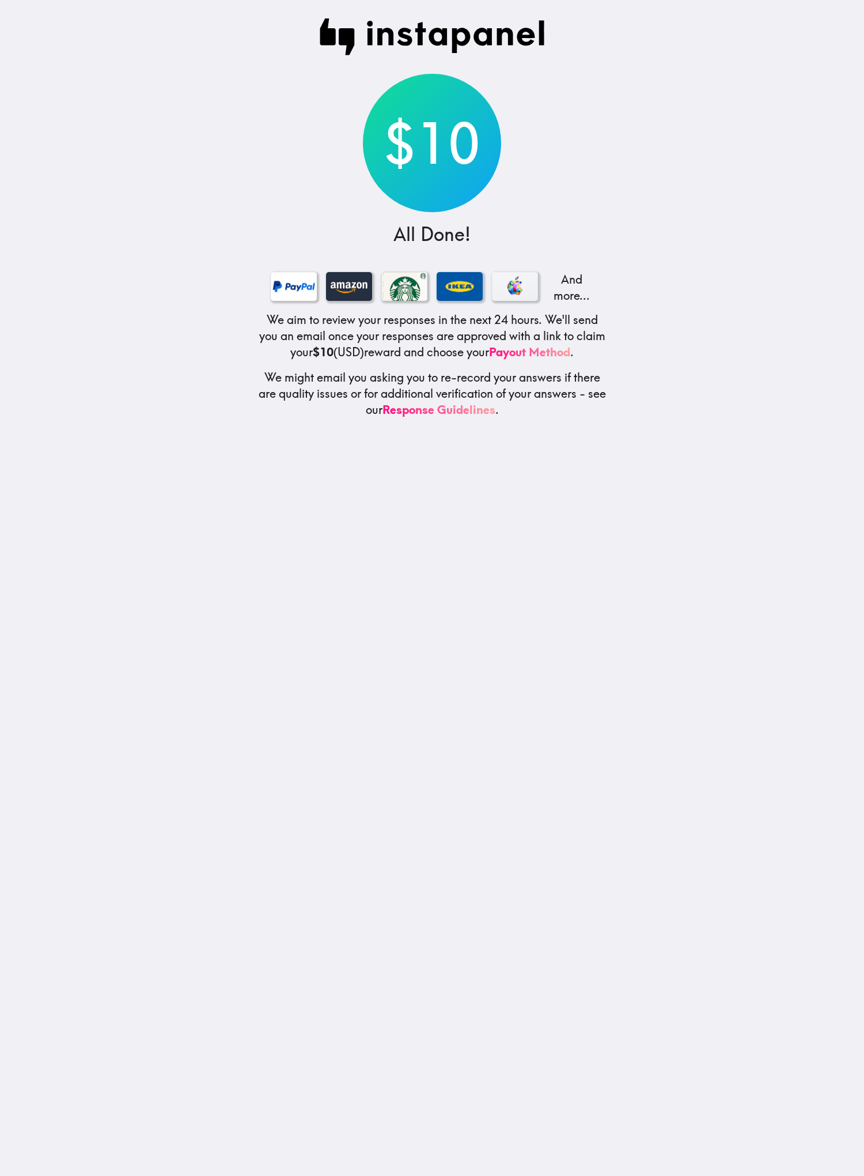
click at [127, 349] on main "$10 All Done! And more... We aim to review your responses in the next 24 hours.…" at bounding box center [432, 588] width 864 height 1176
